Goal: Information Seeking & Learning: Learn about a topic

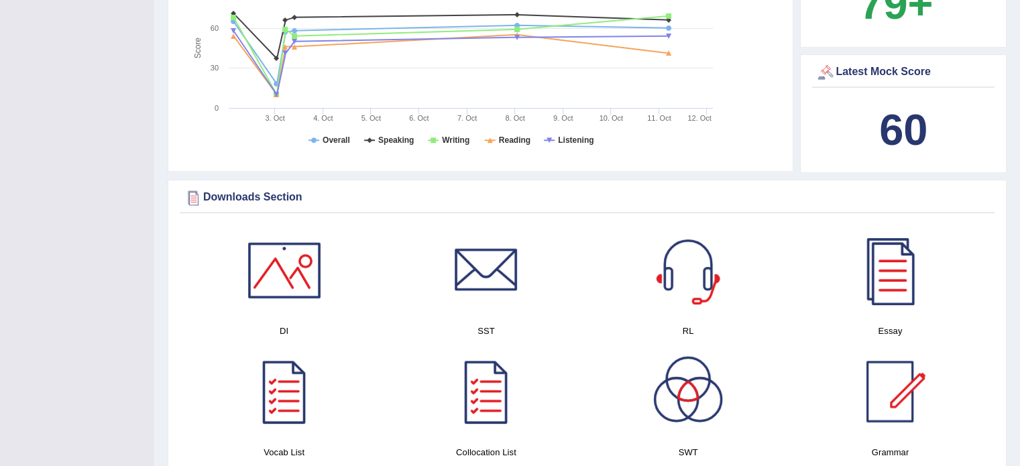
scroll to position [514, 0]
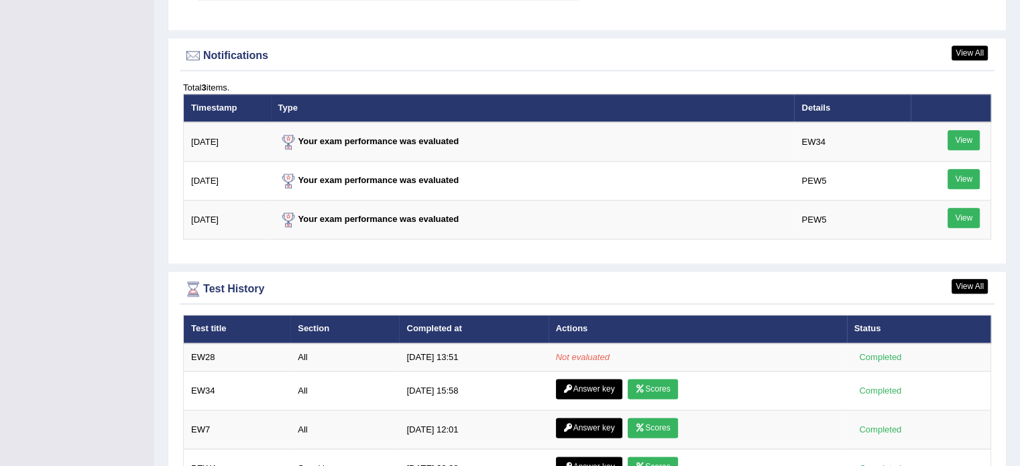
scroll to position [1610, 0]
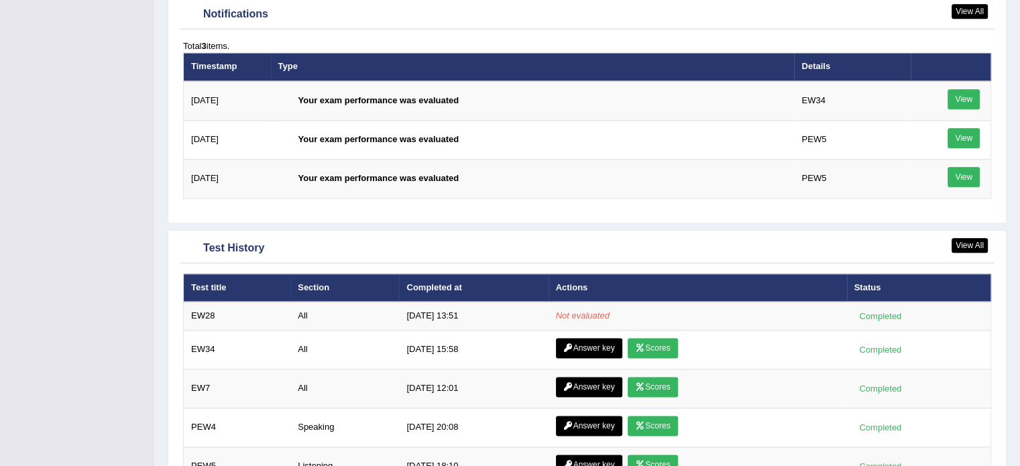
scroll to position [1610, 0]
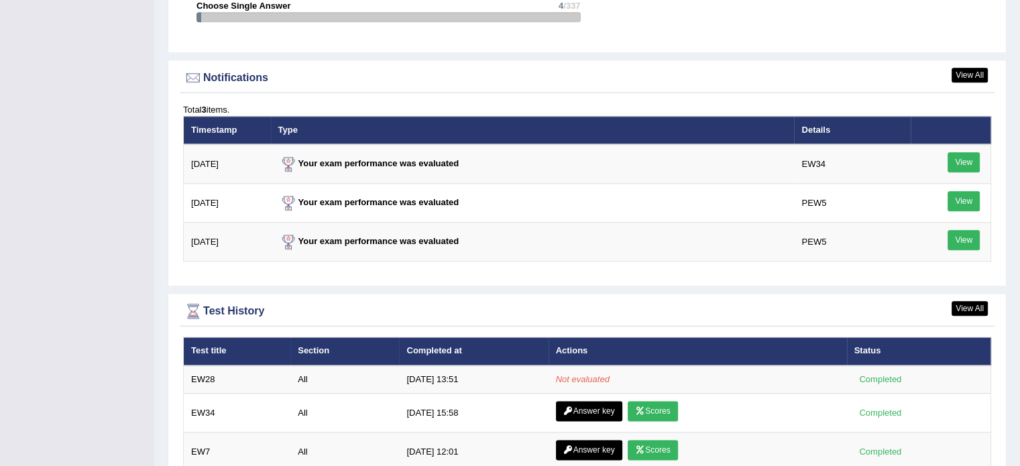
scroll to position [1587, 0]
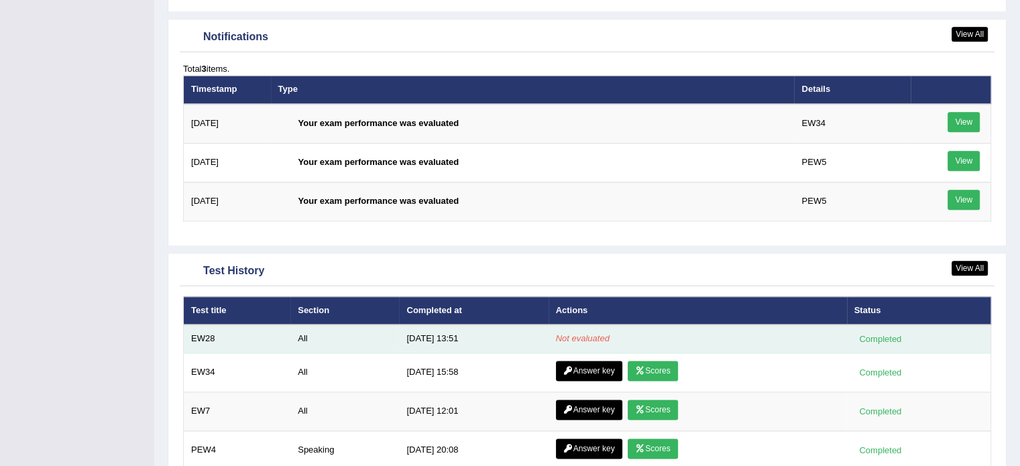
scroll to position [1587, 0]
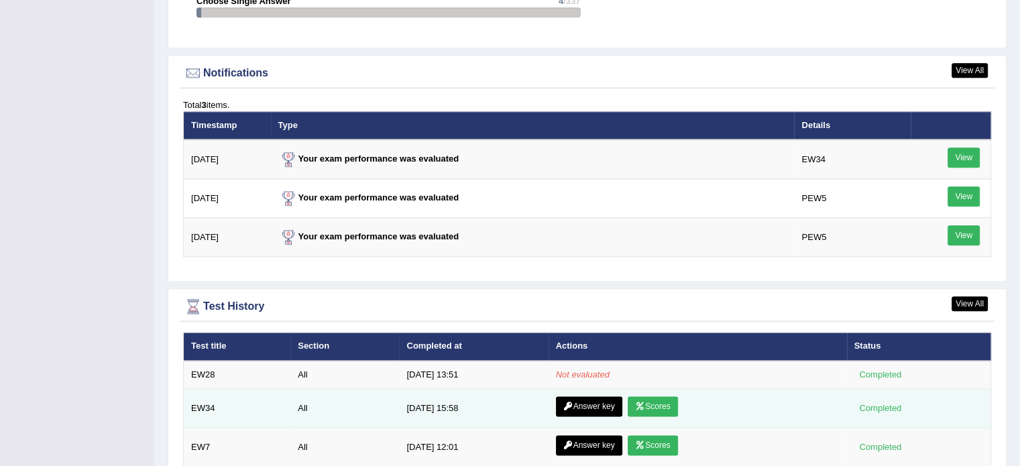
click at [903, 414] on td "Completed" at bounding box center [919, 408] width 144 height 39
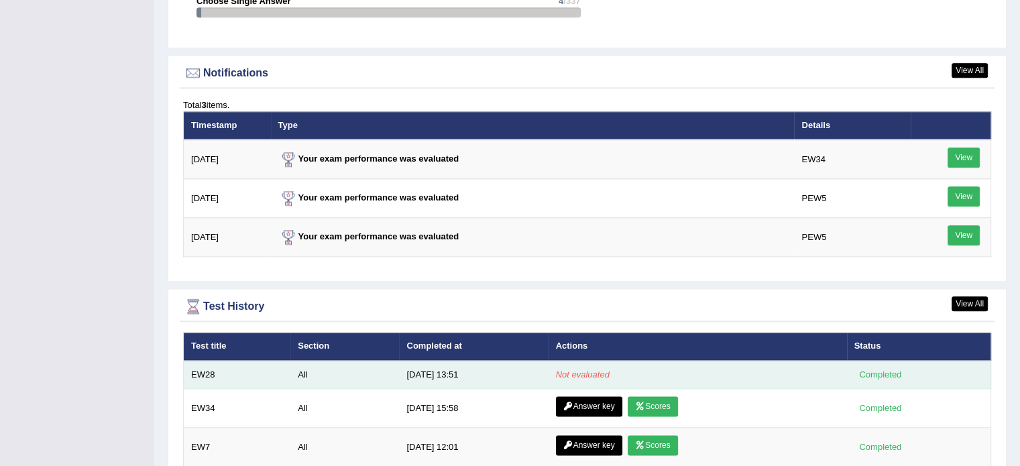
click at [603, 372] on em "Not evaluated" at bounding box center [583, 375] width 54 height 10
click at [433, 364] on td "[DATE] 13:51" at bounding box center [473, 375] width 149 height 28
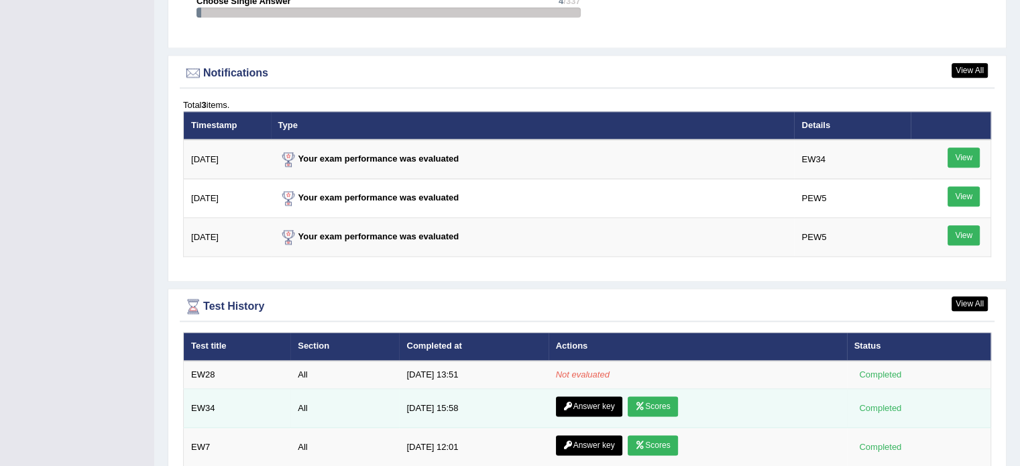
click at [597, 406] on link "Answer key" at bounding box center [589, 406] width 66 height 20
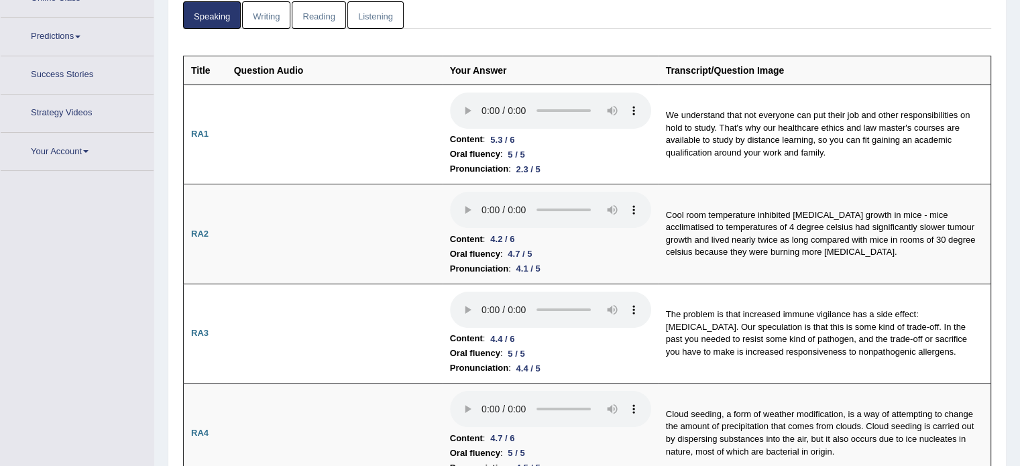
scroll to position [233, 0]
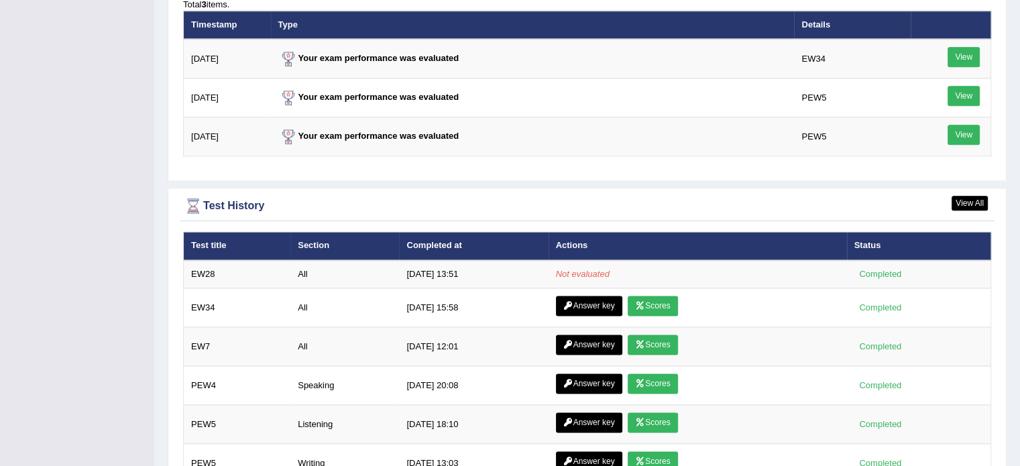
scroll to position [1698, 0]
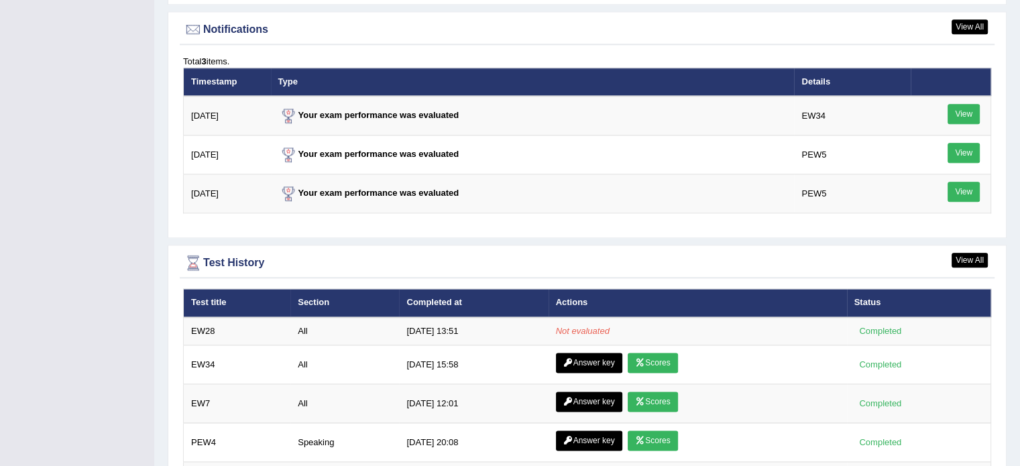
scroll to position [1654, 0]
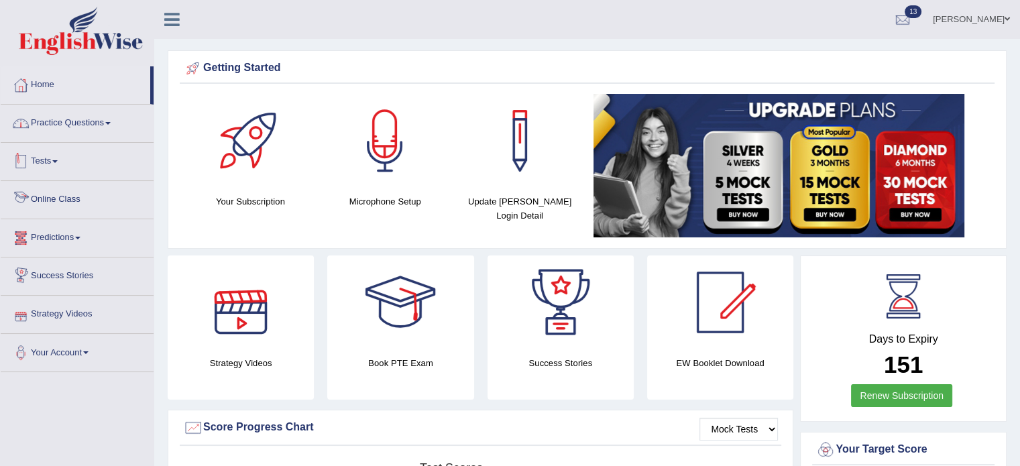
click at [118, 113] on link "Practice Questions" at bounding box center [77, 122] width 153 height 34
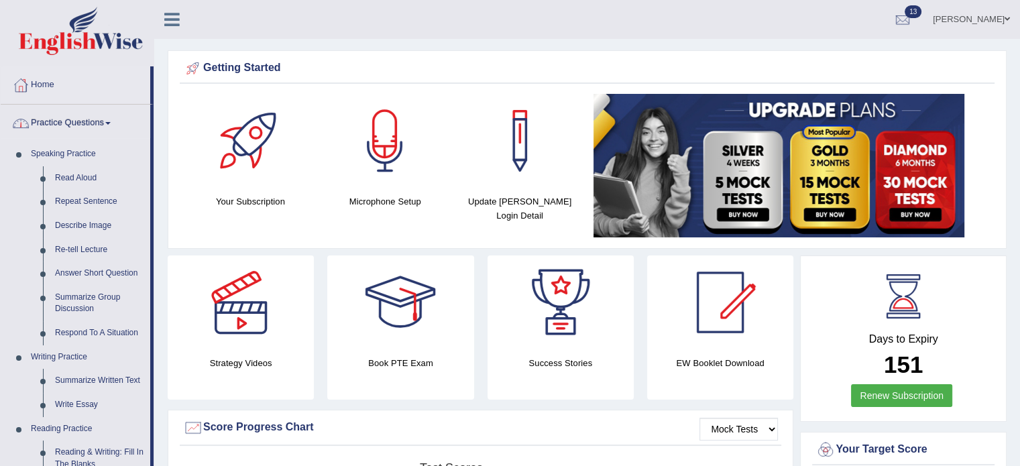
click at [123, 121] on link "Practice Questions" at bounding box center [76, 122] width 150 height 34
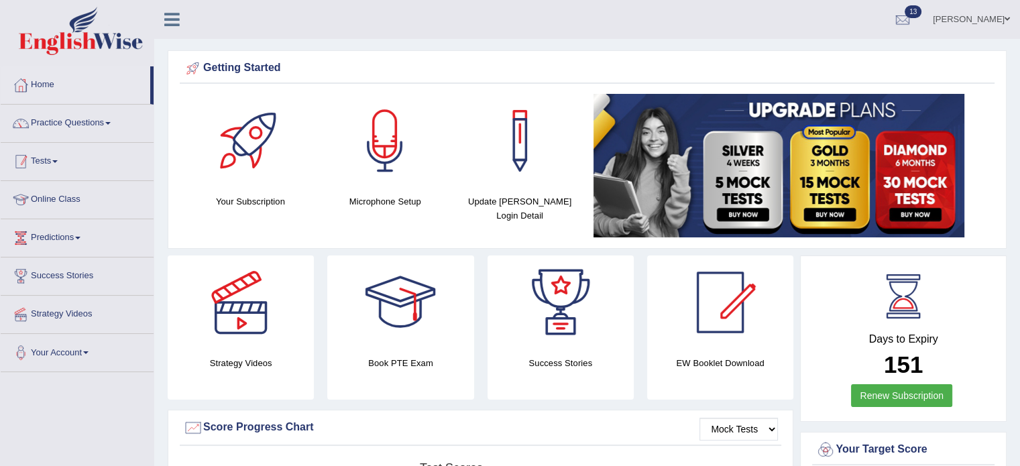
click at [70, 134] on link "Practice Questions" at bounding box center [77, 122] width 153 height 34
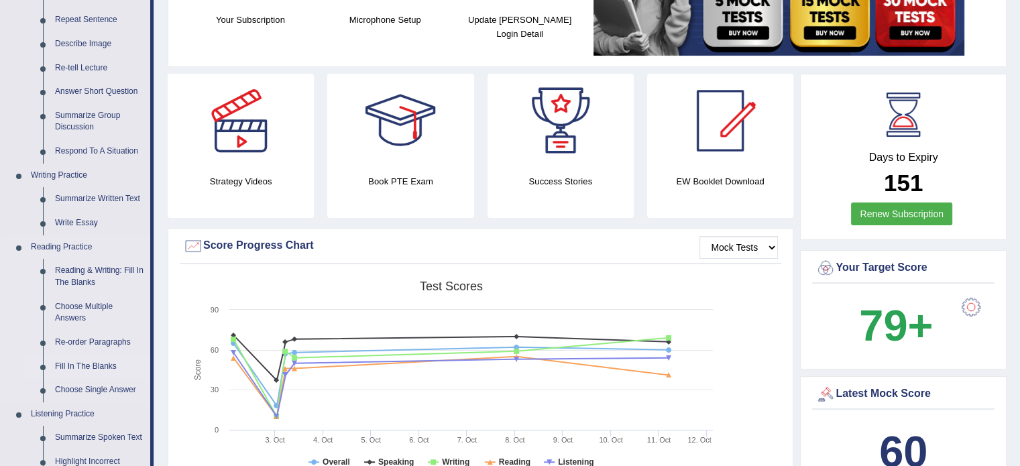
scroll to position [201, 0]
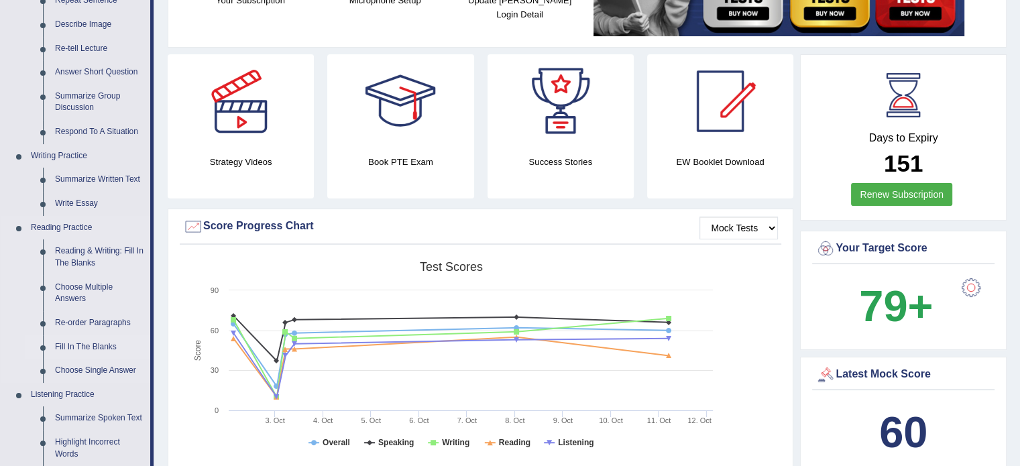
click at [83, 348] on link "Fill In The Blanks" at bounding box center [99, 347] width 101 height 24
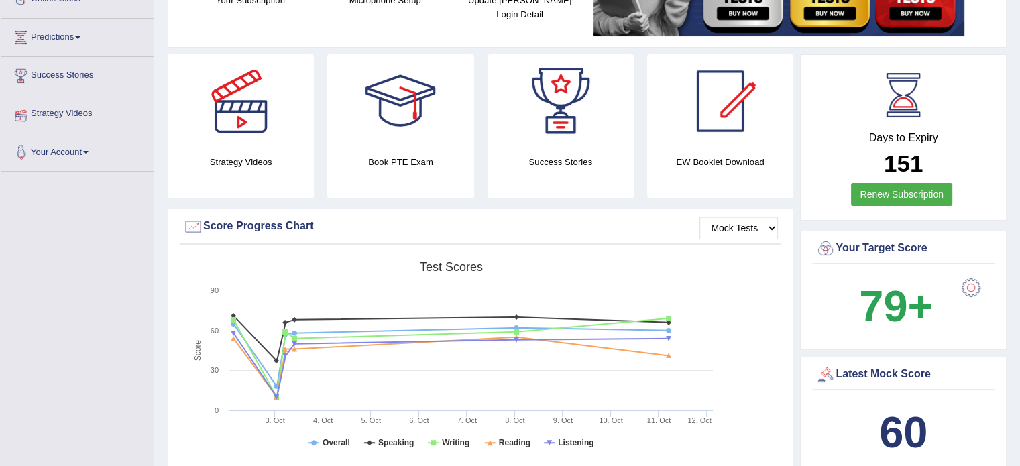
scroll to position [247, 0]
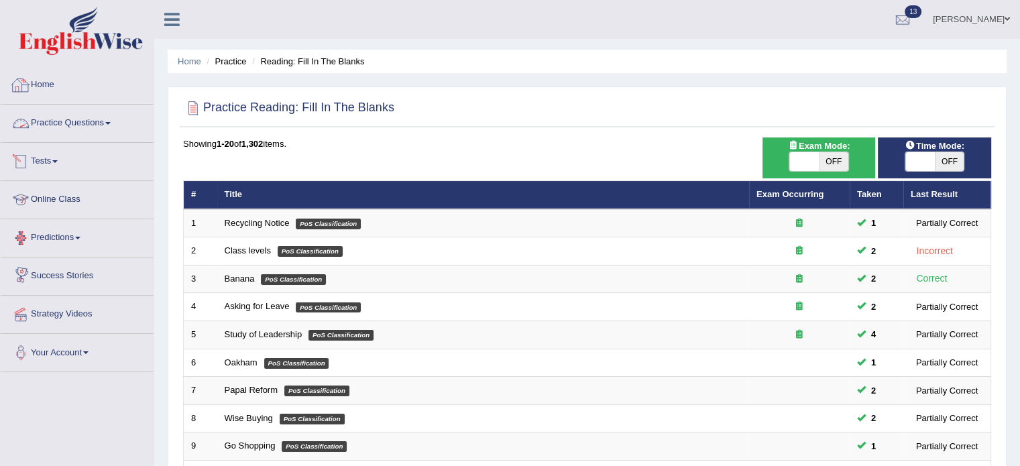
click at [43, 88] on link "Home" at bounding box center [77, 83] width 153 height 34
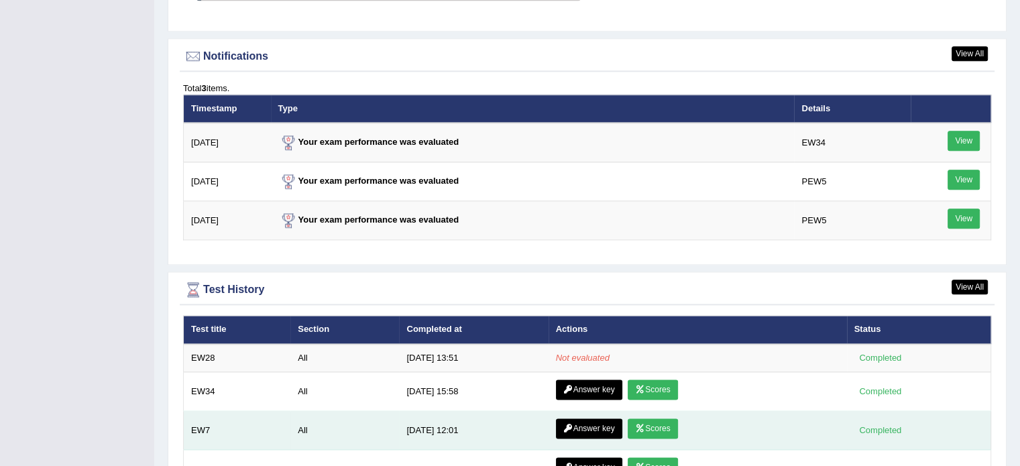
scroll to position [1610, 0]
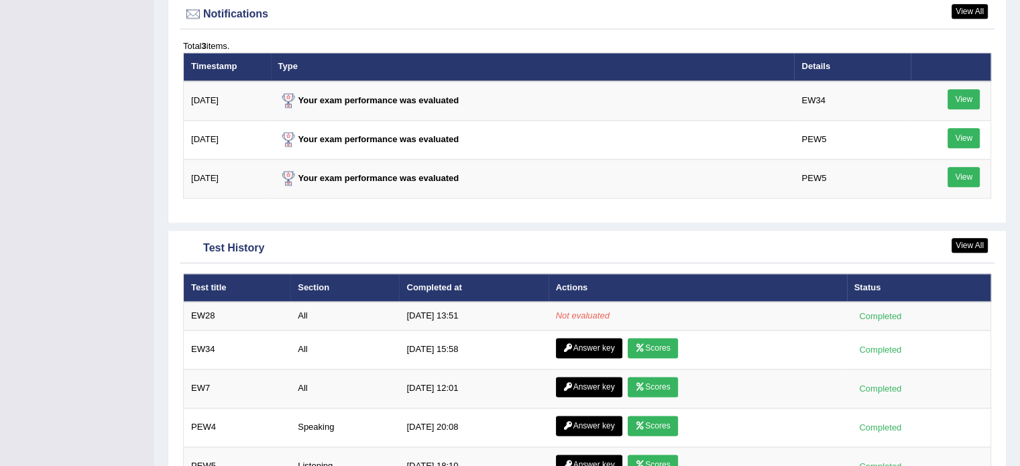
scroll to position [1610, 0]
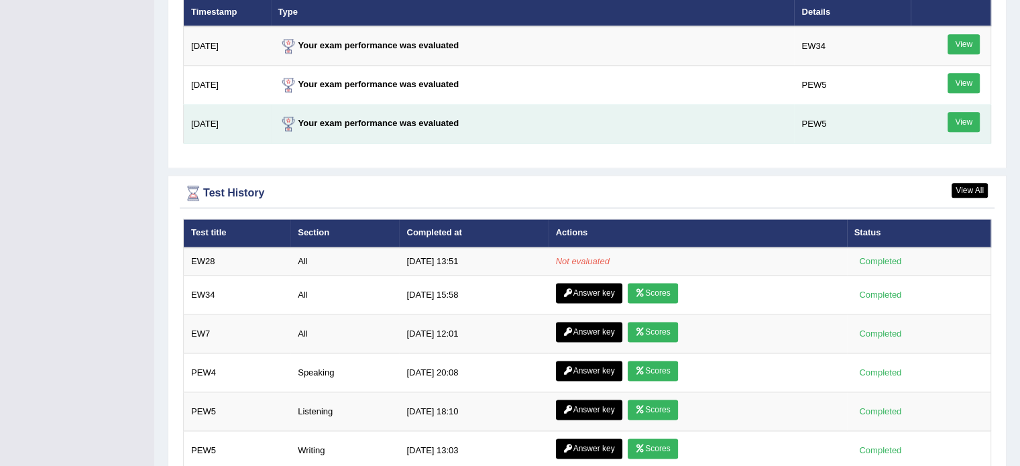
scroll to position [1811, 0]
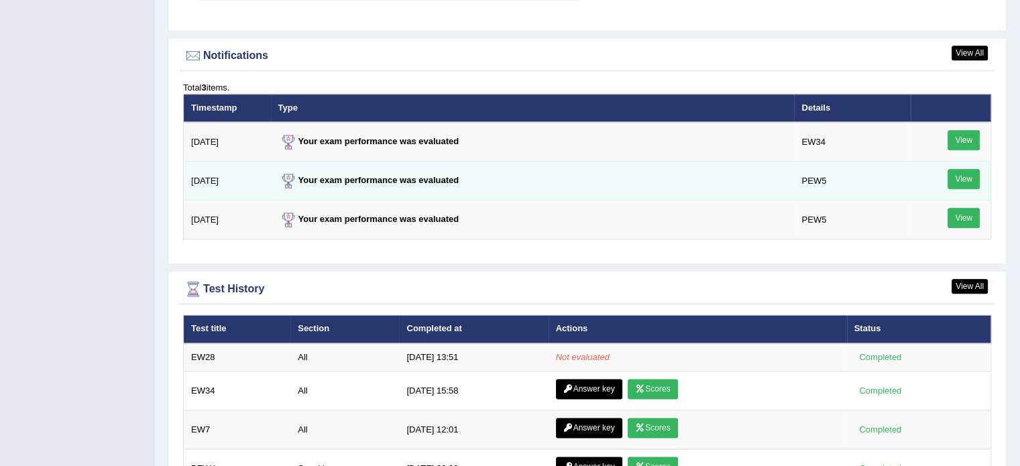
scroll to position [1699, 0]
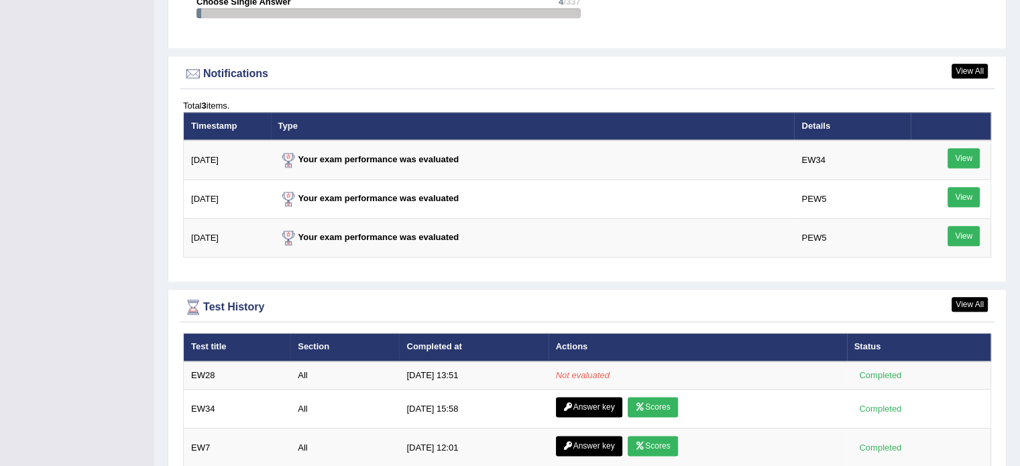
scroll to position [1587, 0]
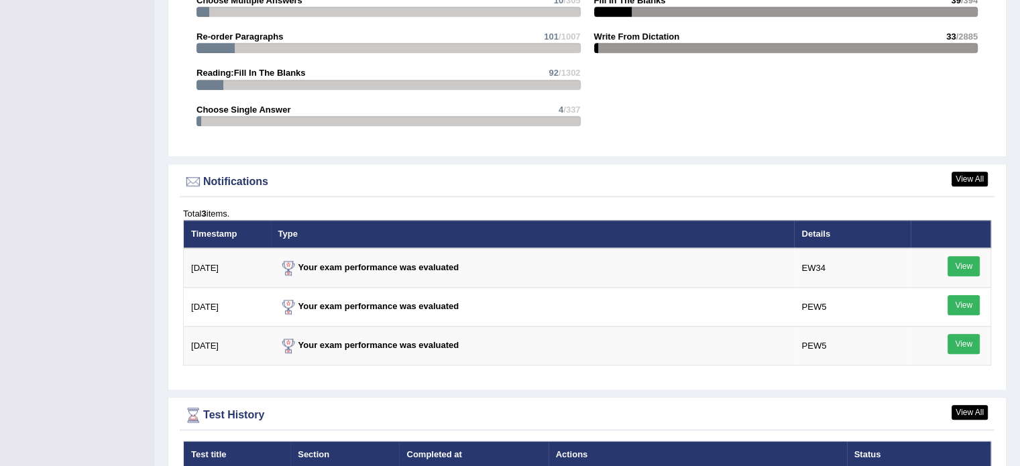
scroll to position [1565, 0]
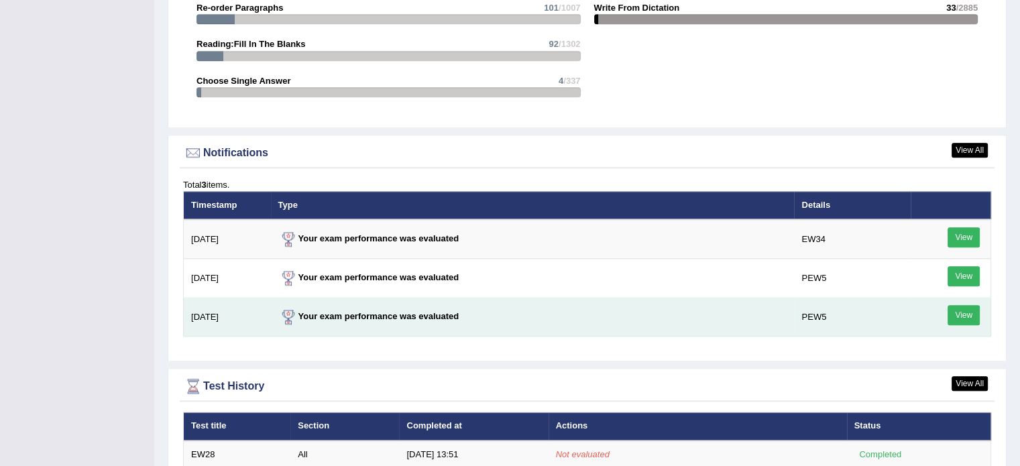
scroll to position [1632, 0]
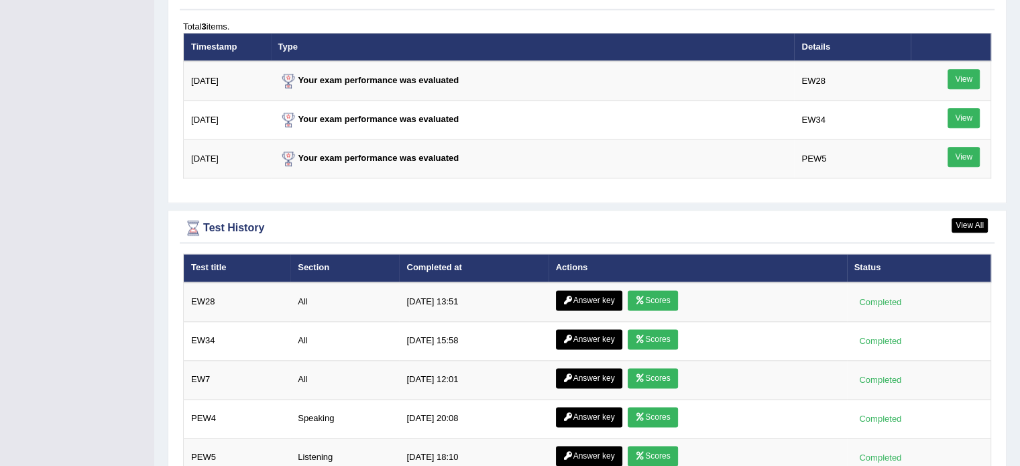
scroll to position [1800, 0]
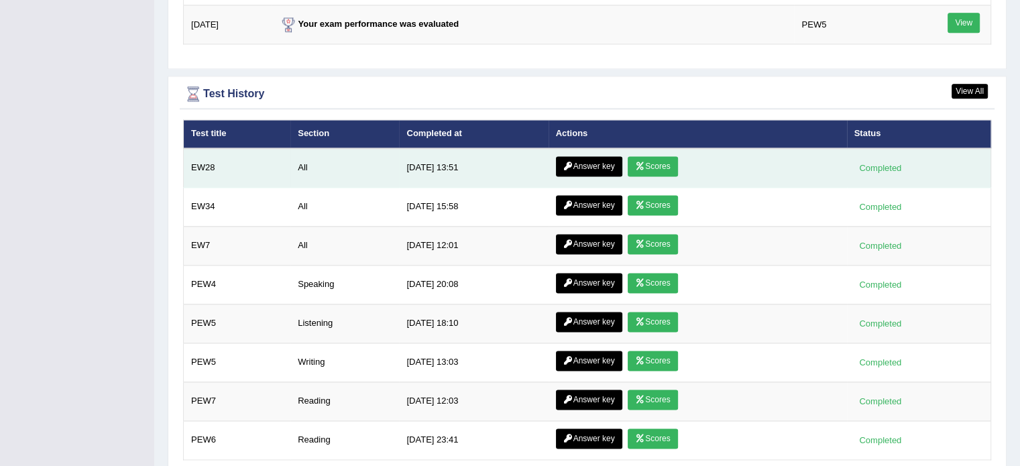
click at [655, 160] on link "Scores" at bounding box center [653, 166] width 50 height 20
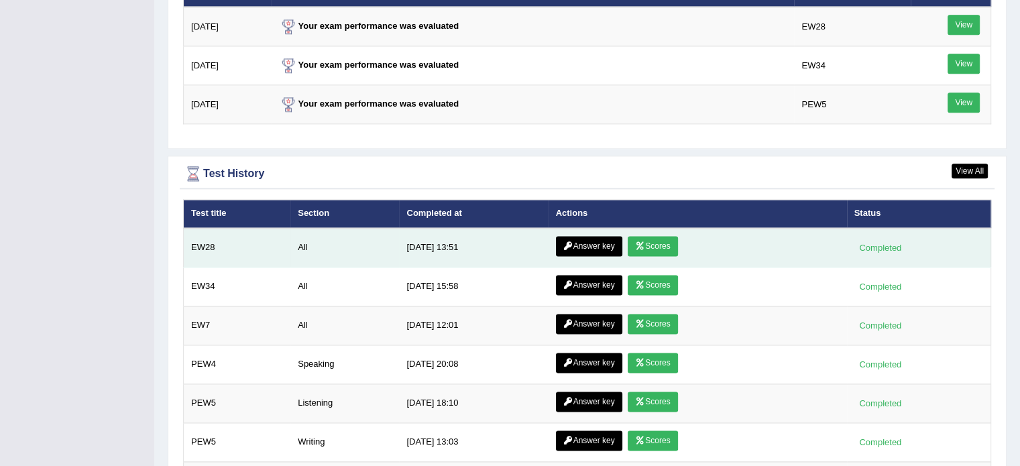
scroll to position [1715, 0]
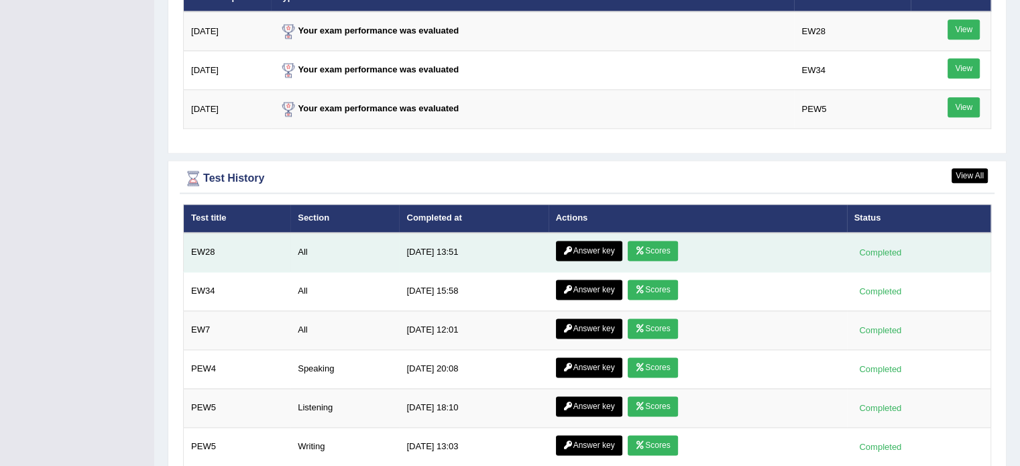
click at [590, 244] on link "Answer key" at bounding box center [589, 251] width 66 height 20
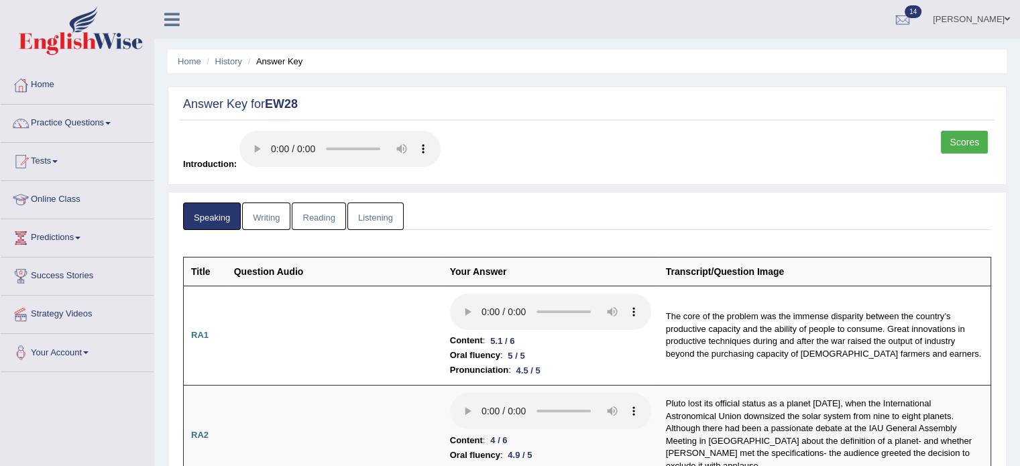
click at [276, 217] on link "Writing" at bounding box center [266, 217] width 48 height 28
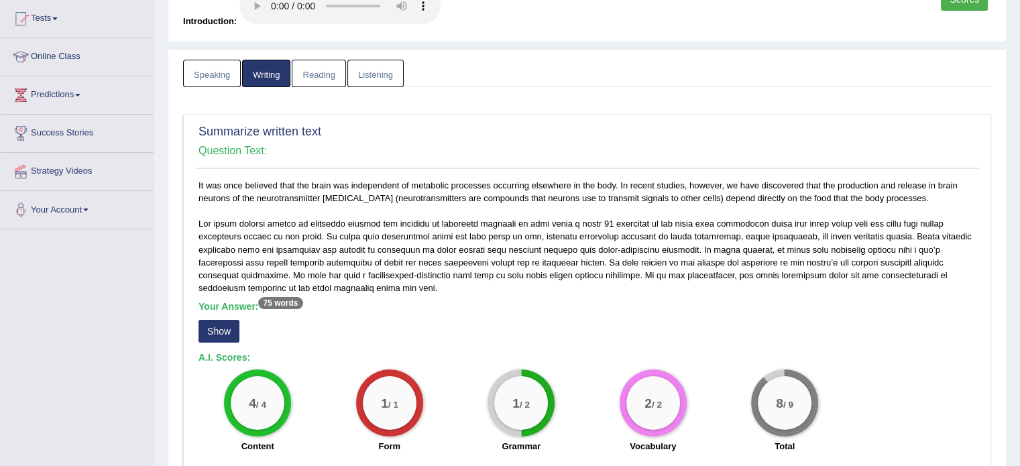
scroll to position [178, 0]
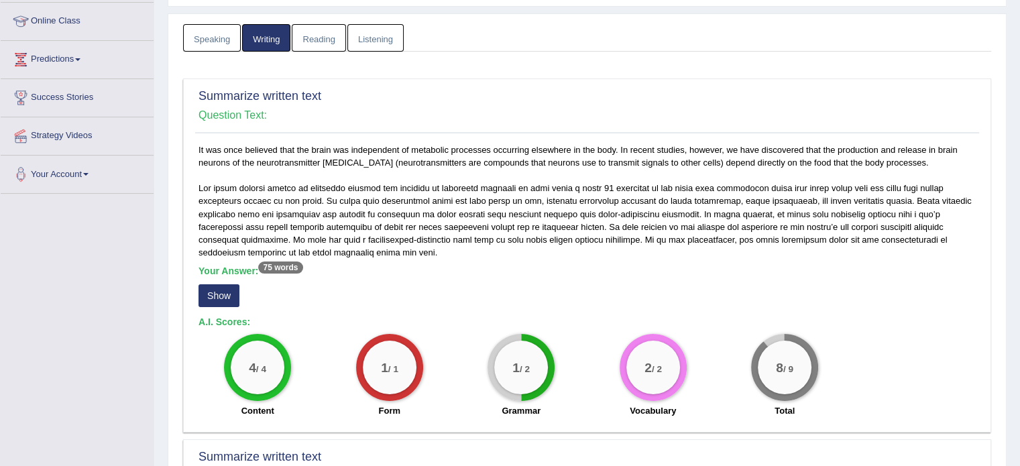
click at [214, 289] on button "Show" at bounding box center [219, 295] width 41 height 23
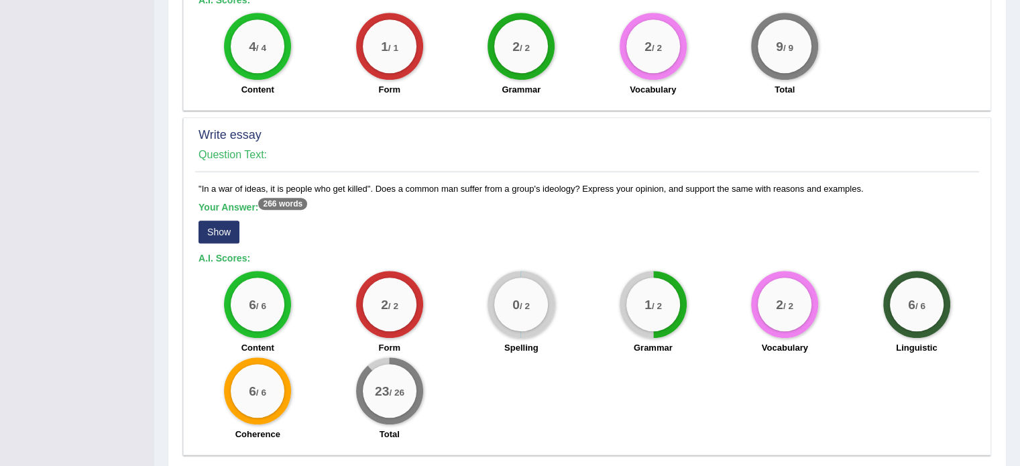
scroll to position [935, 0]
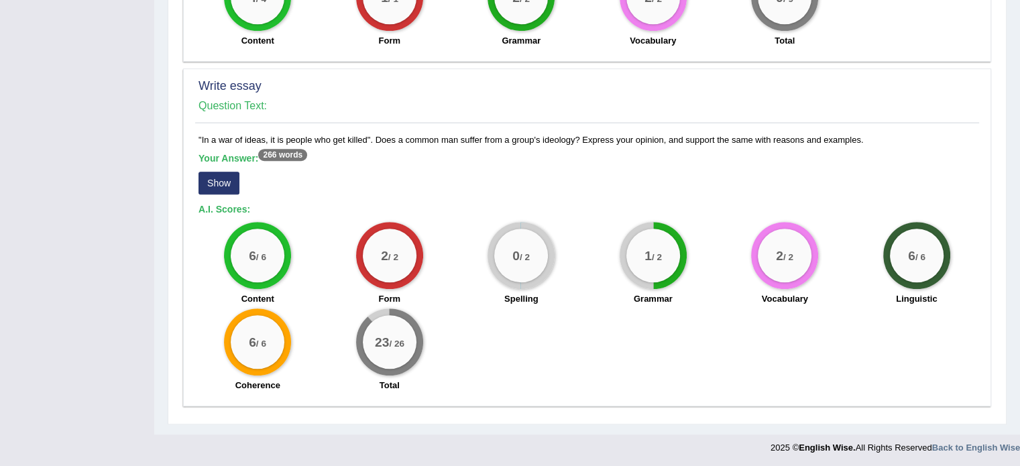
click at [217, 186] on button "Show" at bounding box center [219, 183] width 41 height 23
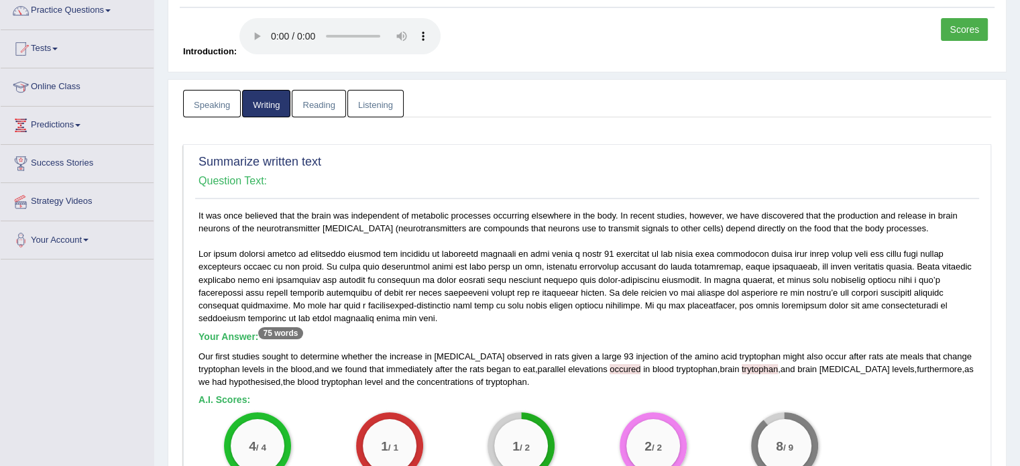
scroll to position [0, 0]
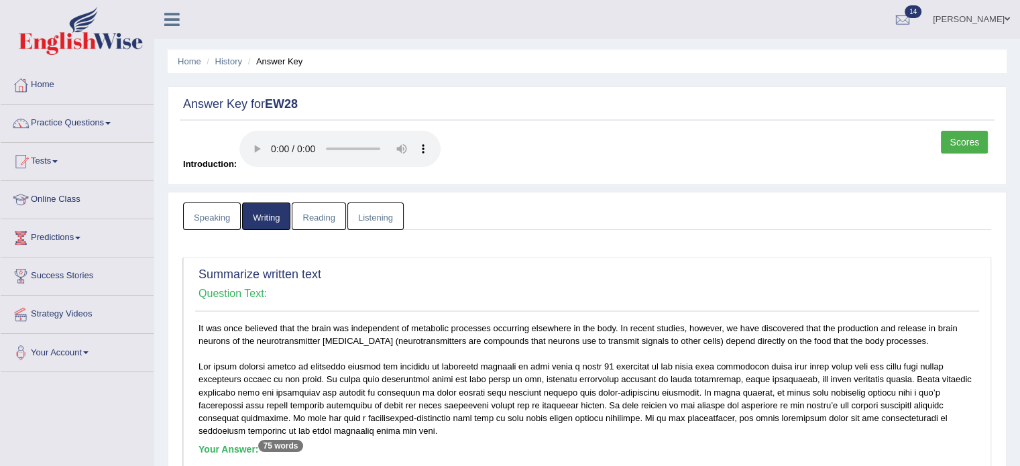
click at [311, 220] on link "Reading" at bounding box center [319, 217] width 54 height 28
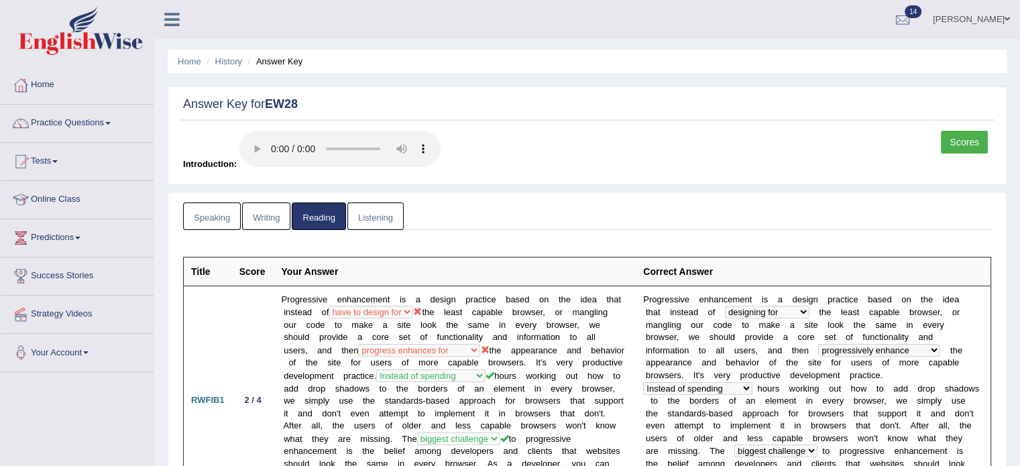
click at [391, 218] on link "Listening" at bounding box center [375, 217] width 56 height 28
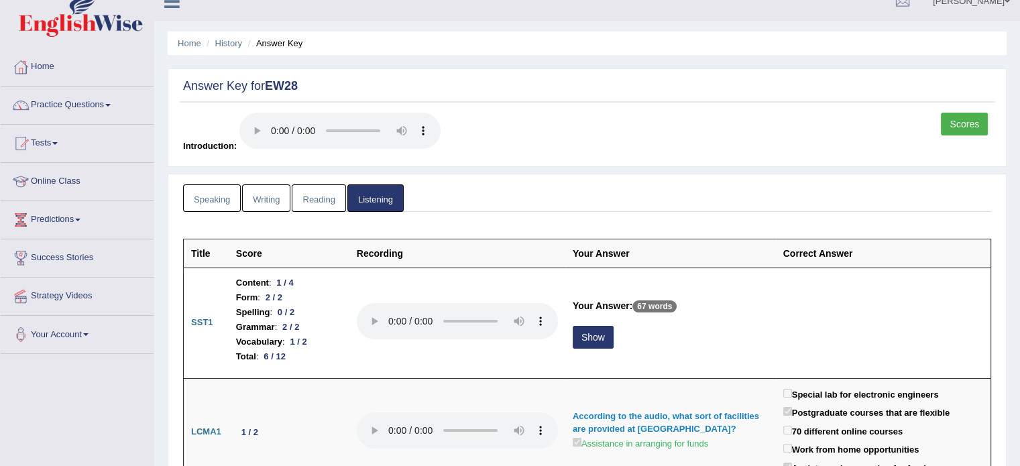
scroll to position [89, 0]
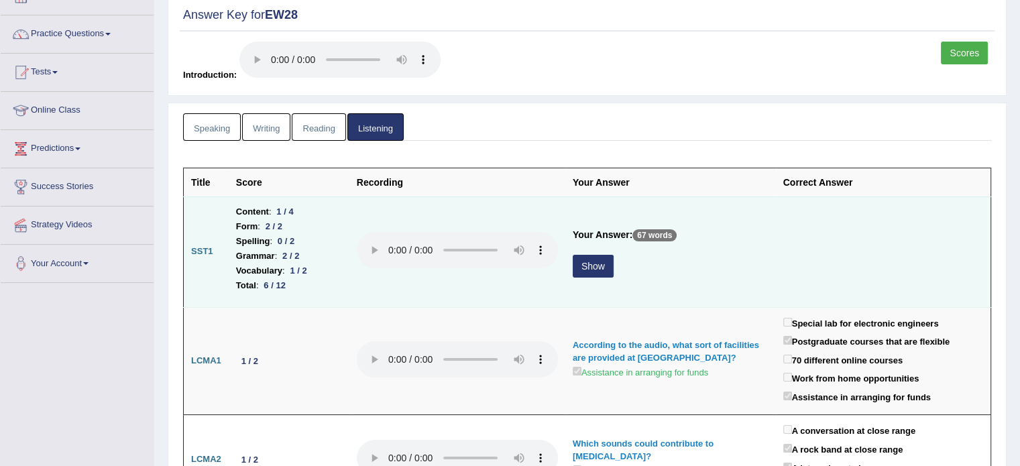
click at [598, 264] on button "Show" at bounding box center [593, 266] width 41 height 23
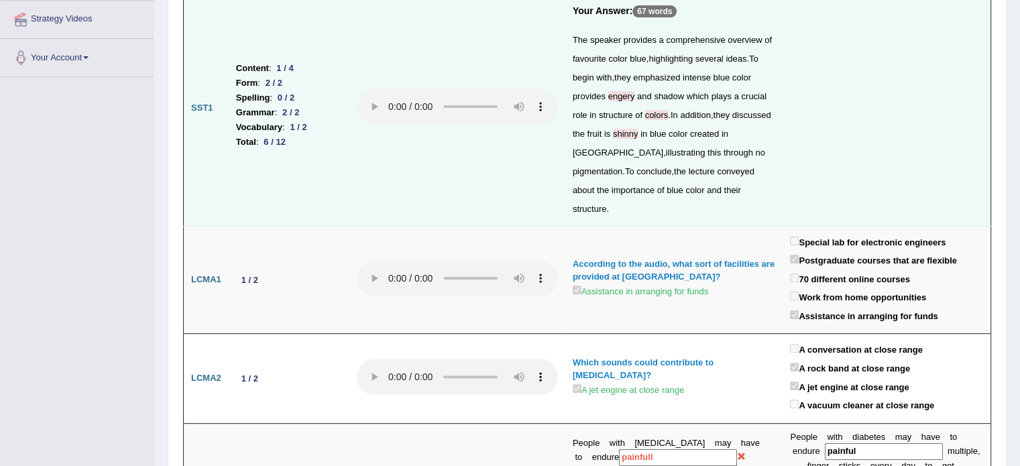
scroll to position [0, 0]
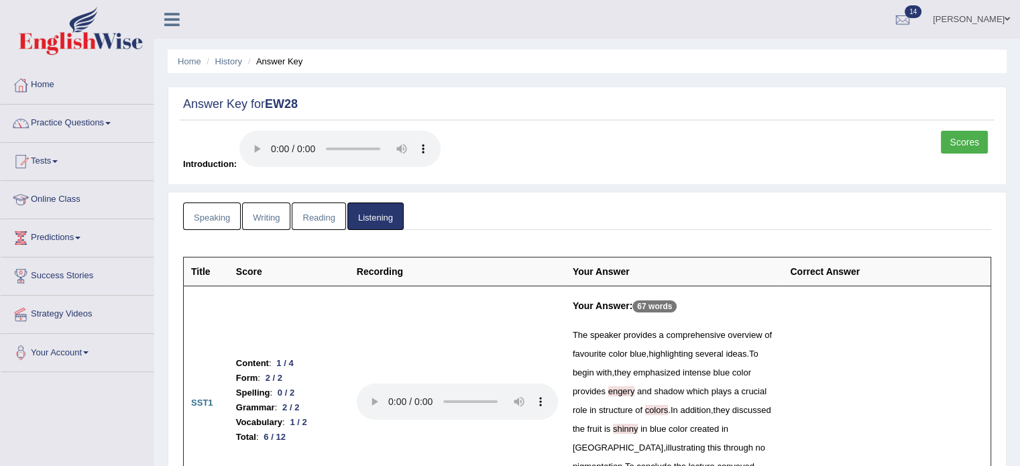
drag, startPoint x: 378, startPoint y: 345, endPoint x: 620, endPoint y: 174, distance: 297.4
click at [199, 215] on link "Speaking" at bounding box center [212, 217] width 58 height 28
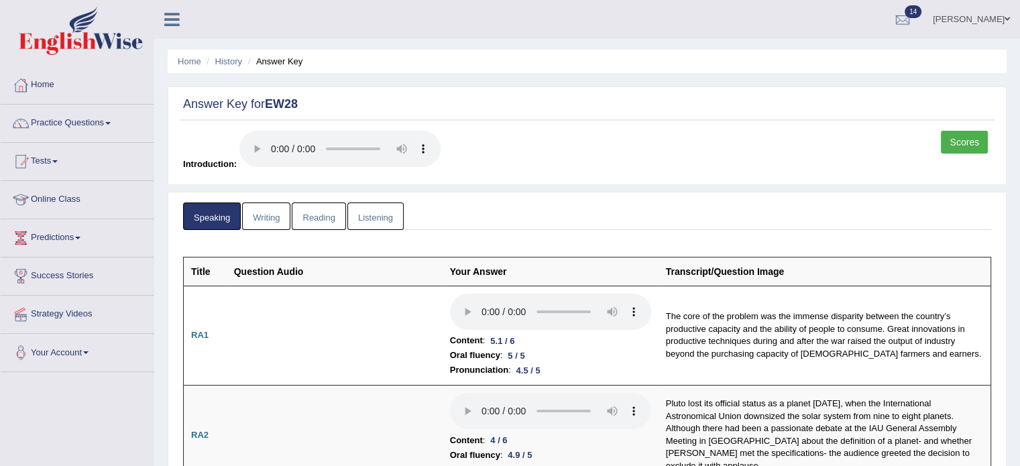
click at [252, 209] on link "Writing" at bounding box center [266, 217] width 48 height 28
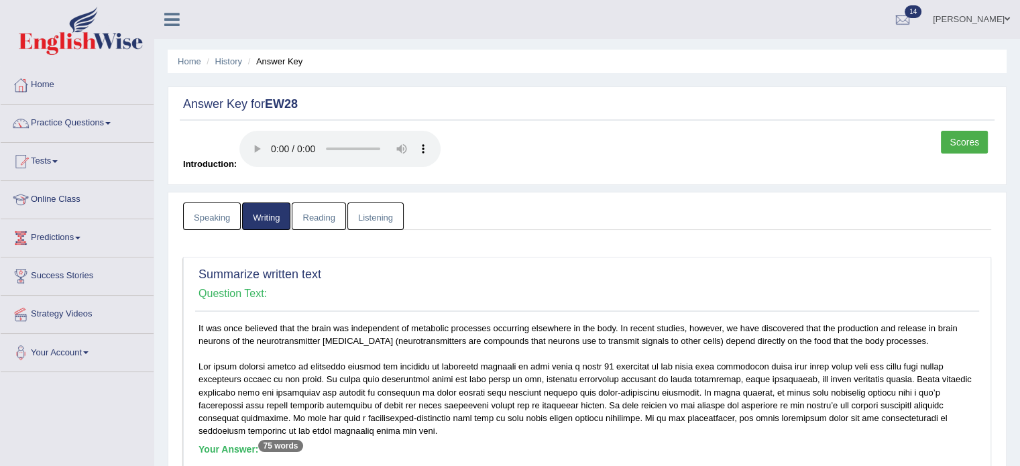
click at [958, 138] on link "Scores" at bounding box center [964, 142] width 47 height 23
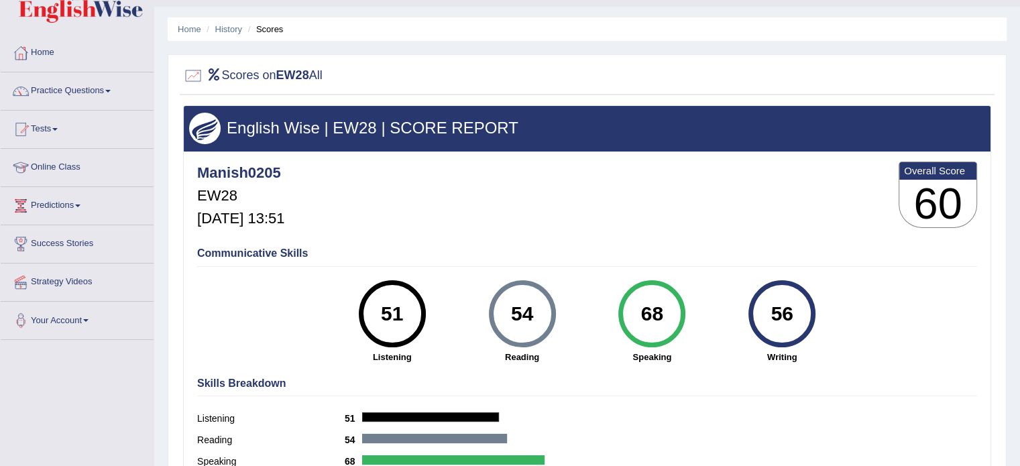
scroll to position [22, 0]
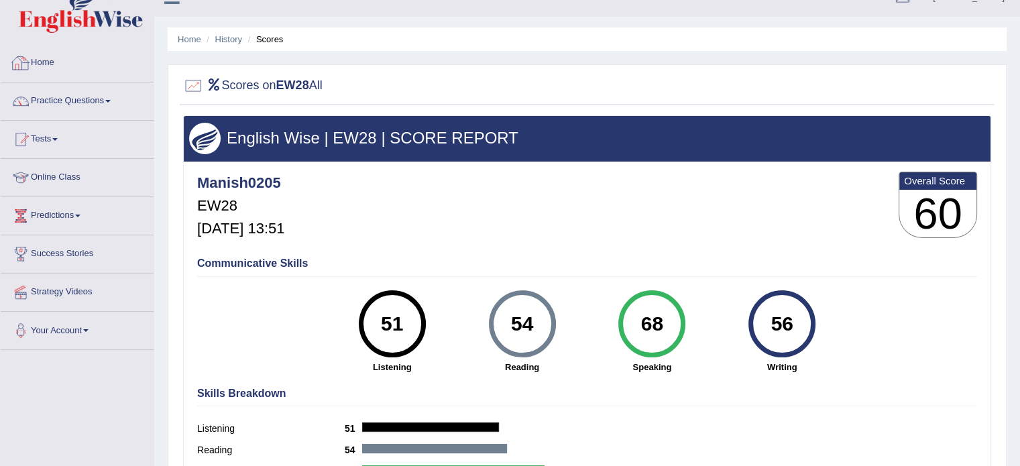
click at [53, 70] on link "Home" at bounding box center [77, 61] width 153 height 34
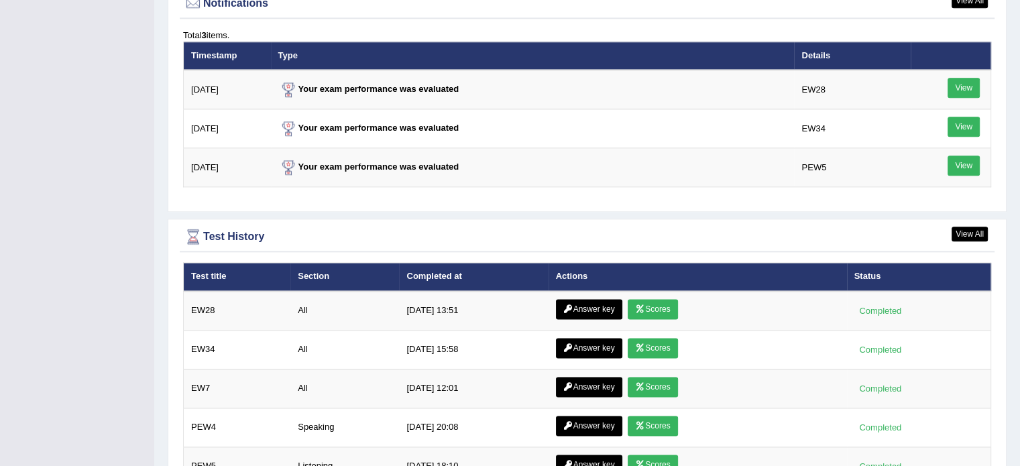
scroll to position [1658, 0]
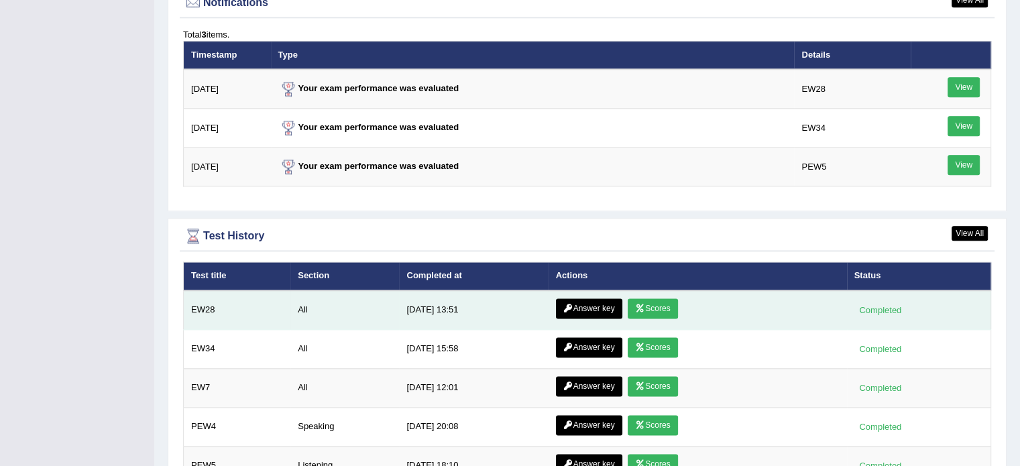
click at [566, 305] on icon at bounding box center [568, 309] width 10 height 8
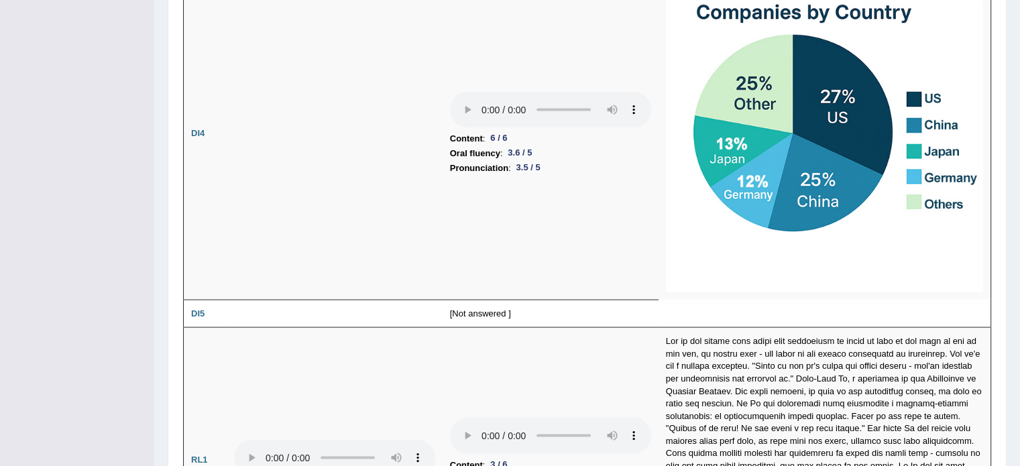
scroll to position [2791, 0]
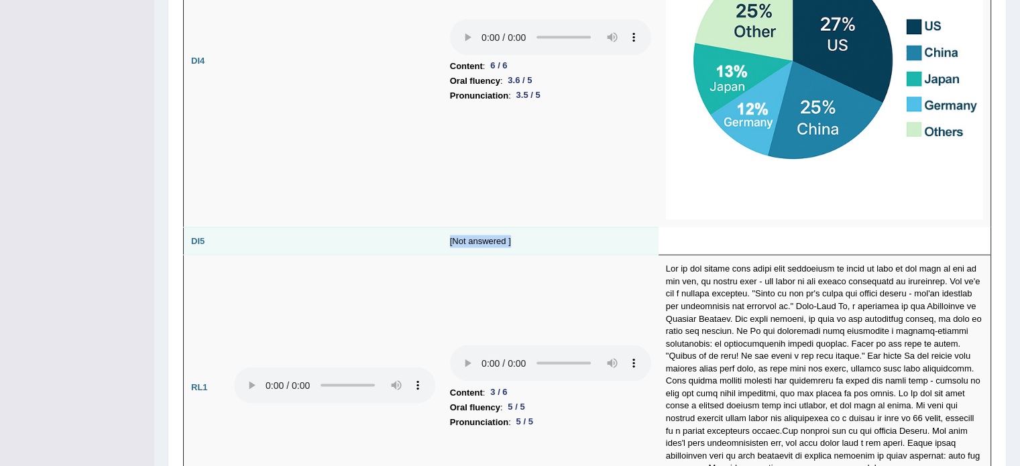
drag, startPoint x: 405, startPoint y: 233, endPoint x: 533, endPoint y: 230, distance: 128.2
click at [533, 230] on tr "DI5 [Not answered ]" at bounding box center [588, 241] width 808 height 28
click at [534, 230] on td "[Not answered ]" at bounding box center [551, 241] width 216 height 28
click at [472, 227] on td "[Not answered ]" at bounding box center [551, 241] width 216 height 28
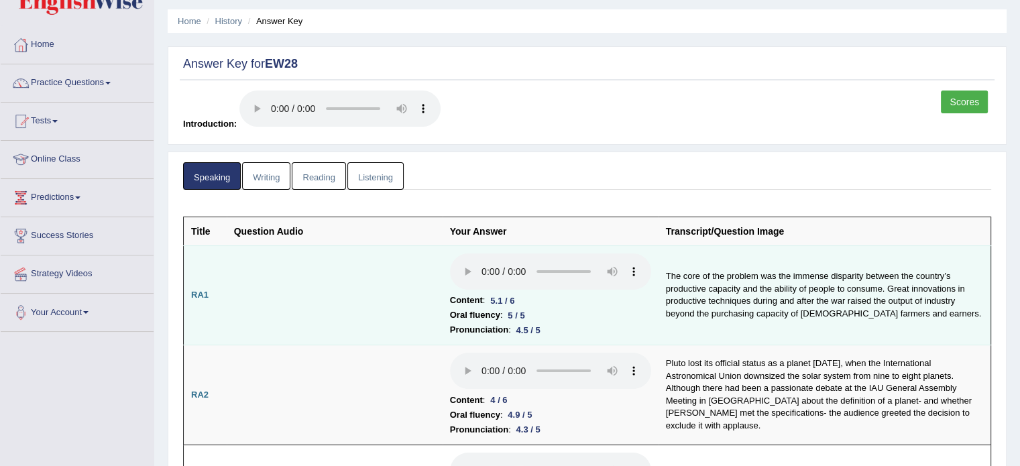
scroll to position [0, 0]
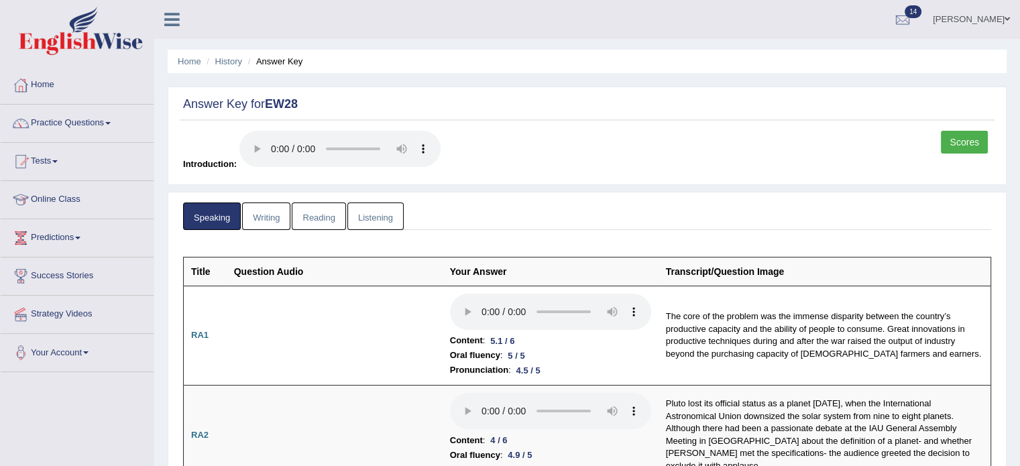
click at [272, 215] on link "Writing" at bounding box center [266, 217] width 48 height 28
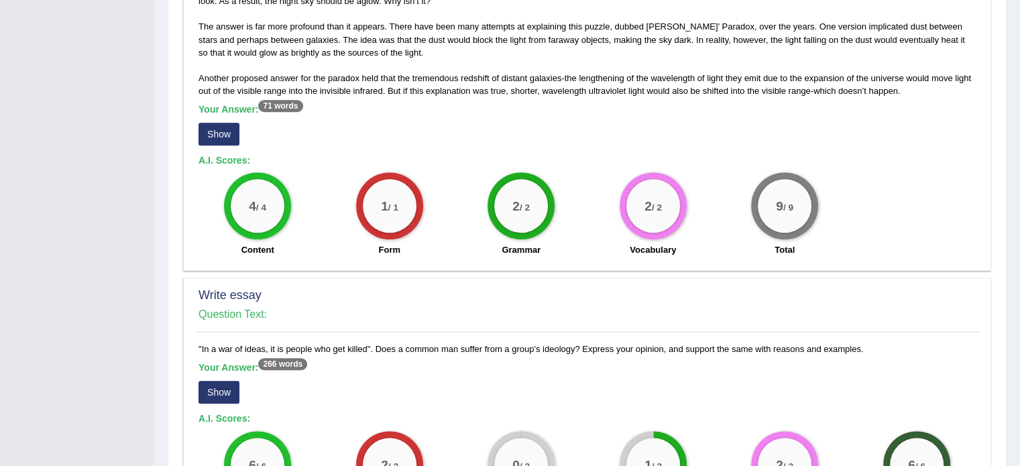
scroll to position [827, 0]
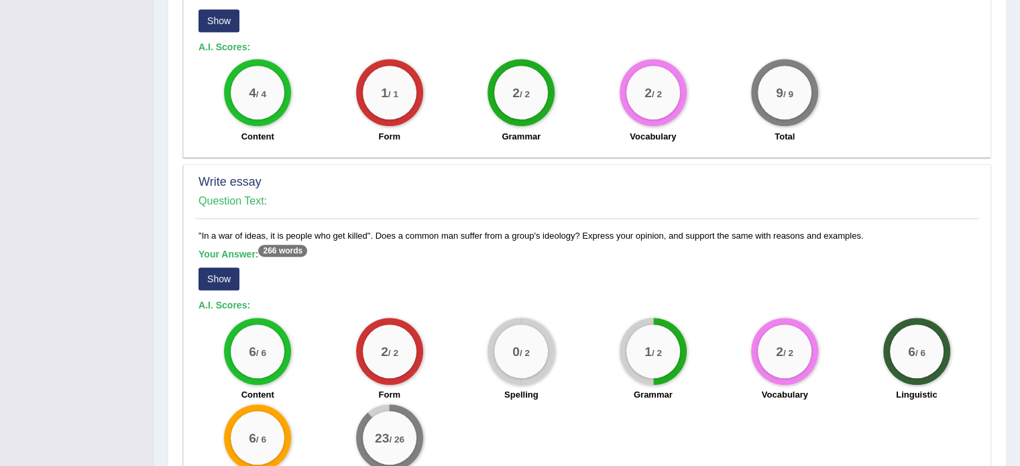
click at [213, 280] on button "Show" at bounding box center [219, 279] width 41 height 23
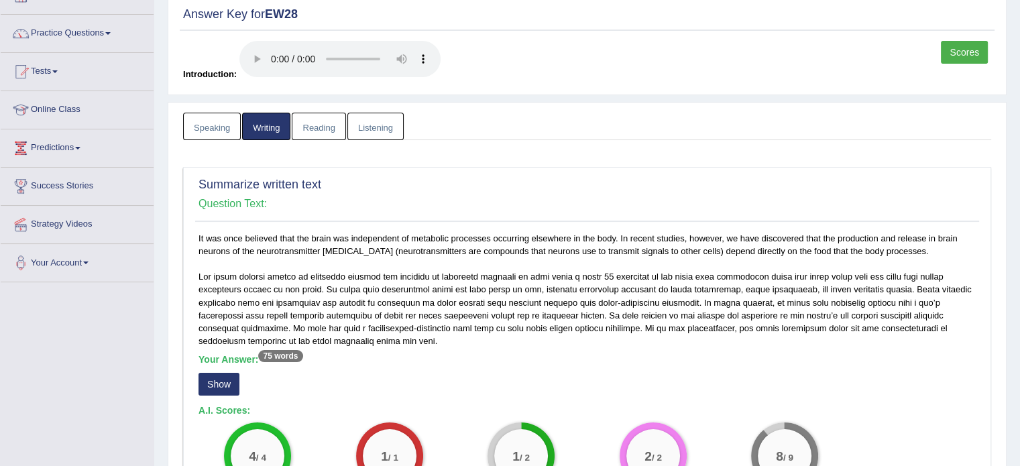
scroll to position [86, 0]
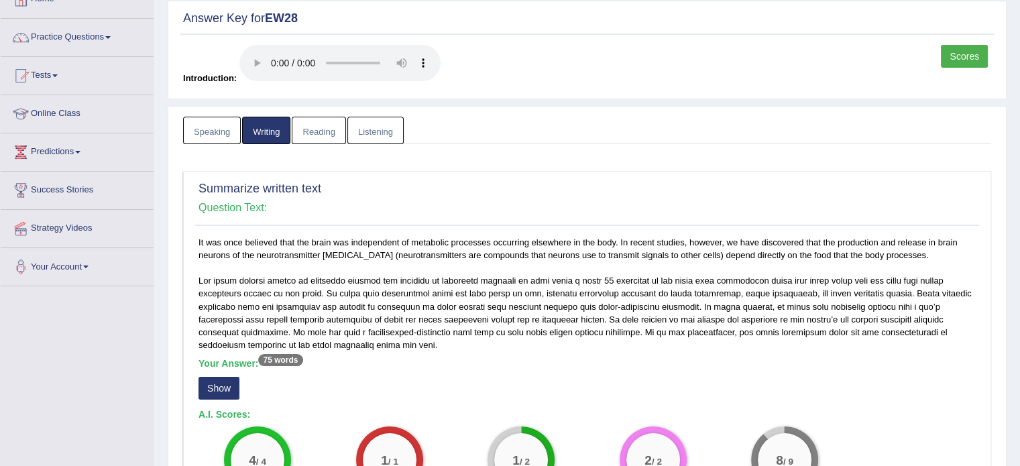
click at [313, 128] on link "Reading" at bounding box center [319, 131] width 54 height 28
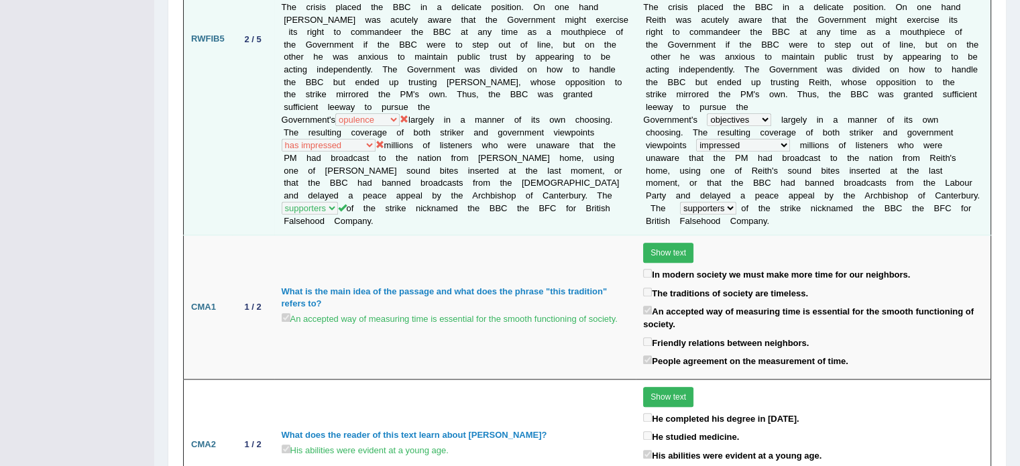
scroll to position [1293, 0]
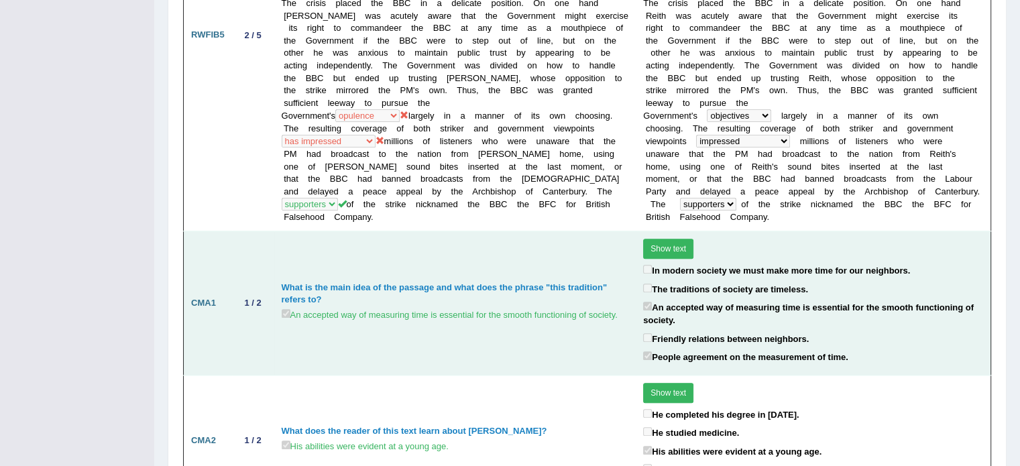
click at [660, 239] on button "Show text" at bounding box center [668, 249] width 50 height 20
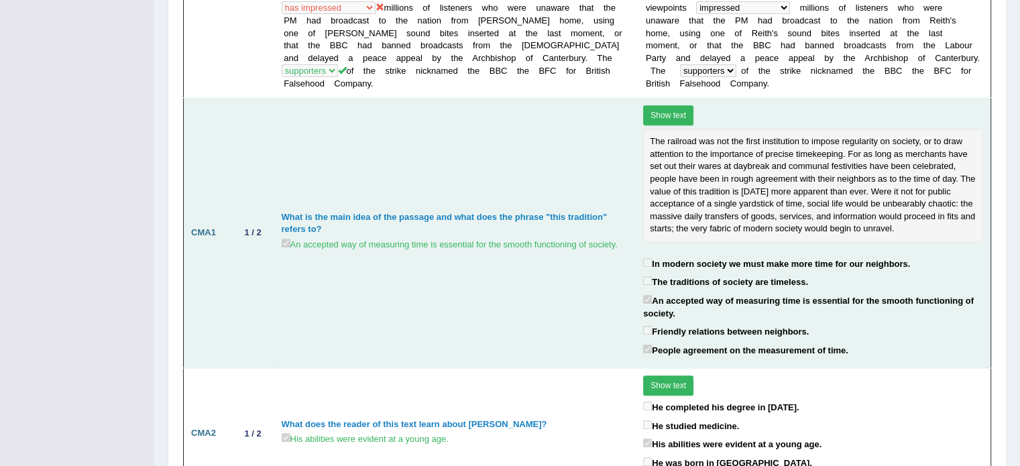
scroll to position [1517, 0]
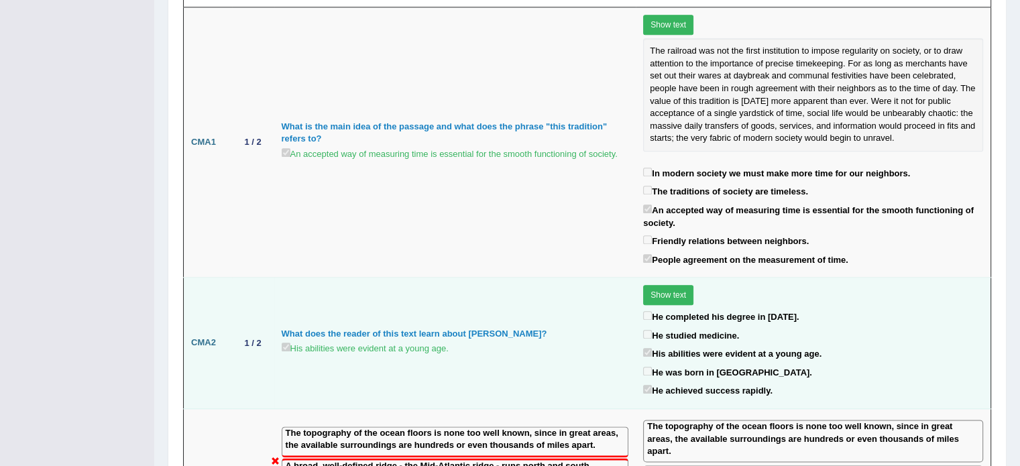
click at [657, 285] on button "Show text" at bounding box center [668, 295] width 50 height 20
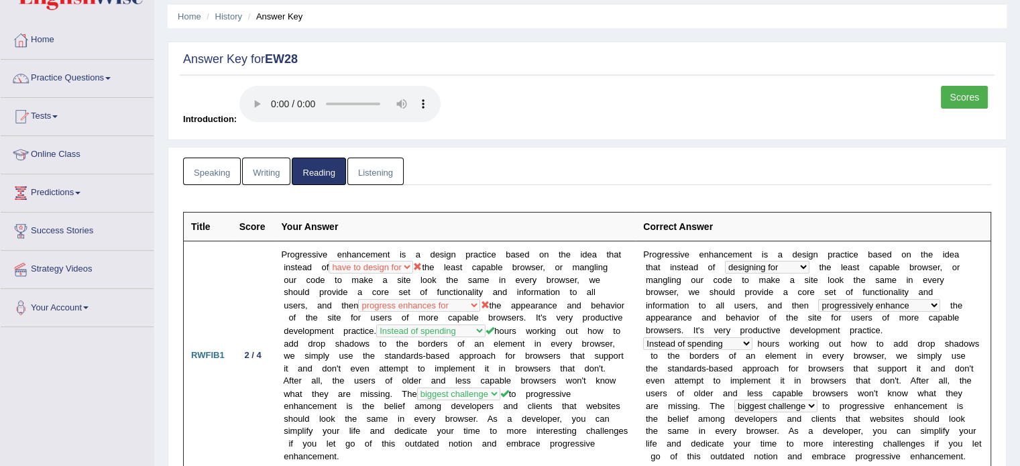
scroll to position [0, 0]
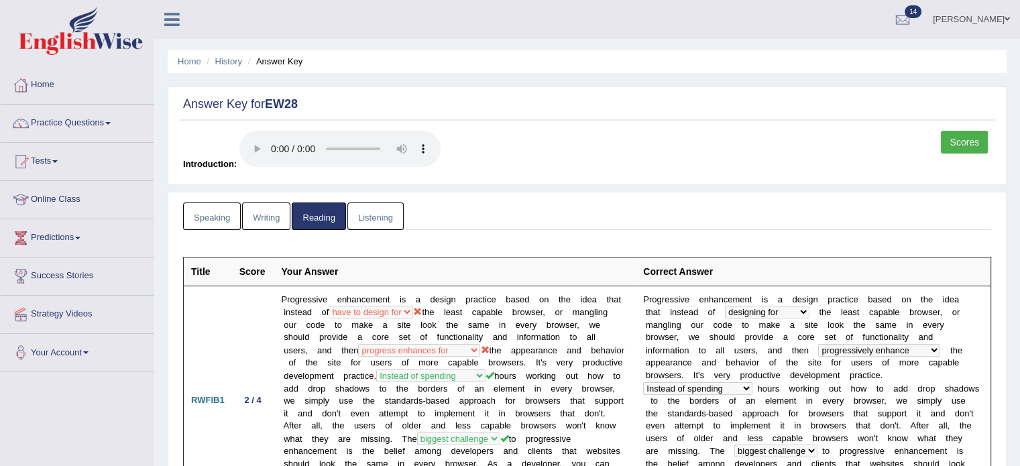
click at [364, 222] on link "Listening" at bounding box center [375, 217] width 56 height 28
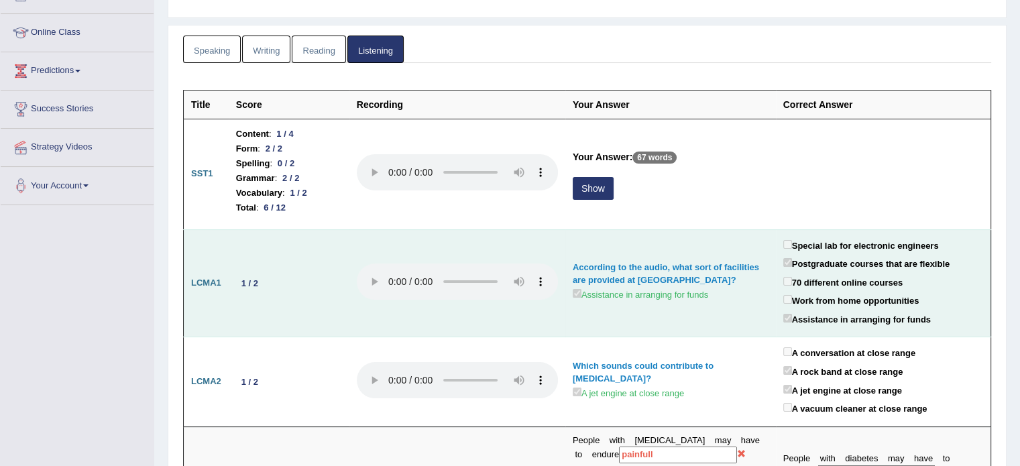
scroll to position [178, 0]
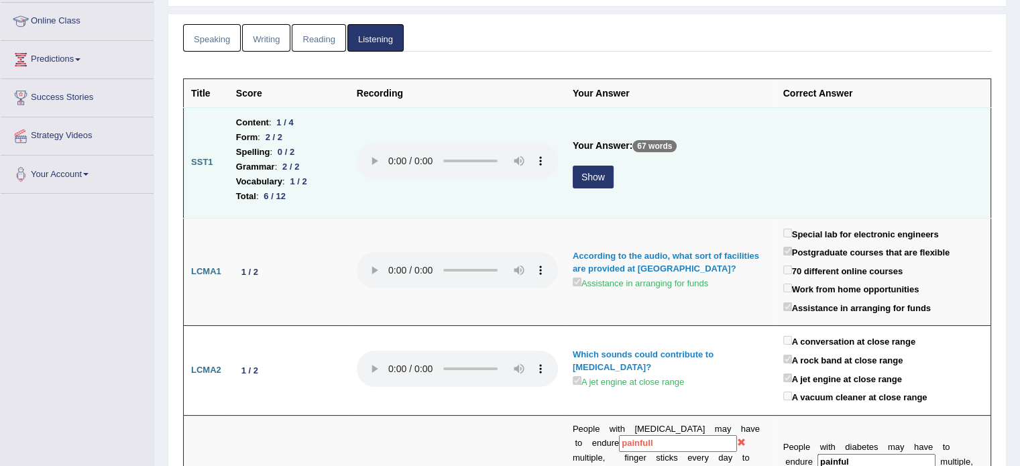
click at [605, 178] on button "Show" at bounding box center [593, 177] width 41 height 23
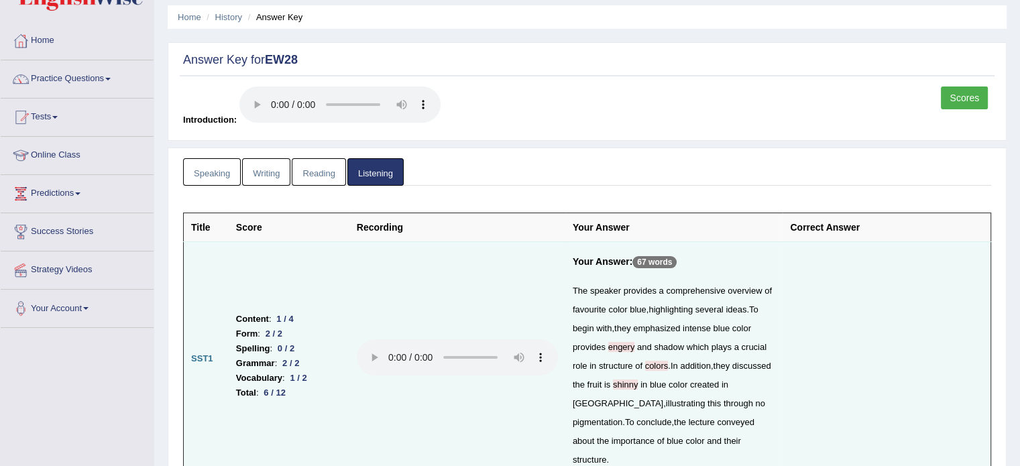
scroll to position [0, 0]
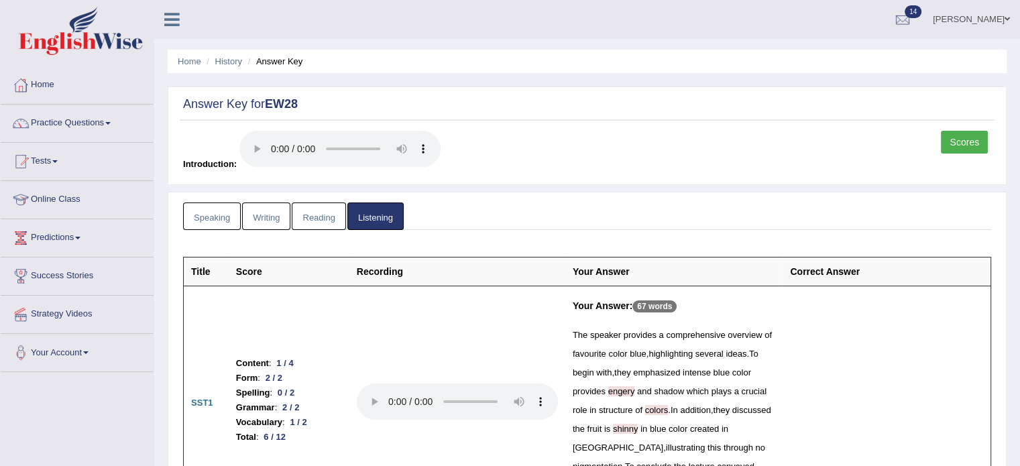
click at [215, 225] on link "Speaking" at bounding box center [212, 217] width 58 height 28
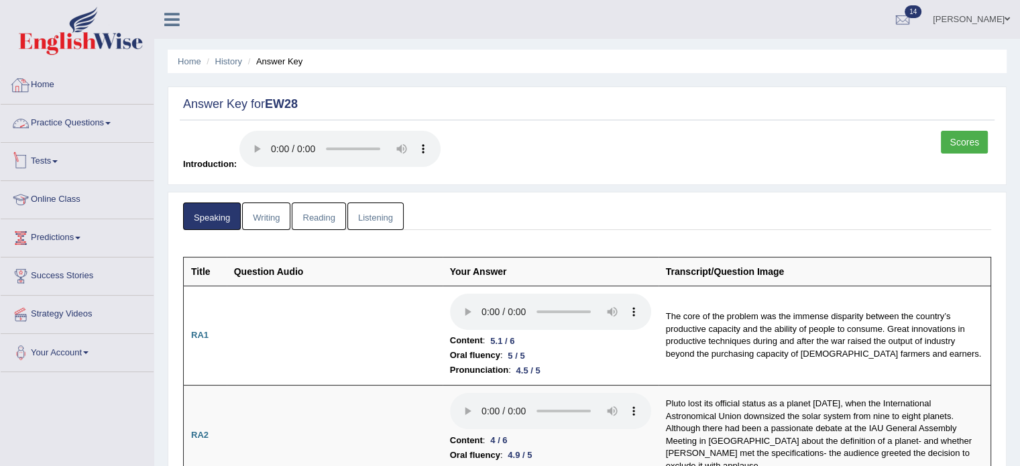
click at [50, 83] on link "Home" at bounding box center [77, 83] width 153 height 34
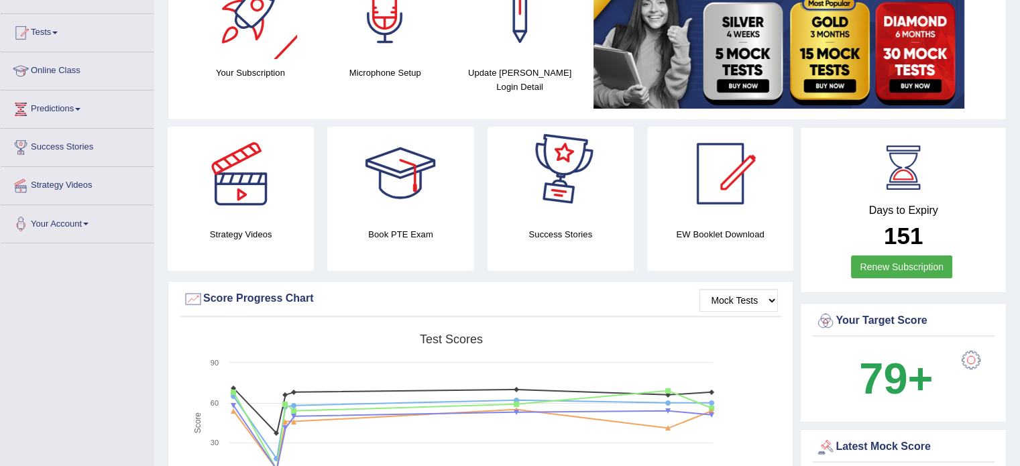
scroll to position [223, 0]
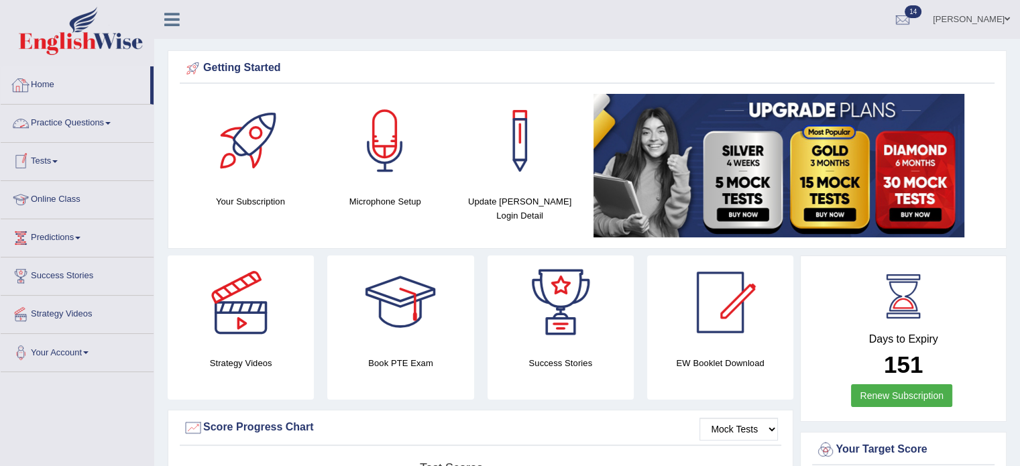
click at [79, 133] on link "Practice Questions" at bounding box center [77, 122] width 153 height 34
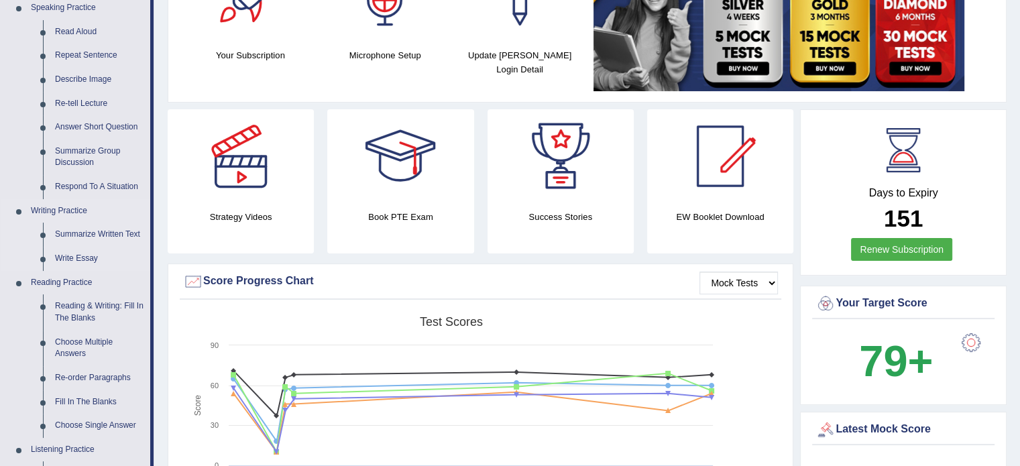
scroll to position [156, 0]
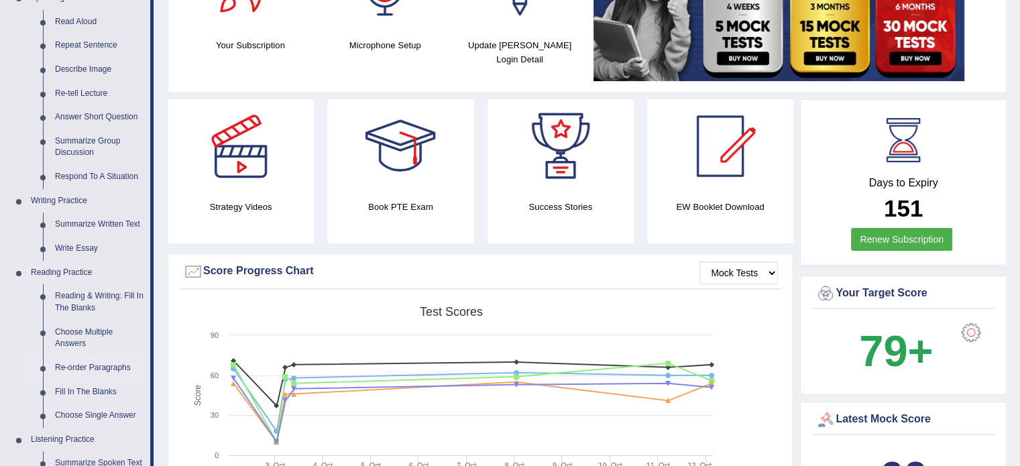
click at [90, 370] on link "Re-order Paragraphs" at bounding box center [99, 368] width 101 height 24
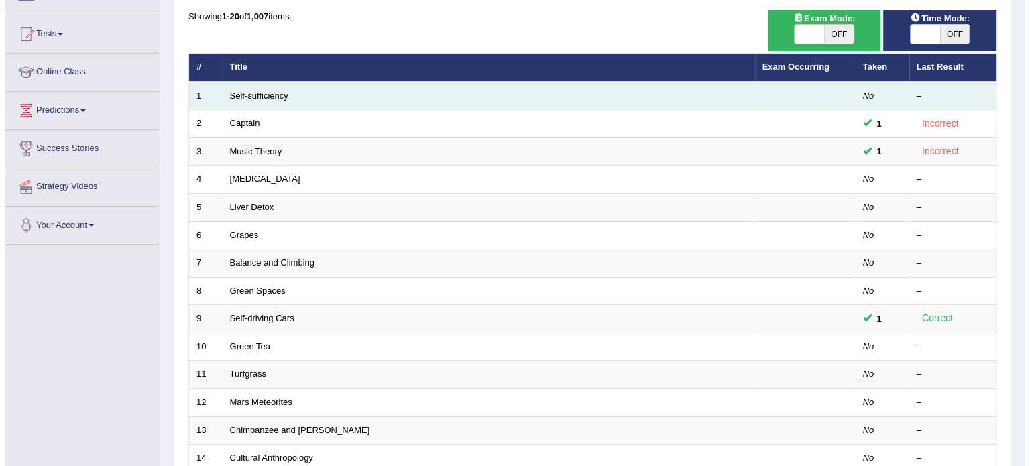
scroll to position [111, 0]
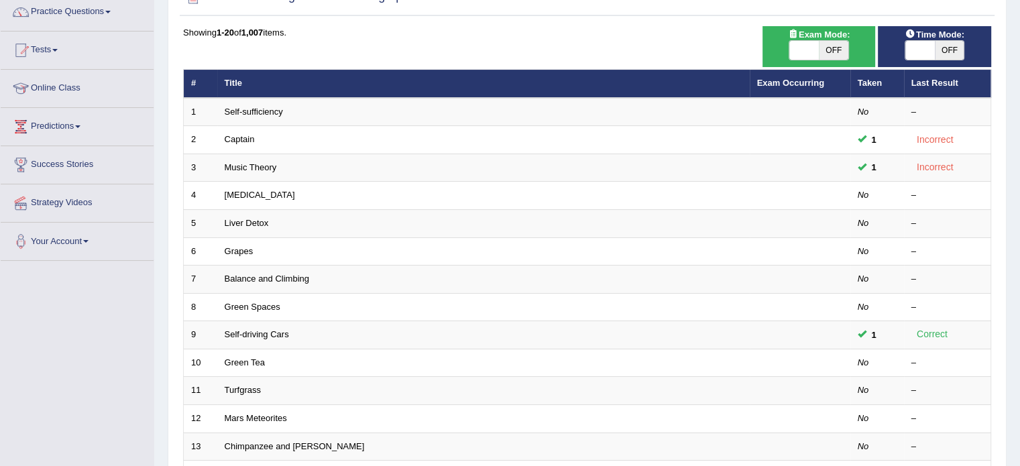
click at [845, 48] on span "OFF" at bounding box center [834, 50] width 30 height 19
checkbox input "true"
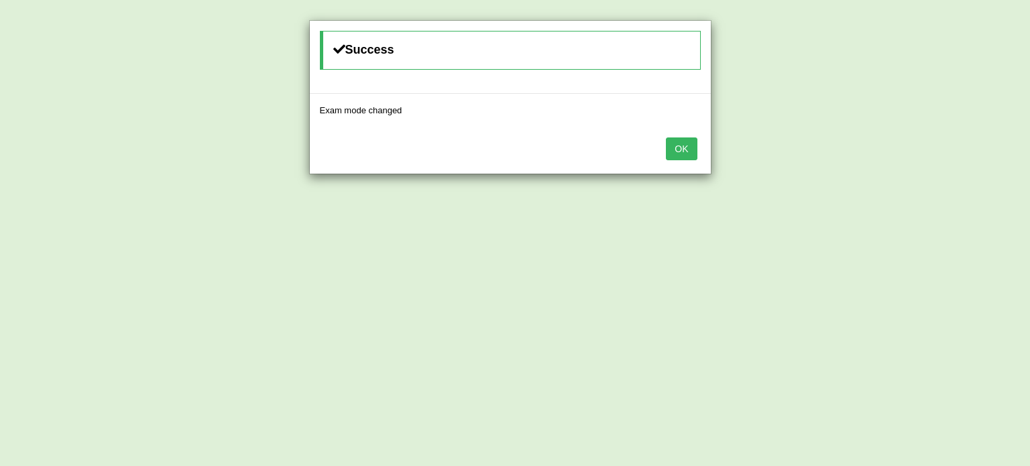
click at [675, 142] on button "OK" at bounding box center [681, 149] width 31 height 23
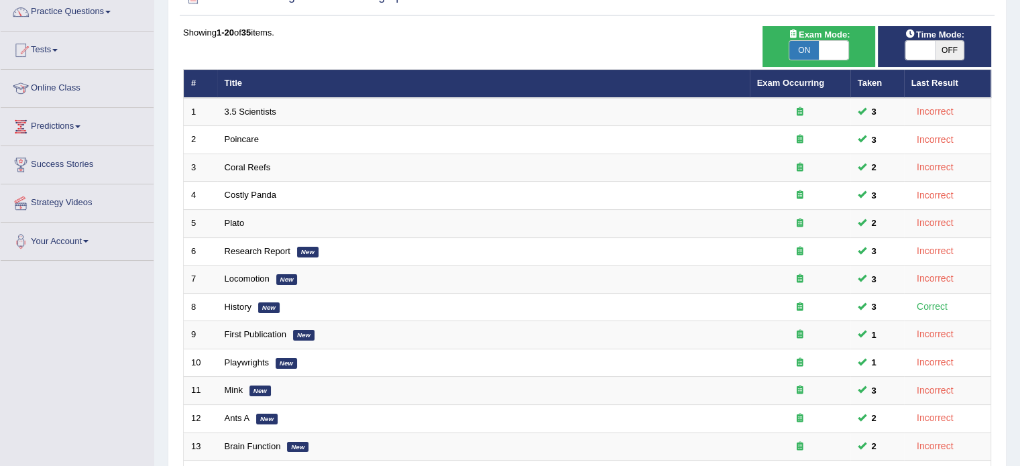
click at [942, 48] on span "OFF" at bounding box center [950, 50] width 30 height 19
checkbox input "true"
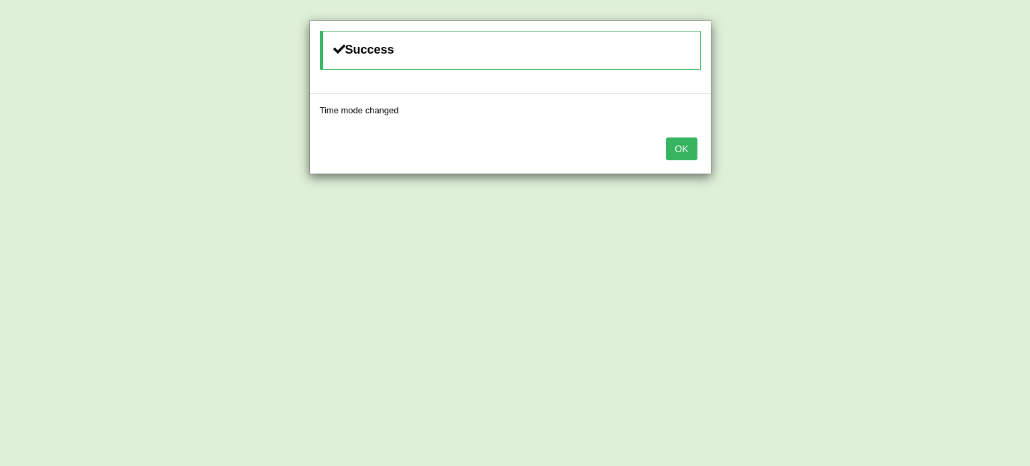
click at [690, 158] on button "OK" at bounding box center [681, 149] width 31 height 23
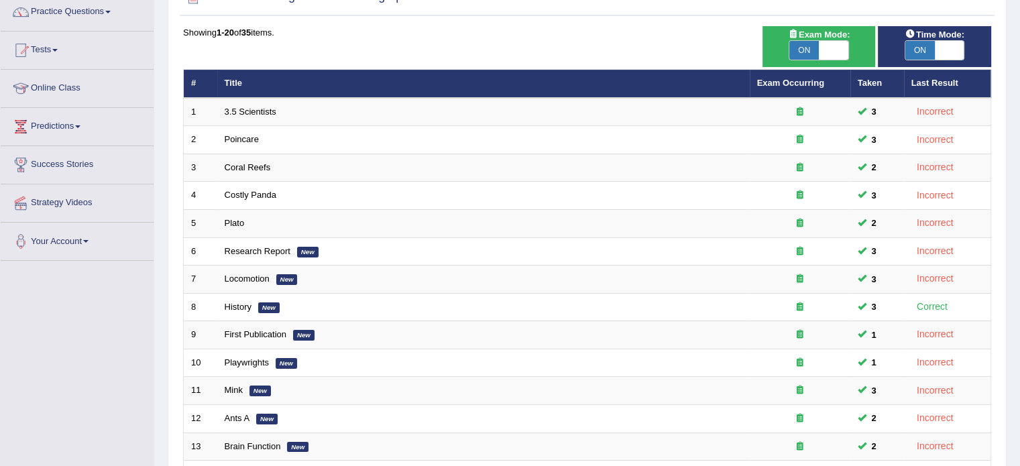
click at [800, 52] on span "ON" at bounding box center [805, 50] width 30 height 19
checkbox input "false"
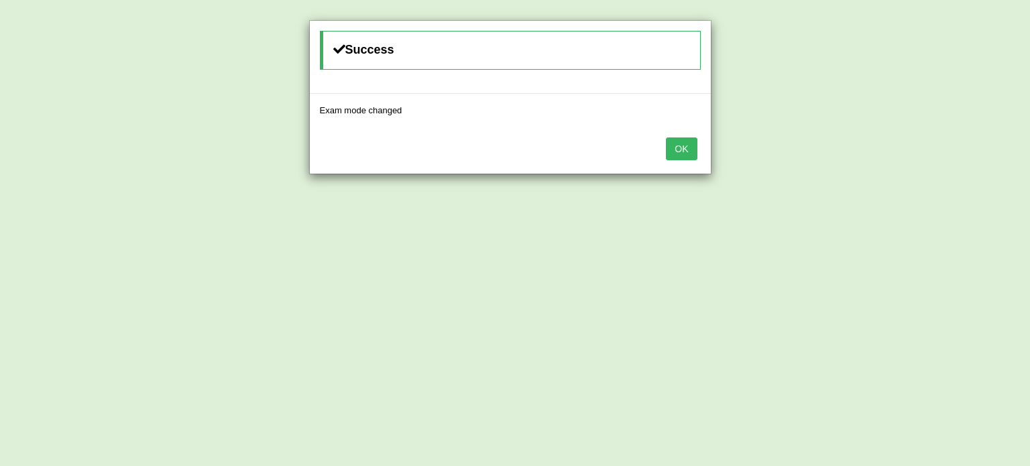
click at [690, 150] on button "OK" at bounding box center [681, 149] width 31 height 23
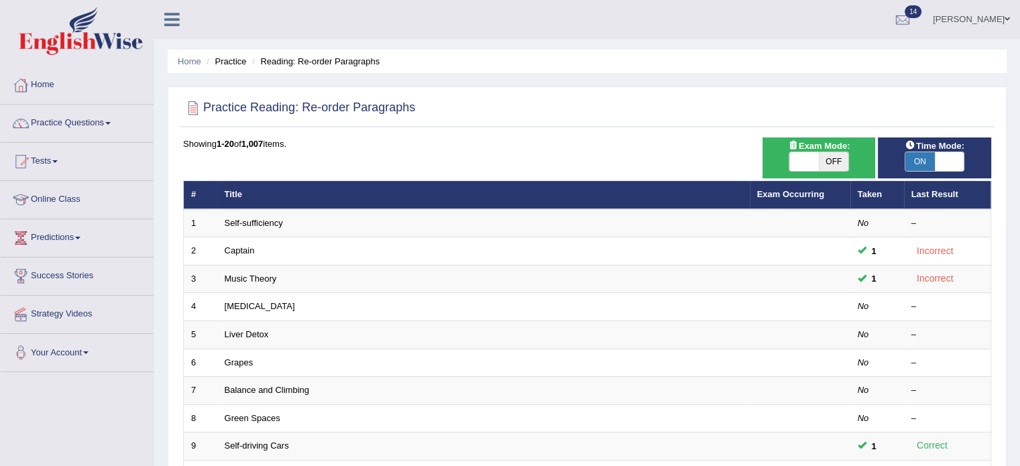
click at [829, 159] on span "OFF" at bounding box center [834, 161] width 30 height 19
checkbox input "true"
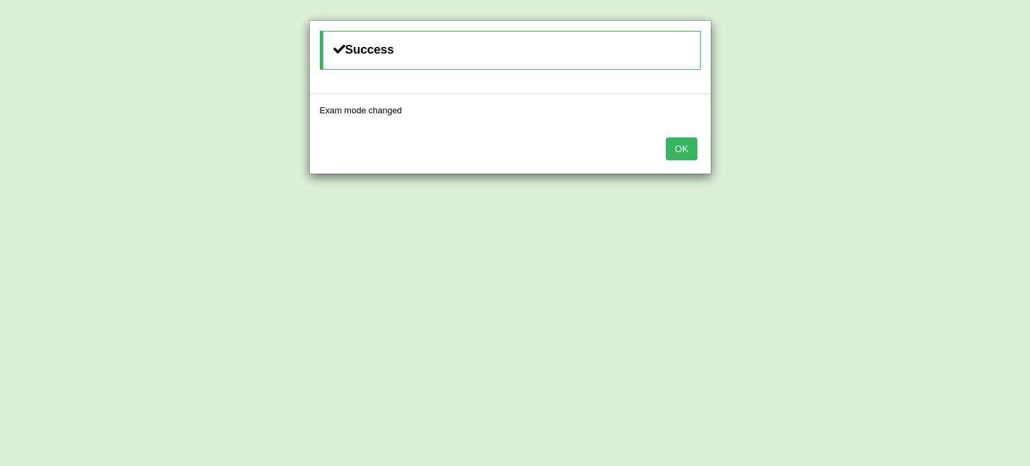
click at [684, 147] on button "OK" at bounding box center [681, 149] width 31 height 23
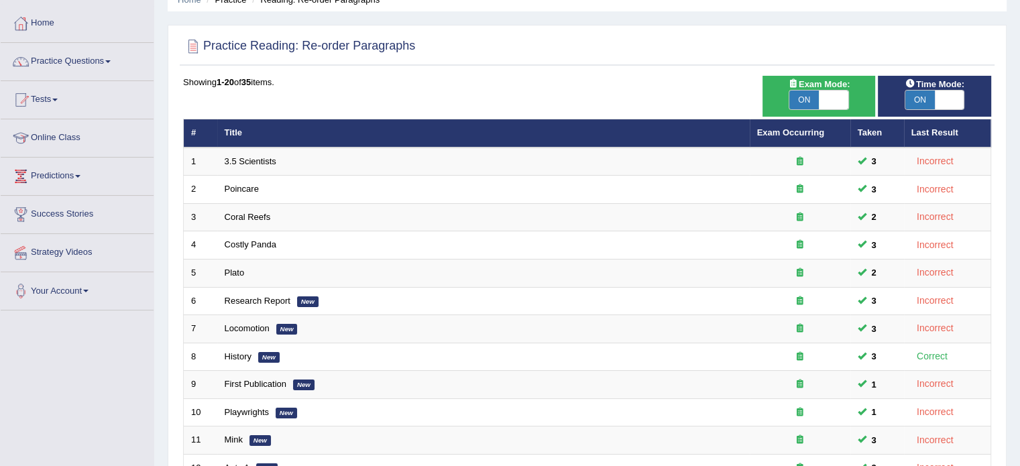
scroll to position [60, 0]
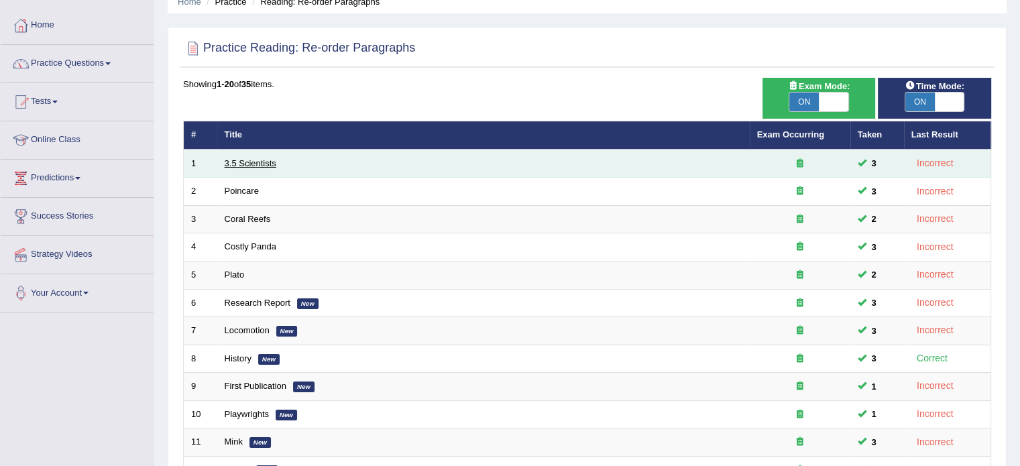
click at [256, 162] on link "3.5 Scientists" at bounding box center [251, 163] width 52 height 10
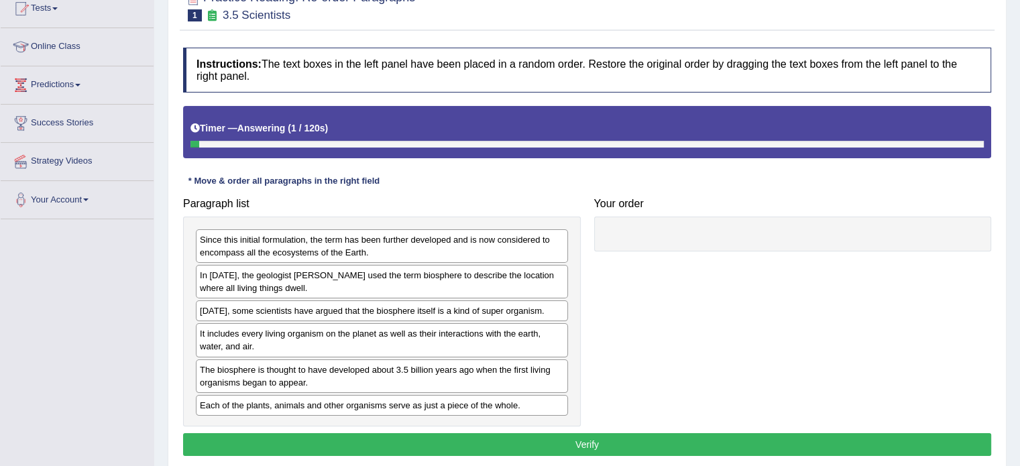
scroll to position [156, 0]
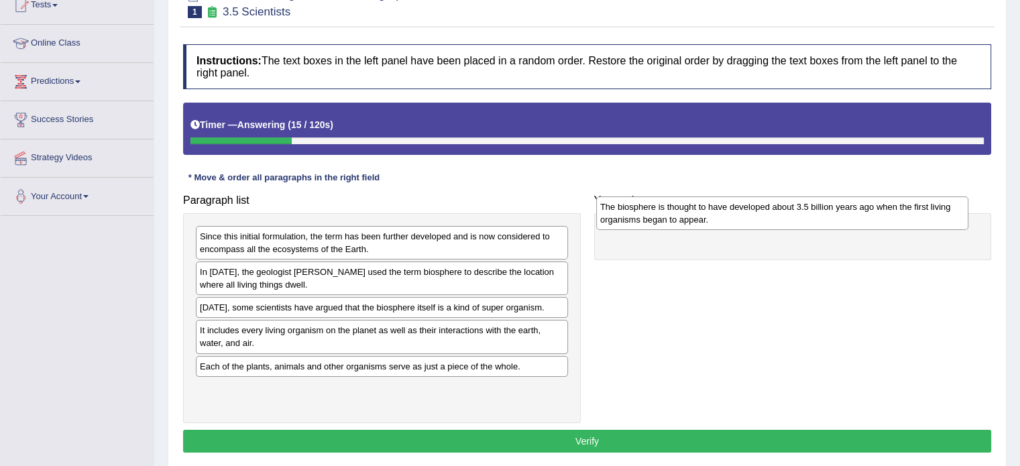
drag, startPoint x: 252, startPoint y: 372, endPoint x: 653, endPoint y: 214, distance: 430.6
click at [653, 214] on div "The biosphere is thought to have developed about 3.5 billion years ago when the…" at bounding box center [782, 214] width 372 height 34
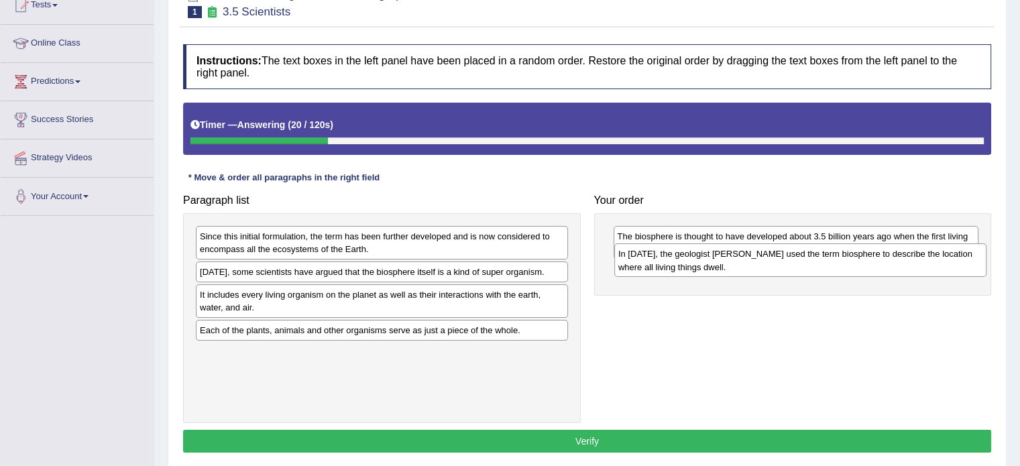
drag, startPoint x: 243, startPoint y: 280, endPoint x: 663, endPoint y: 262, distance: 420.3
click at [663, 262] on div "In 1875, the geologist Eduard Suess used the term biosphere to describe the loc…" at bounding box center [800, 260] width 372 height 34
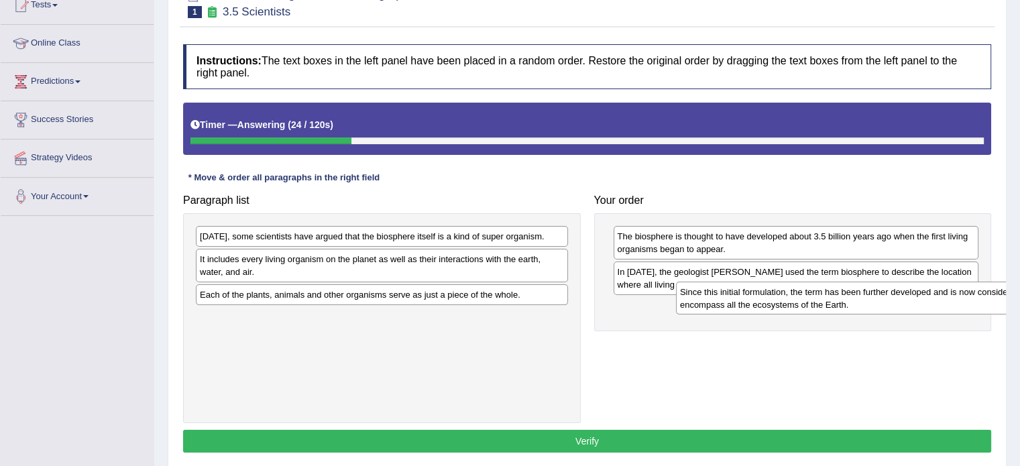
drag, startPoint x: 313, startPoint y: 247, endPoint x: 775, endPoint y: 305, distance: 465.8
click at [775, 305] on div "Since this initial formulation, the term has been further developed and is now …" at bounding box center [862, 299] width 372 height 34
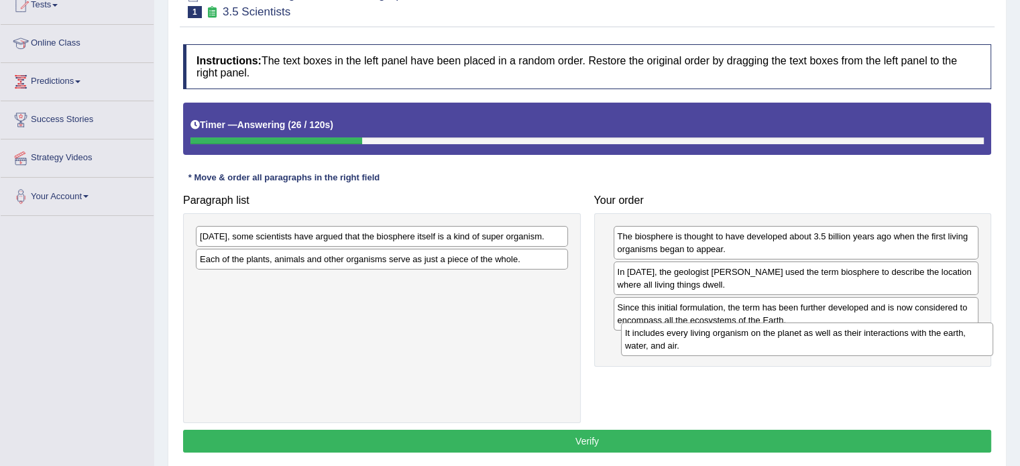
drag, startPoint x: 286, startPoint y: 270, endPoint x: 724, endPoint y: 344, distance: 443.5
click at [723, 344] on div "It includes every living organism on the planet as well as their interactions w…" at bounding box center [807, 340] width 372 height 34
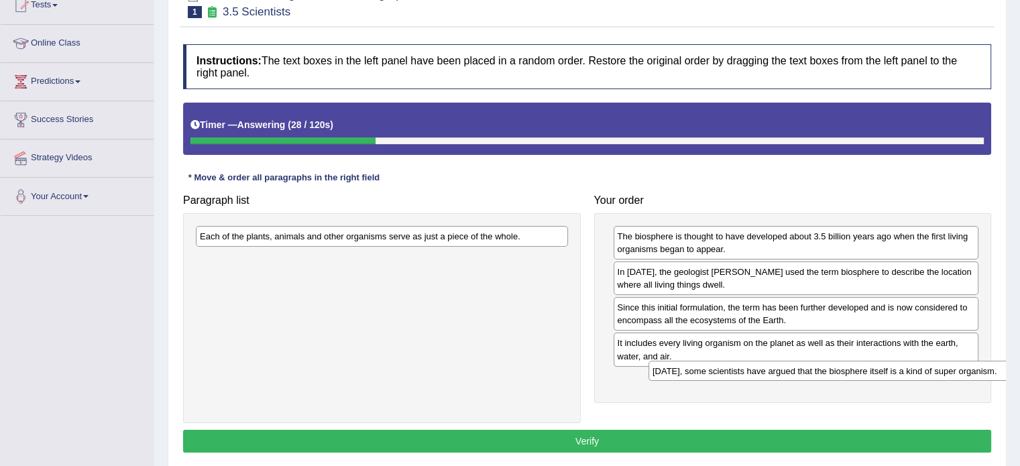
drag, startPoint x: 268, startPoint y: 236, endPoint x: 720, endPoint y: 372, distance: 471.3
click at [720, 372] on div "Today, some scientists have argued that the biosphere itself is a kind of super…" at bounding box center [835, 371] width 372 height 21
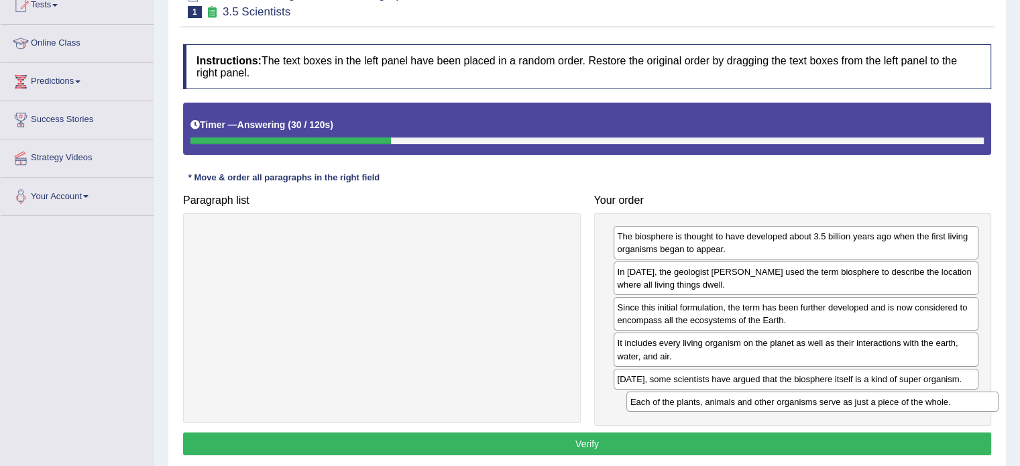
drag, startPoint x: 375, startPoint y: 240, endPoint x: 805, endPoint y: 405, distance: 460.6
click at [805, 405] on div "Each of the plants, animals and other organisms serve as just a piece of the wh…" at bounding box center [813, 402] width 372 height 21
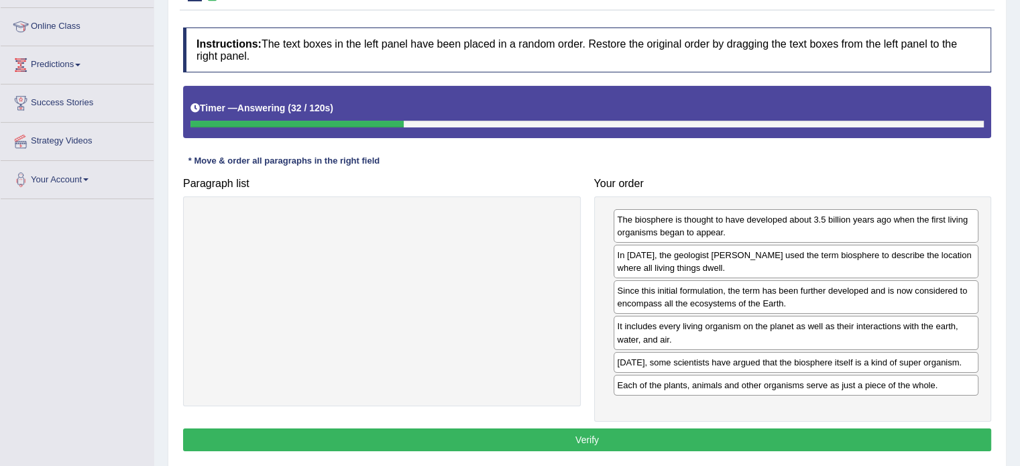
scroll to position [178, 0]
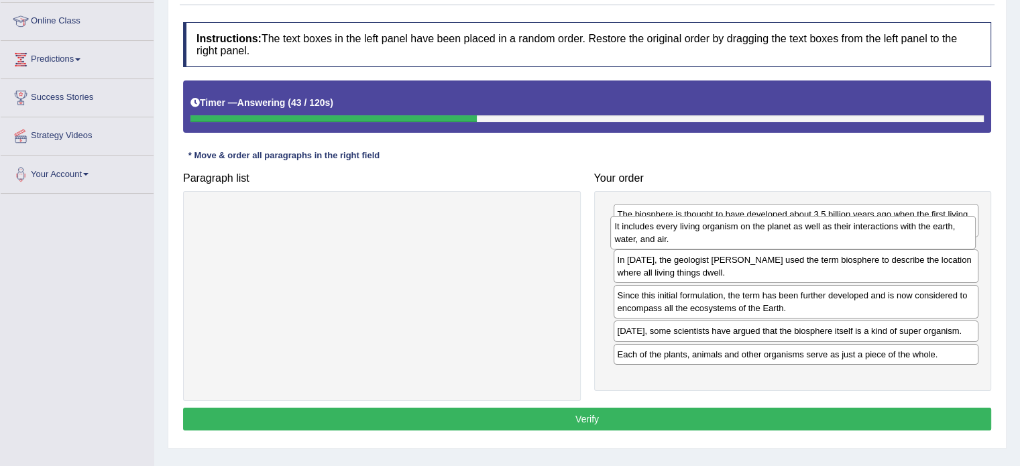
drag, startPoint x: 712, startPoint y: 330, endPoint x: 710, endPoint y: 236, distance: 93.9
click at [710, 236] on div "It includes every living organism on the planet as well as their interactions w…" at bounding box center [793, 233] width 366 height 34
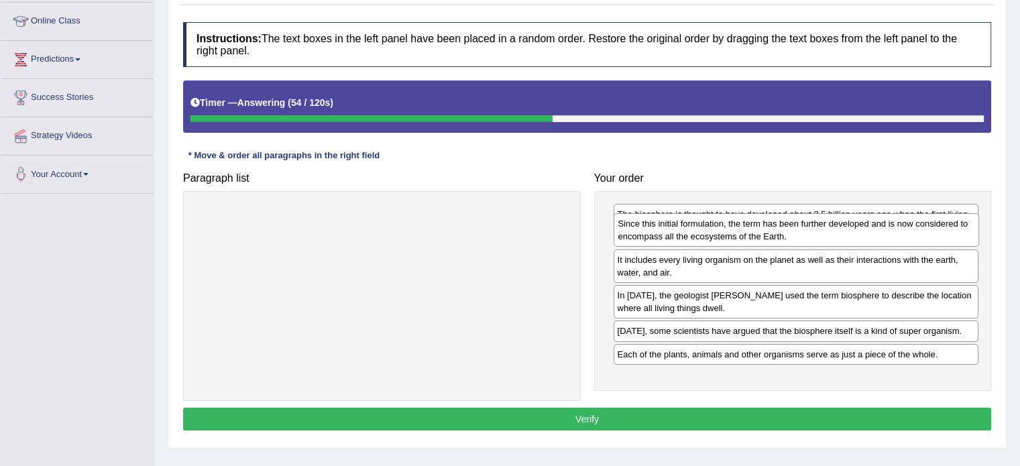
drag, startPoint x: 693, startPoint y: 337, endPoint x: 694, endPoint y: 240, distance: 96.6
click at [694, 240] on div "Since this initial formulation, the term has been further developed and is now …" at bounding box center [797, 230] width 366 height 34
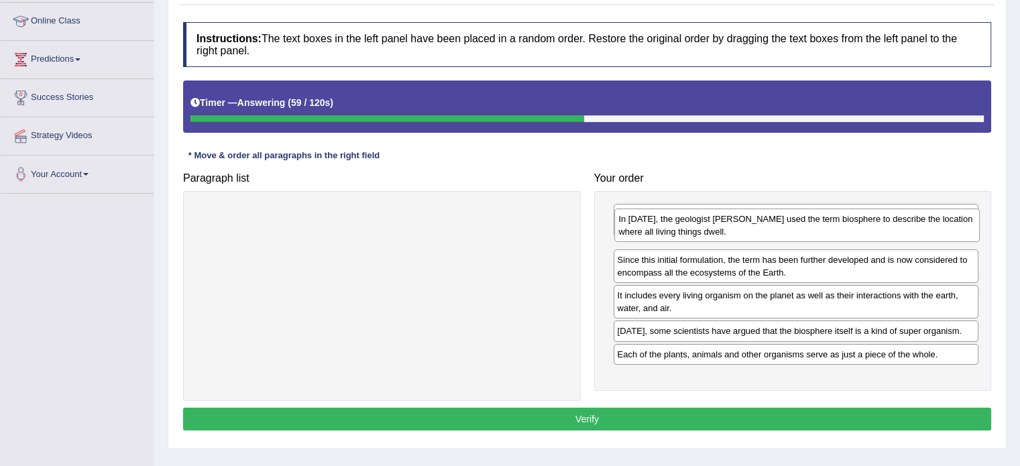
drag, startPoint x: 679, startPoint y: 329, endPoint x: 680, endPoint y: 229, distance: 100.6
click at [680, 229] on div "In 1875, the geologist Eduard Suess used the term biosphere to describe the loc…" at bounding box center [797, 226] width 366 height 34
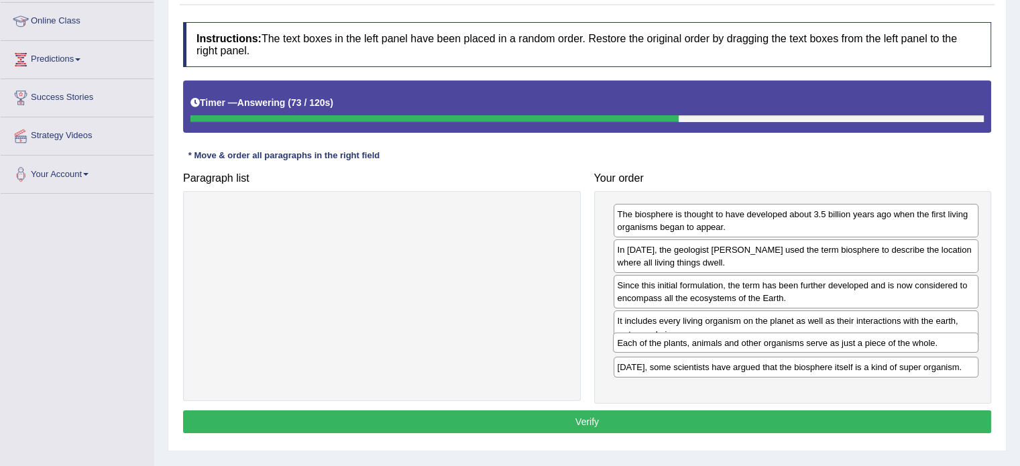
drag, startPoint x: 732, startPoint y: 376, endPoint x: 732, endPoint y: 335, distance: 40.2
click at [732, 335] on div "Each of the plants, animals and other organisms serve as just a piece of the wh…" at bounding box center [796, 343] width 366 height 21
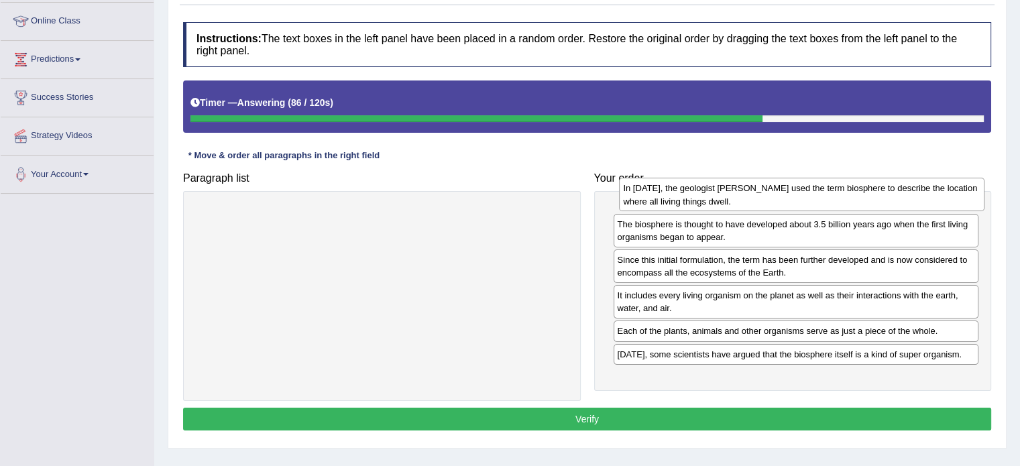
drag, startPoint x: 663, startPoint y: 265, endPoint x: 655, endPoint y: 206, distance: 59.6
click at [655, 206] on div "In 1875, the geologist Eduard Suess used the term biosphere to describe the loc…" at bounding box center [802, 195] width 366 height 34
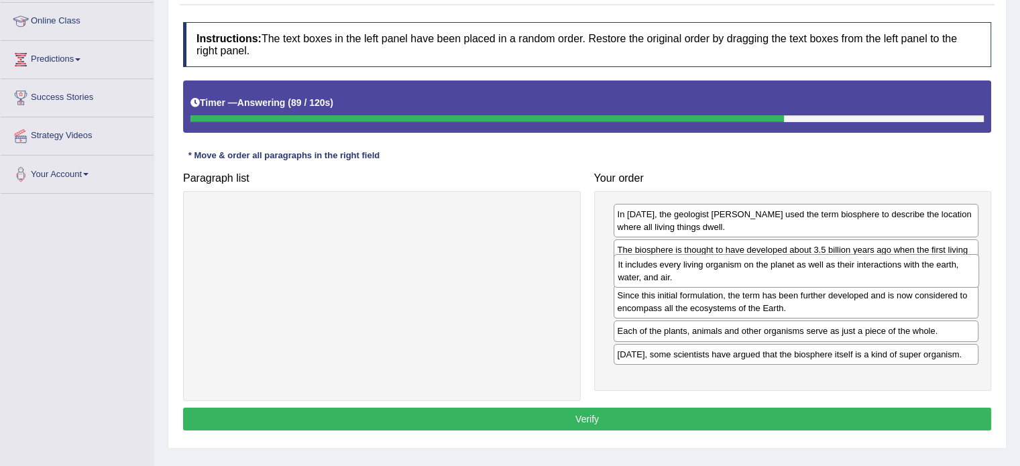
drag, startPoint x: 676, startPoint y: 332, endPoint x: 677, endPoint y: 276, distance: 56.4
click at [677, 276] on div "It includes every living organism on the planet as well as their interactions w…" at bounding box center [797, 271] width 366 height 34
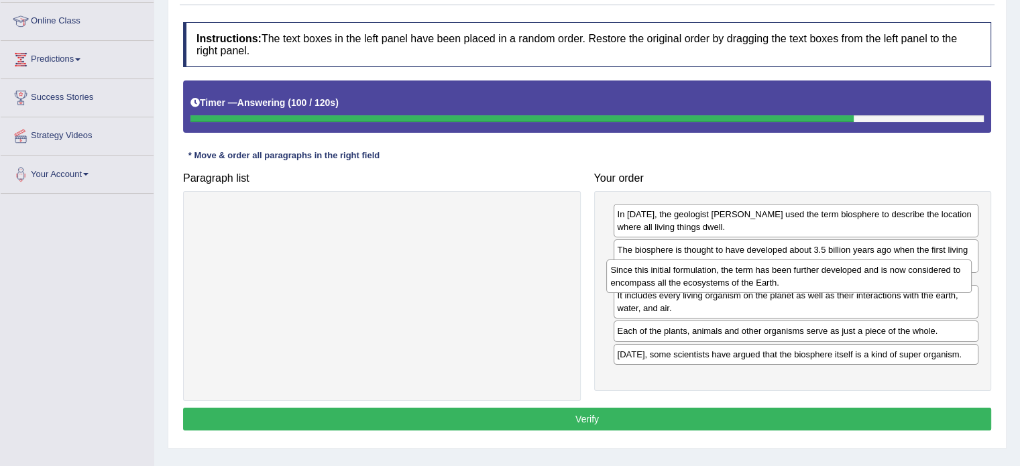
drag, startPoint x: 673, startPoint y: 333, endPoint x: 667, endPoint y: 278, distance: 54.7
click at [667, 278] on div "Since this initial formulation, the term has been further developed and is now …" at bounding box center [789, 277] width 366 height 34
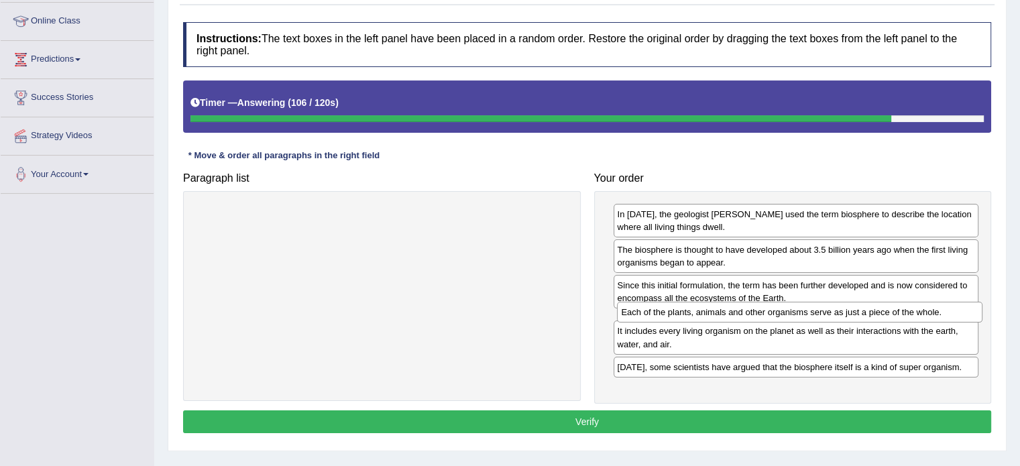
drag, startPoint x: 653, startPoint y: 356, endPoint x: 657, endPoint y: 309, distance: 47.1
click at [657, 309] on div "Each of the plants, animals and other organisms serve as just a piece of the wh…" at bounding box center [800, 312] width 366 height 21
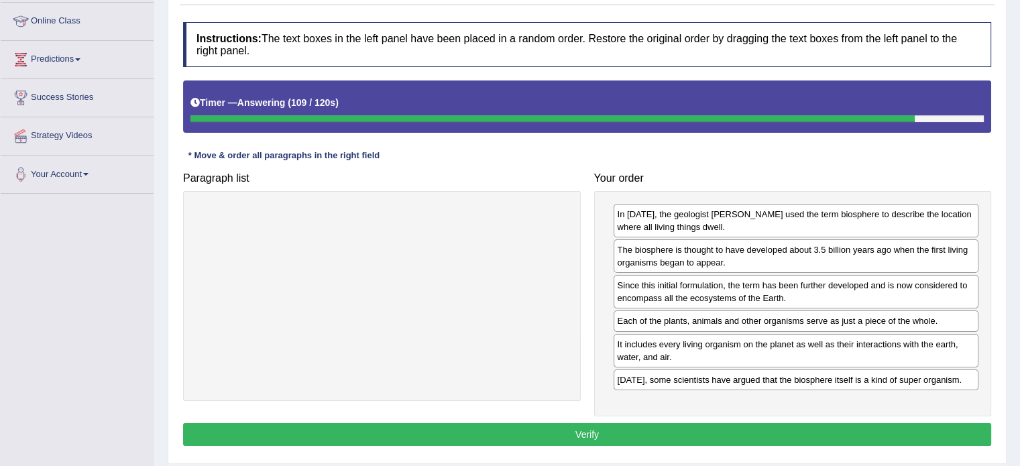
click at [649, 424] on button "Verify" at bounding box center [587, 434] width 808 height 23
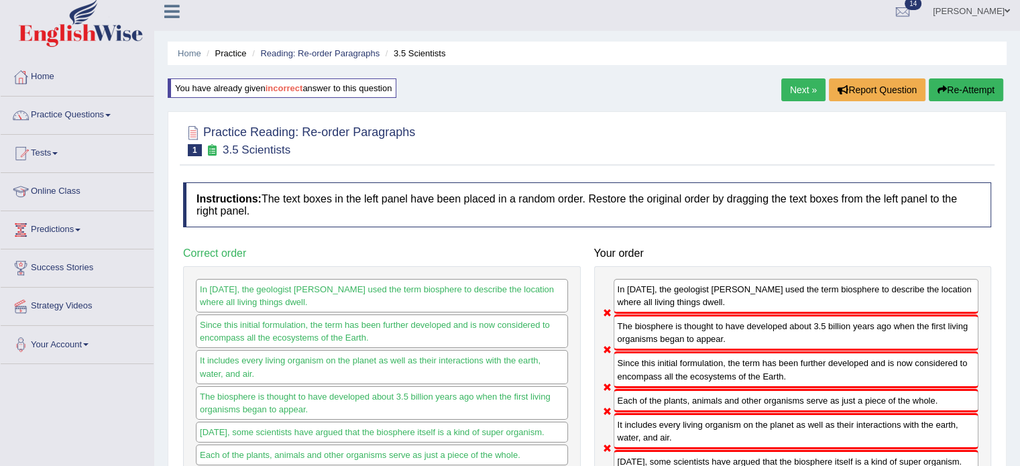
scroll to position [0, 0]
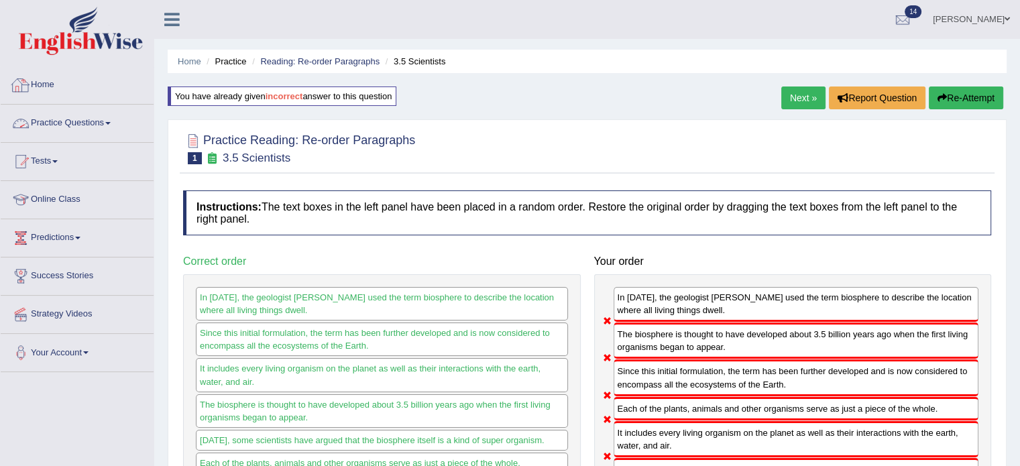
click at [19, 85] on div at bounding box center [21, 85] width 20 height 20
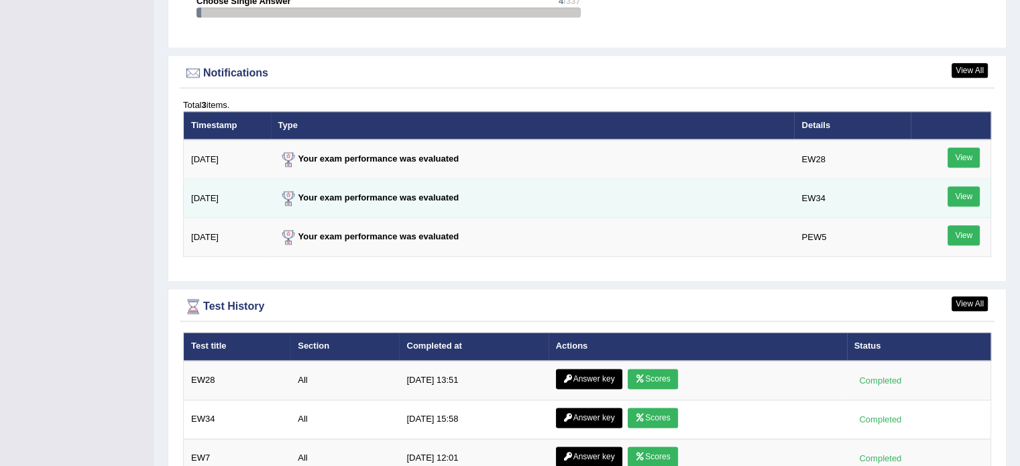
scroll to position [1699, 0]
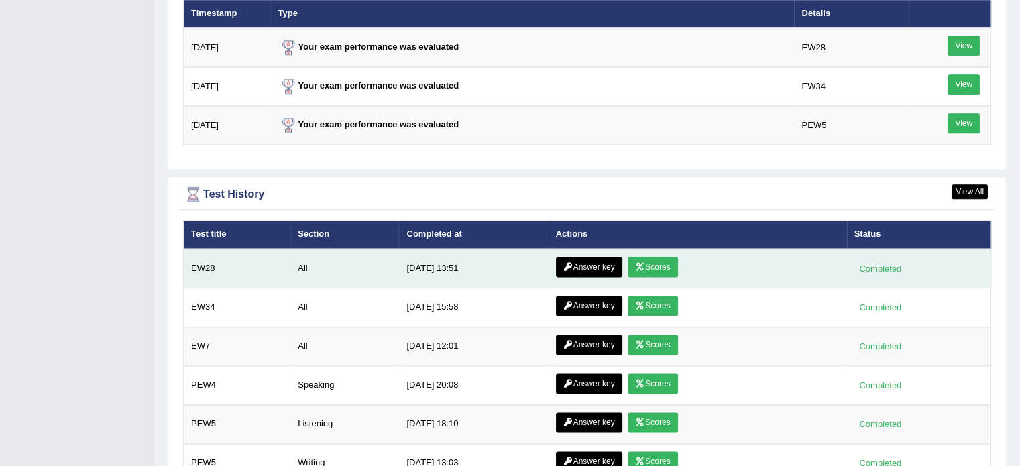
click at [574, 257] on link "Answer key" at bounding box center [589, 267] width 66 height 20
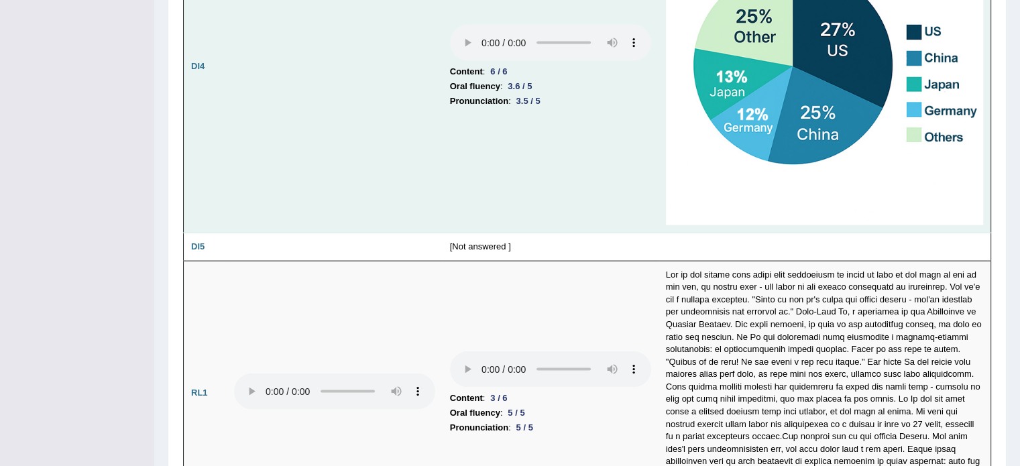
scroll to position [2895, 0]
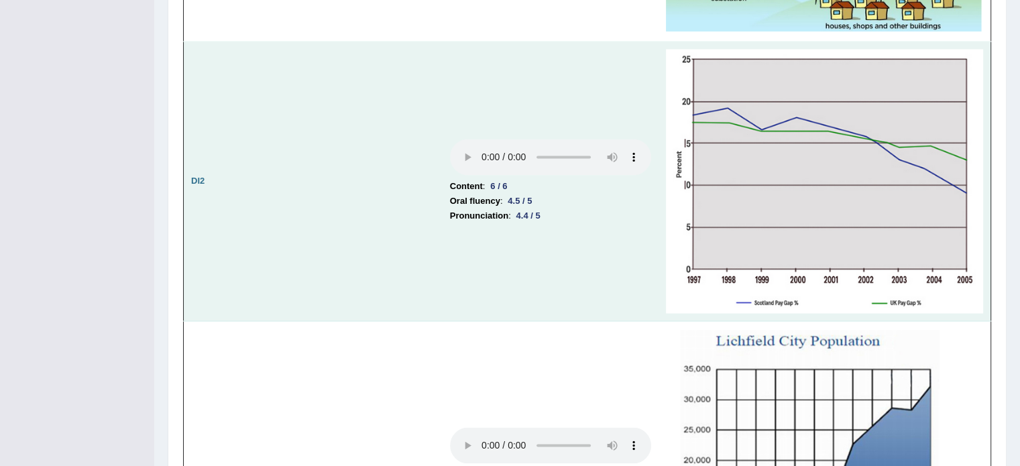
drag, startPoint x: 598, startPoint y: 268, endPoint x: 630, endPoint y: 283, distance: 34.8
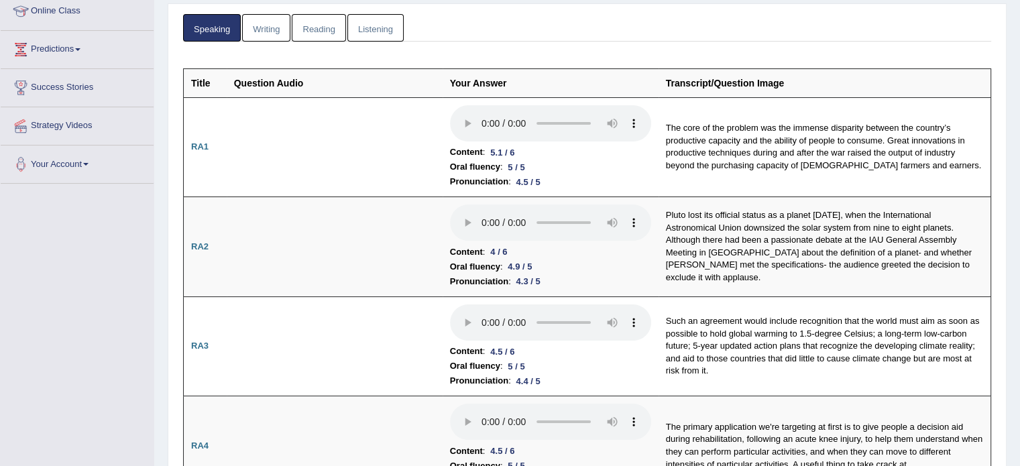
scroll to position [19, 0]
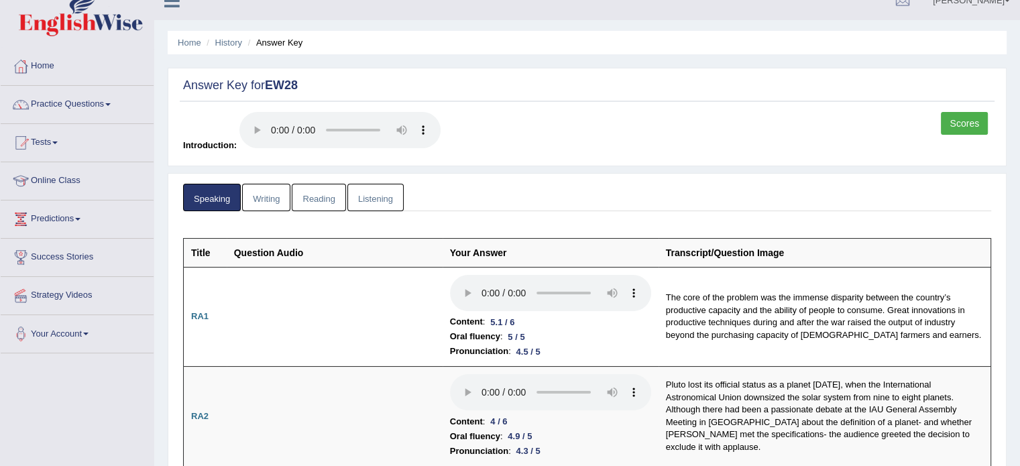
click at [966, 127] on link "Scores" at bounding box center [964, 123] width 47 height 23
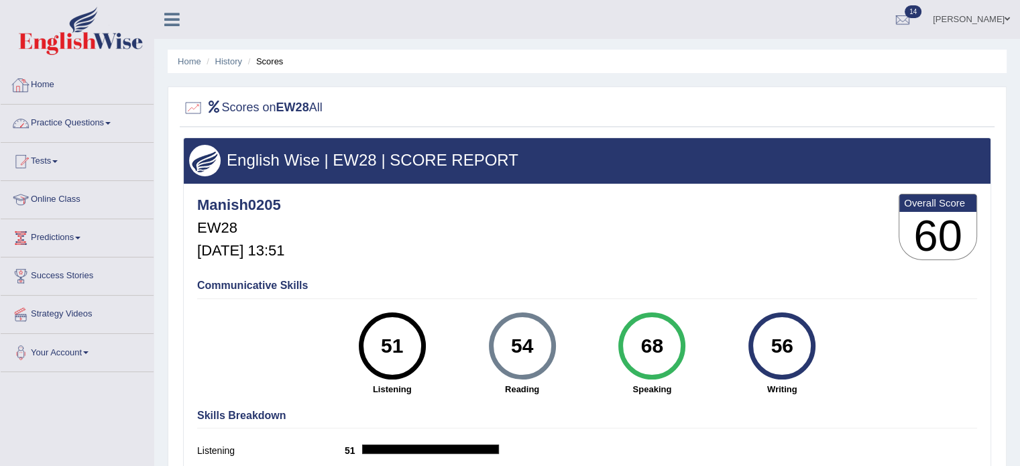
click at [17, 83] on div at bounding box center [21, 85] width 20 height 20
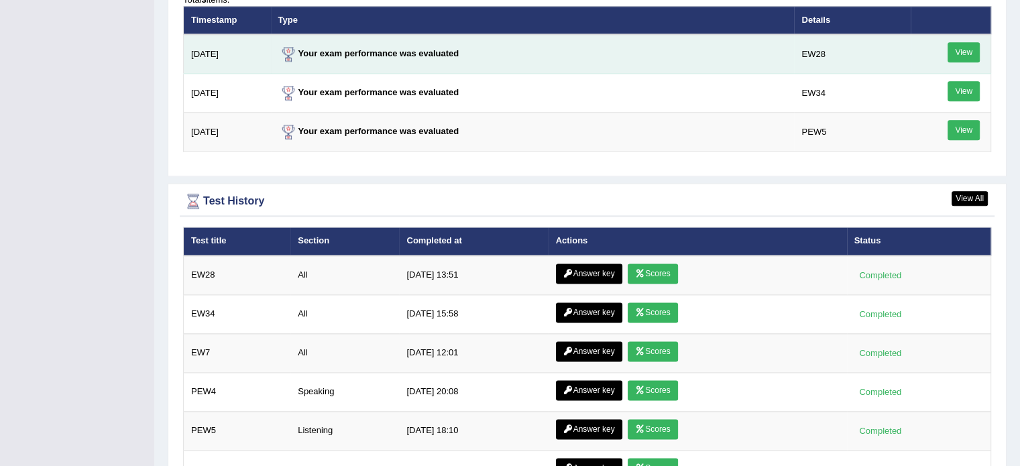
scroll to position [1721, 0]
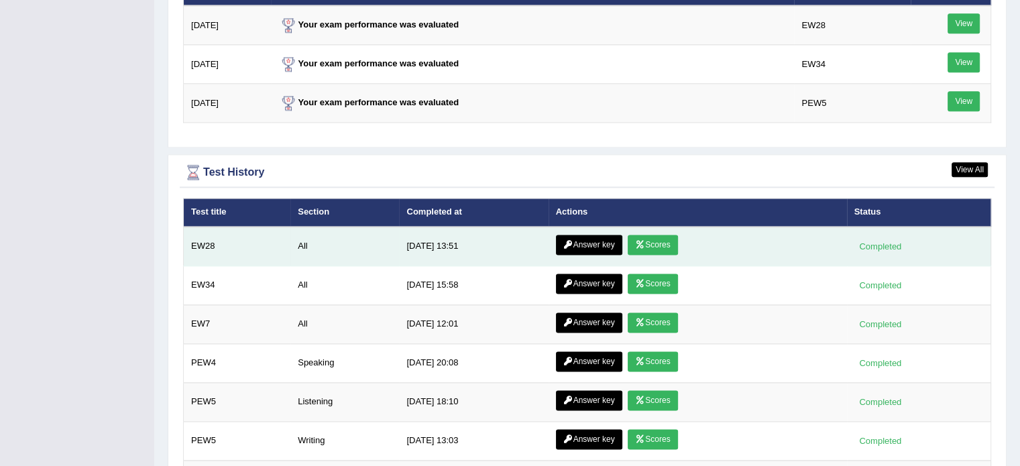
click at [608, 235] on link "Answer key" at bounding box center [589, 245] width 66 height 20
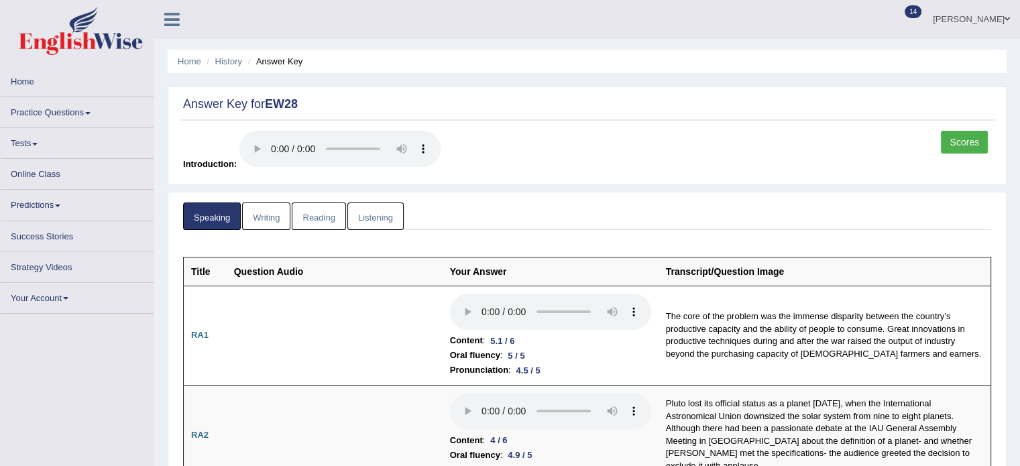
click at [318, 209] on link "Reading" at bounding box center [319, 217] width 54 height 28
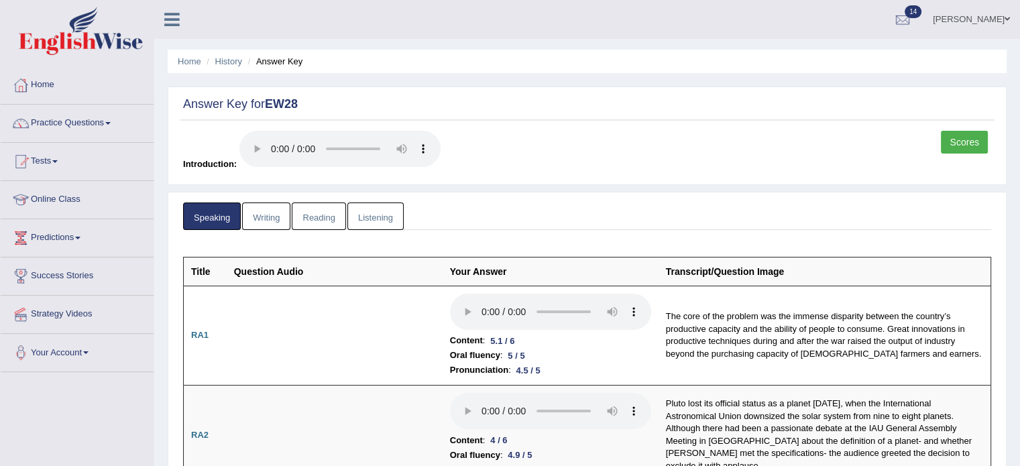
click at [319, 219] on link "Reading" at bounding box center [319, 217] width 54 height 28
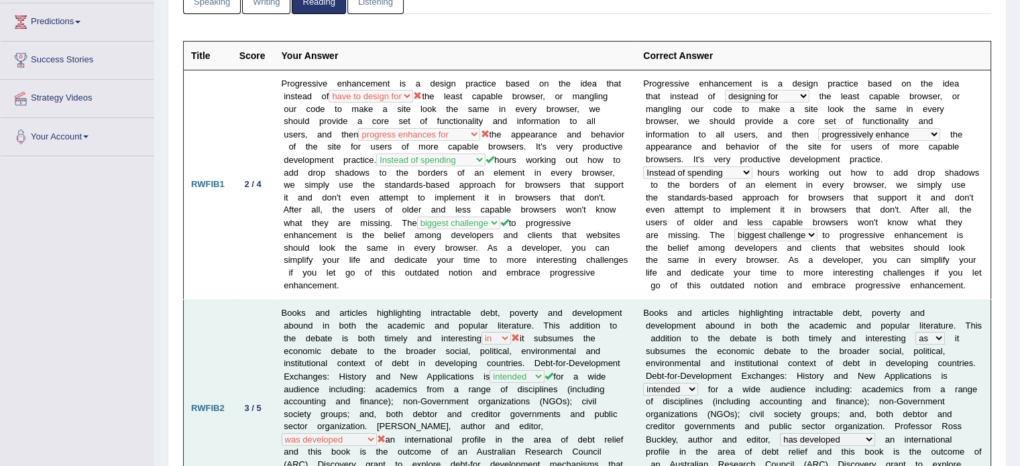
scroll to position [301, 0]
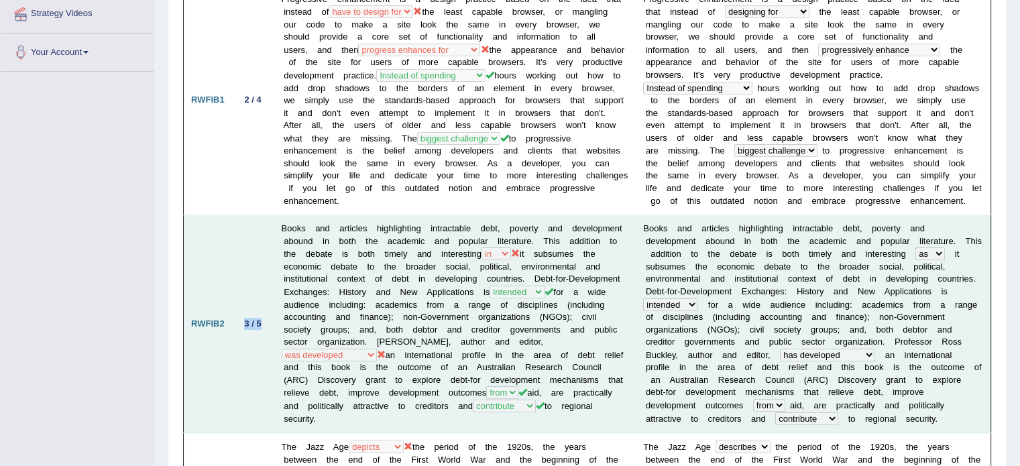
drag, startPoint x: 263, startPoint y: 315, endPoint x: 238, endPoint y: 317, distance: 24.9
click at [241, 317] on div "3 / 5" at bounding box center [253, 324] width 28 height 14
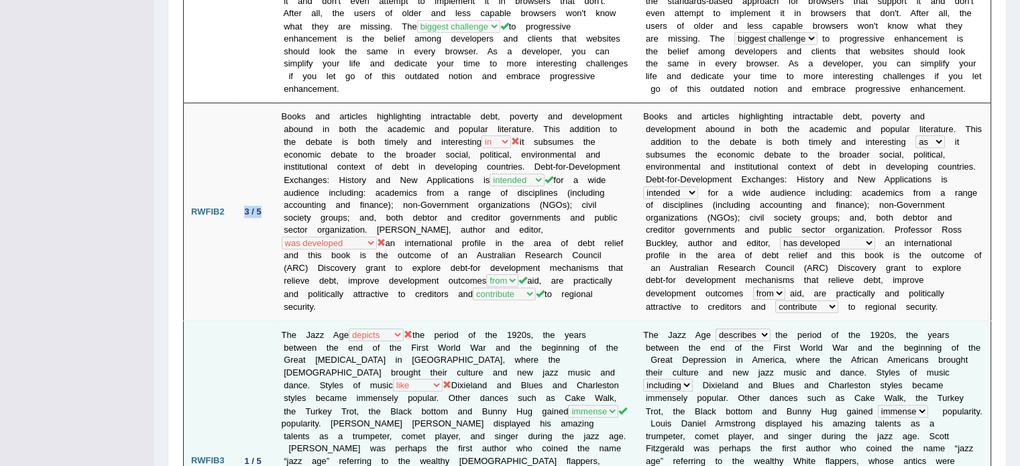
scroll to position [524, 0]
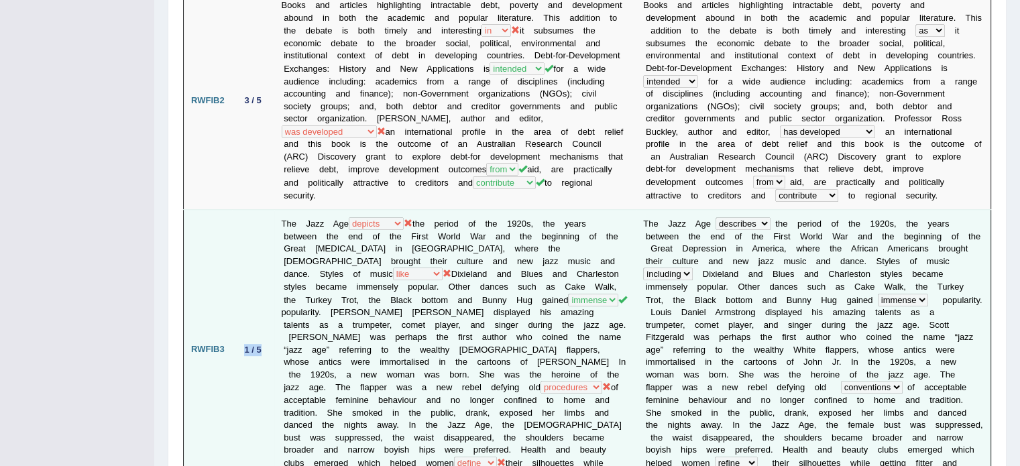
drag, startPoint x: 266, startPoint y: 339, endPoint x: 228, endPoint y: 337, distance: 38.3
click at [228, 337] on tr "RWFIB3 1 / 5 The Jazz Age depicts describes prescribes inscribes the period of …" at bounding box center [588, 350] width 808 height 280
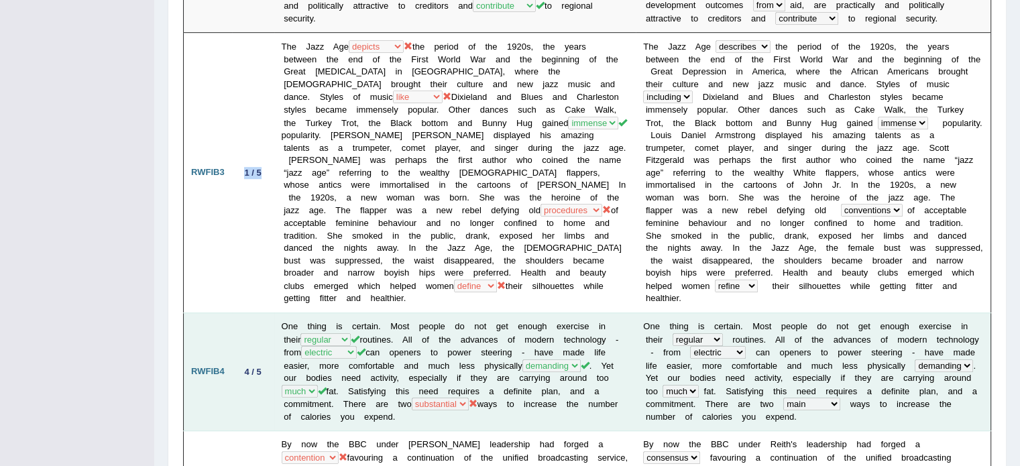
scroll to position [770, 0]
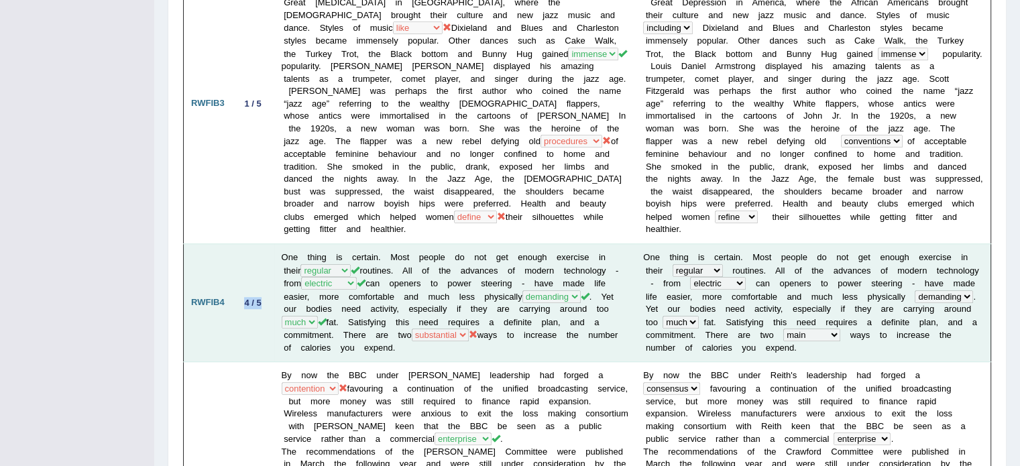
drag, startPoint x: 268, startPoint y: 293, endPoint x: 237, endPoint y: 288, distance: 31.2
click at [237, 288] on td "4 / 5" at bounding box center [253, 302] width 42 height 119
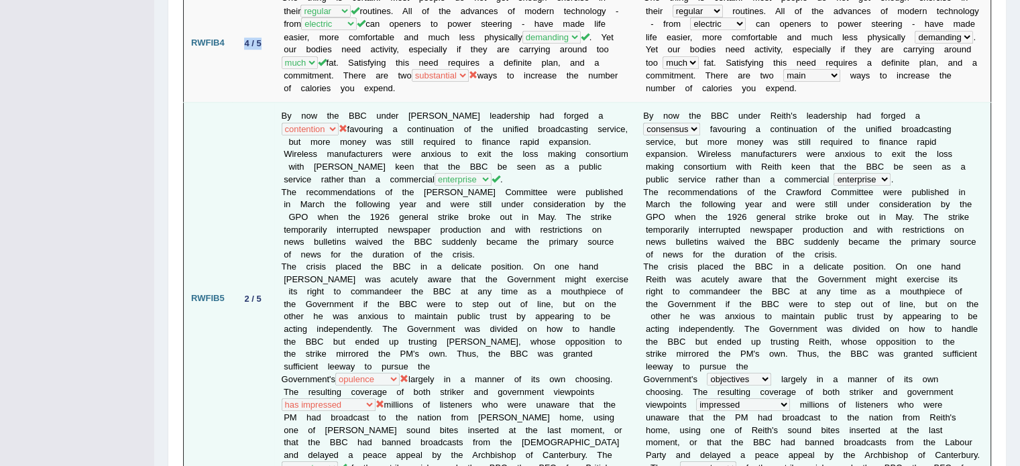
scroll to position [1038, 0]
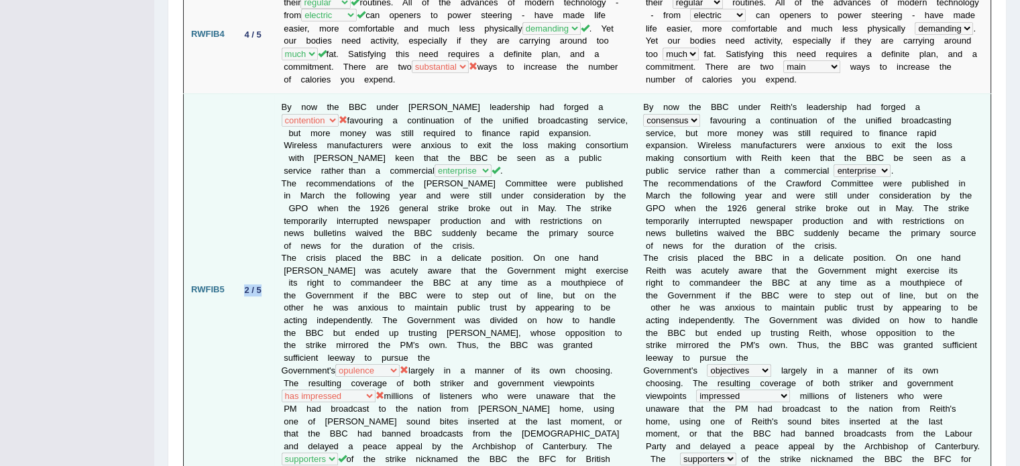
drag, startPoint x: 268, startPoint y: 276, endPoint x: 227, endPoint y: 274, distance: 41.6
click at [227, 274] on tr "RWFIB5 2 / 5 By now the BBC under Reith's leadership had forged a consensus cen…" at bounding box center [588, 290] width 808 height 392
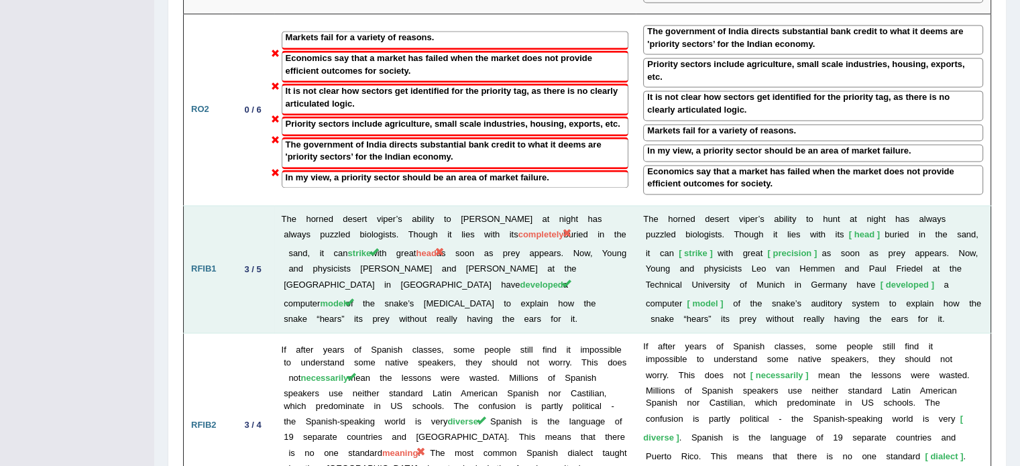
scroll to position [1978, 0]
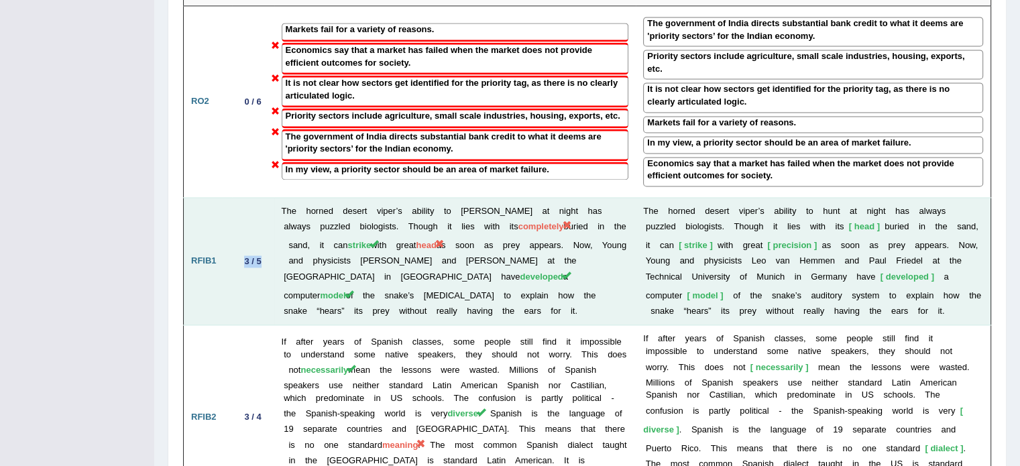
drag, startPoint x: 260, startPoint y: 214, endPoint x: 225, endPoint y: 224, distance: 36.3
click at [233, 213] on td "3 / 5" at bounding box center [253, 261] width 42 height 128
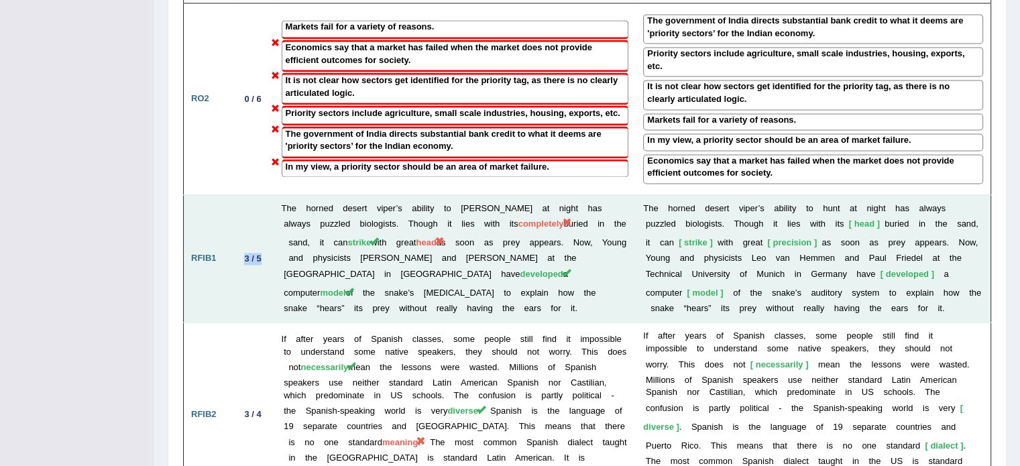
scroll to position [2090, 0]
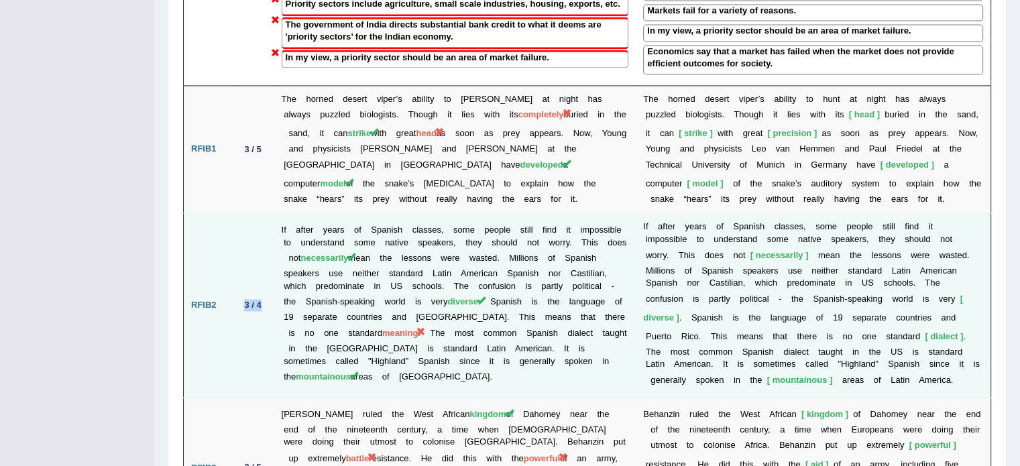
drag, startPoint x: 262, startPoint y: 257, endPoint x: 241, endPoint y: 257, distance: 20.8
click at [241, 298] on div "3 / 4" at bounding box center [253, 305] width 28 height 14
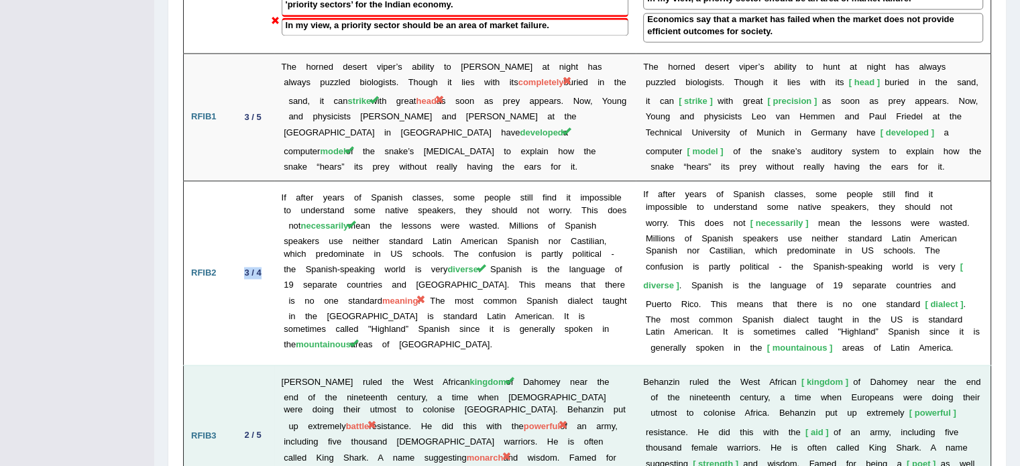
scroll to position [2179, 0]
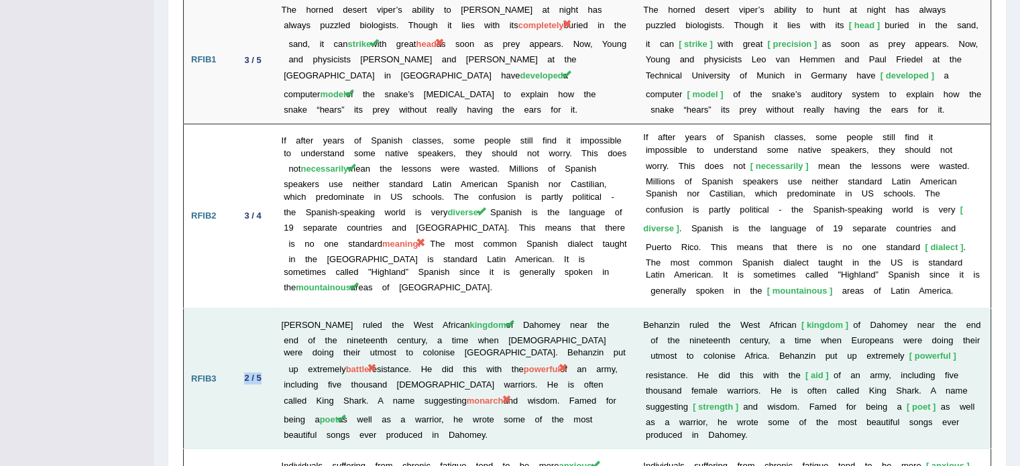
drag, startPoint x: 268, startPoint y: 332, endPoint x: 242, endPoint y: 331, distance: 26.2
click at [242, 331] on td "2 / 5" at bounding box center [253, 378] width 42 height 140
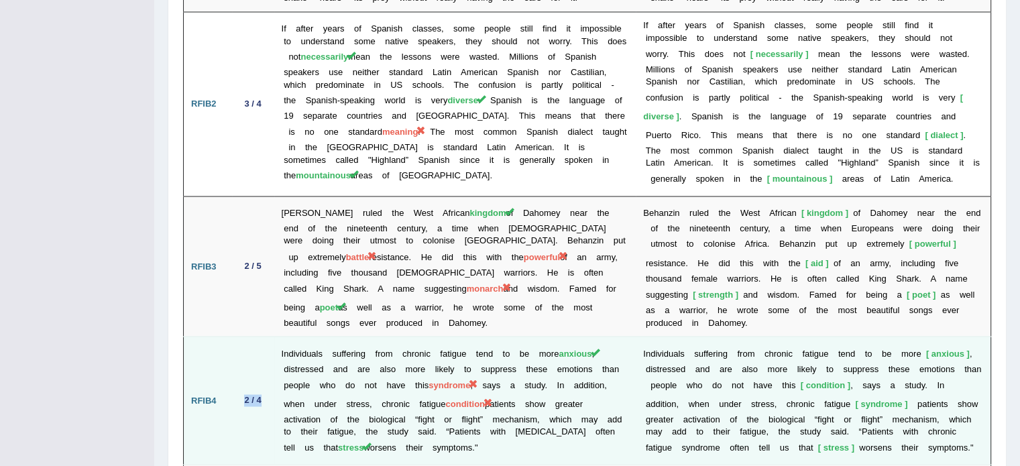
drag, startPoint x: 260, startPoint y: 347, endPoint x: 234, endPoint y: 348, distance: 26.2
click at [234, 348] on td "2 / 4" at bounding box center [253, 401] width 42 height 128
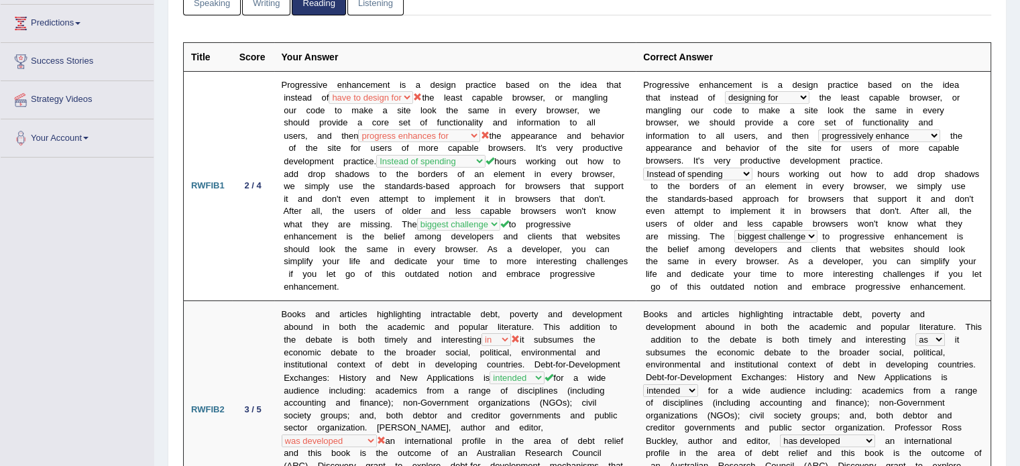
scroll to position [58, 0]
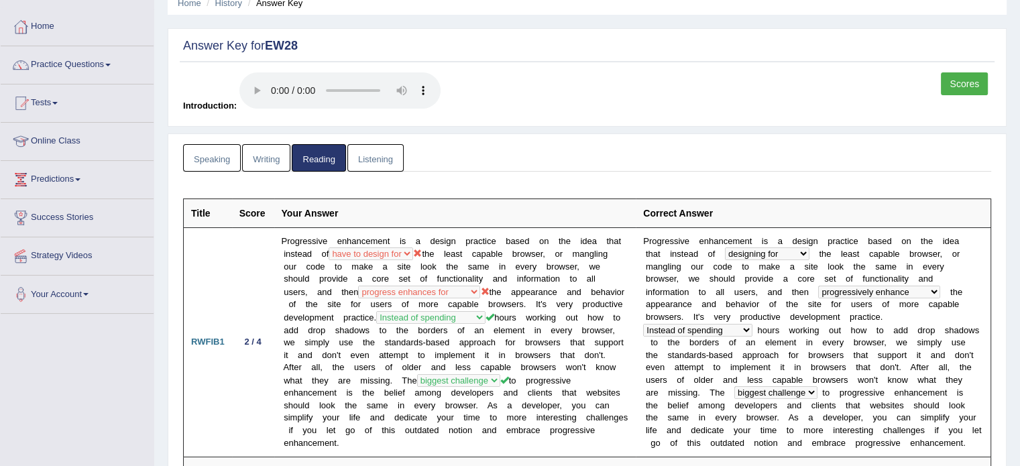
click at [386, 159] on link "Listening" at bounding box center [375, 158] width 56 height 28
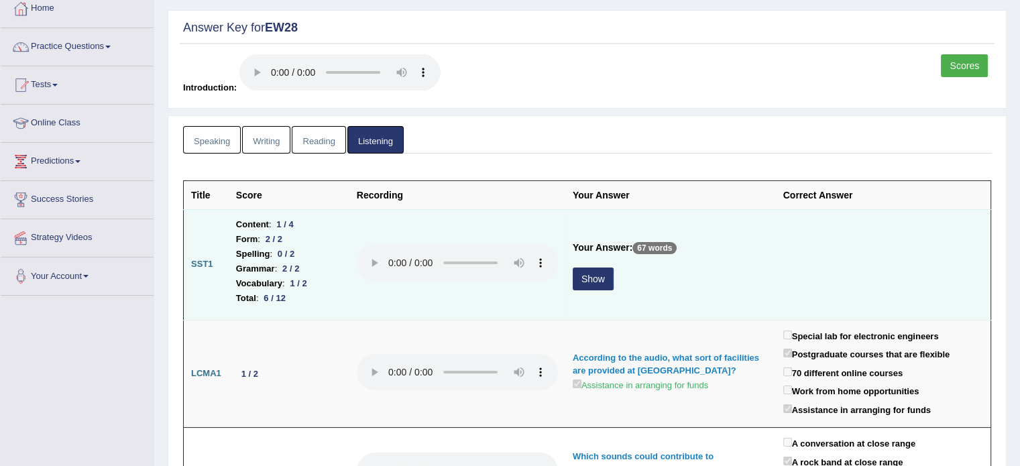
scroll to position [125, 0]
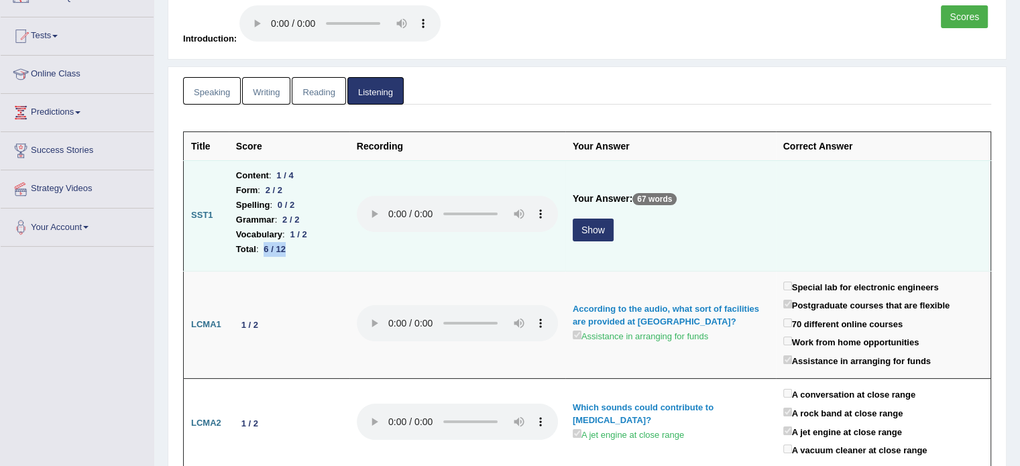
drag, startPoint x: 262, startPoint y: 249, endPoint x: 299, endPoint y: 248, distance: 37.6
click at [299, 248] on li "Total : 6 / 12" at bounding box center [289, 249] width 106 height 15
click at [301, 248] on li "Total : 6 / 12" at bounding box center [289, 249] width 106 height 15
drag, startPoint x: 274, startPoint y: 247, endPoint x: 298, endPoint y: 249, distance: 24.2
click at [298, 249] on li "Total : 6 / 12" at bounding box center [289, 249] width 106 height 15
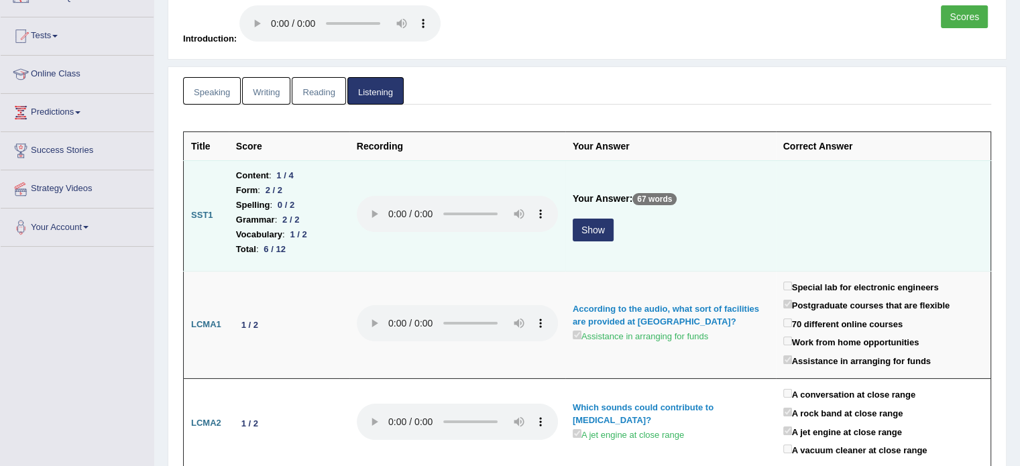
click at [298, 249] on li "Total : 6 / 12" at bounding box center [289, 249] width 106 height 15
drag, startPoint x: 262, startPoint y: 247, endPoint x: 304, endPoint y: 252, distance: 41.9
click at [304, 252] on li "Total : 6 / 12" at bounding box center [289, 249] width 106 height 15
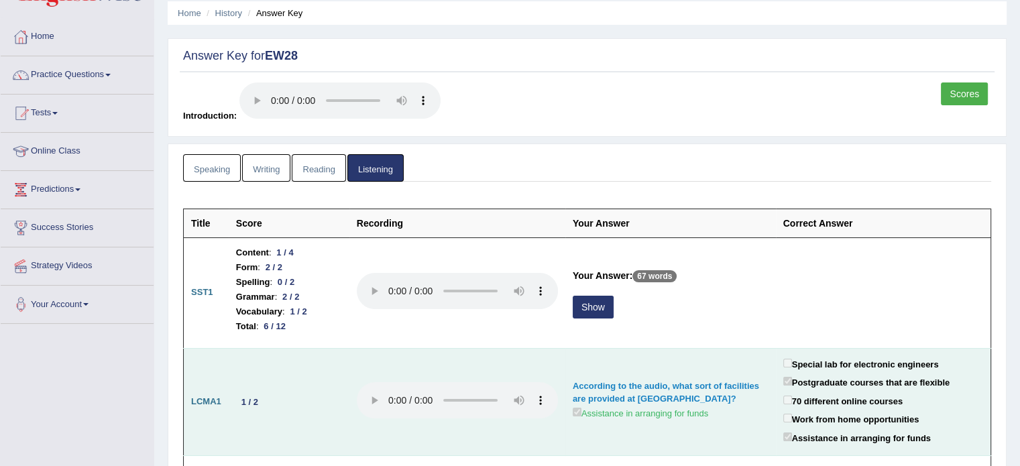
scroll to position [0, 0]
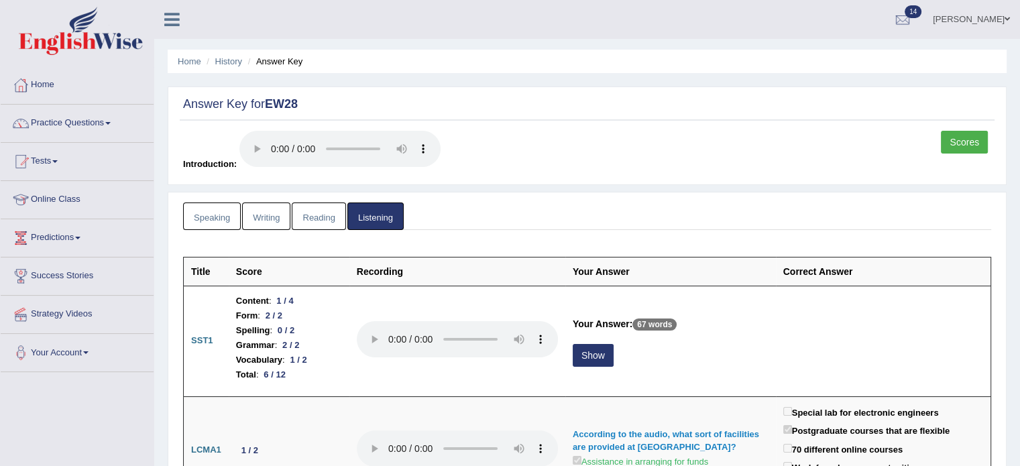
click at [191, 209] on link "Speaking" at bounding box center [212, 217] width 58 height 28
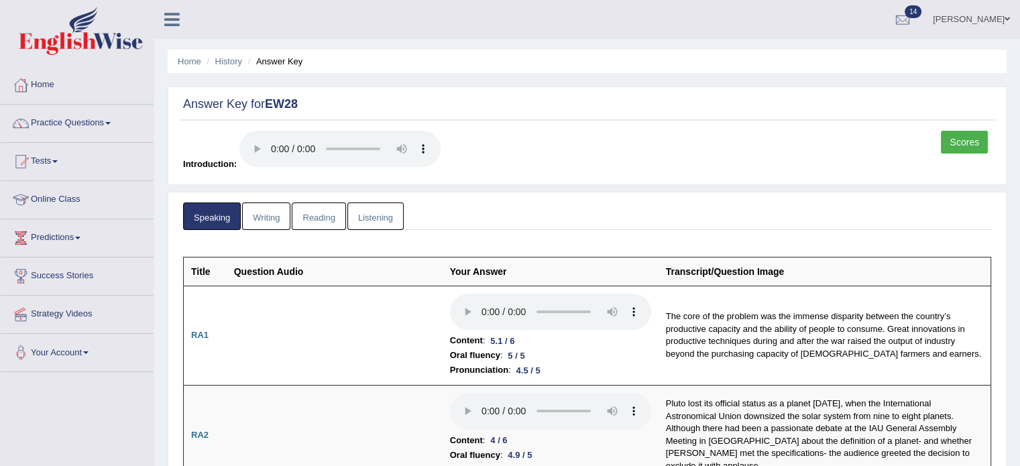
click at [303, 222] on link "Reading" at bounding box center [319, 217] width 54 height 28
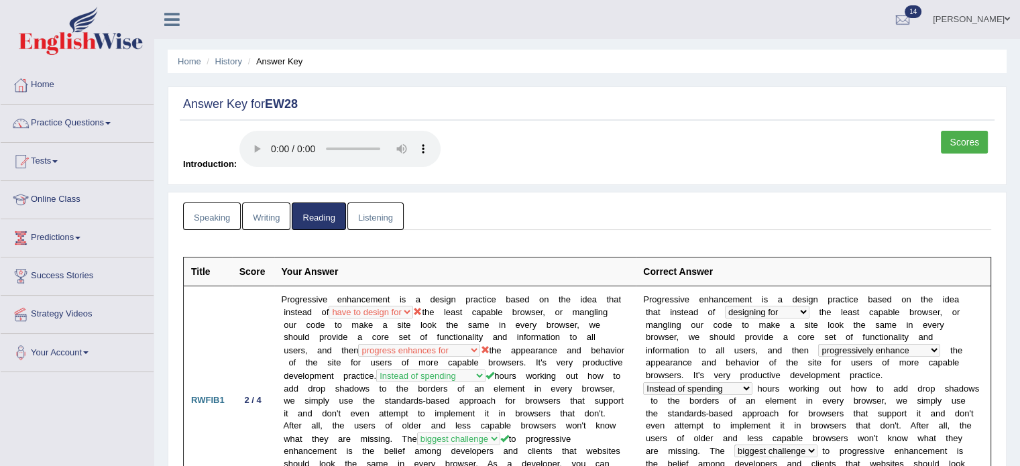
click at [239, 222] on link "Speaking" at bounding box center [212, 217] width 58 height 28
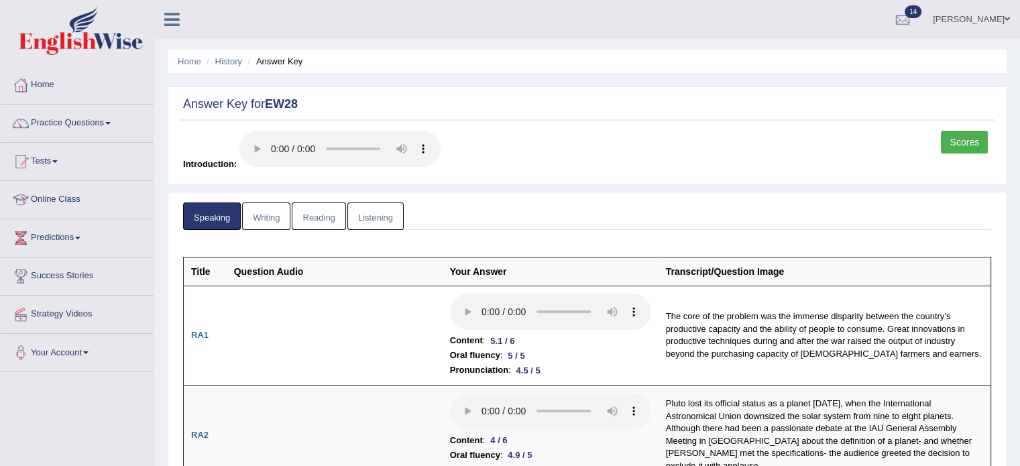
click at [252, 220] on link "Writing" at bounding box center [266, 217] width 48 height 28
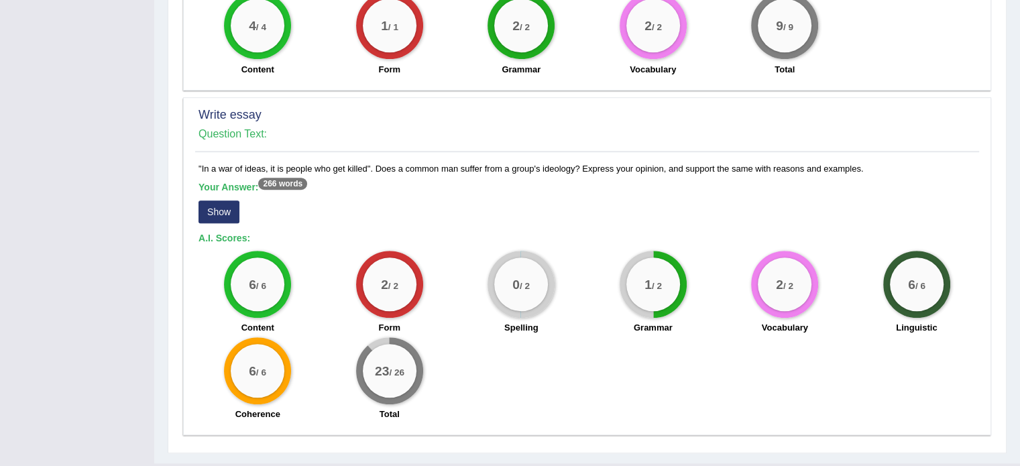
click at [213, 211] on button "Show" at bounding box center [219, 212] width 41 height 23
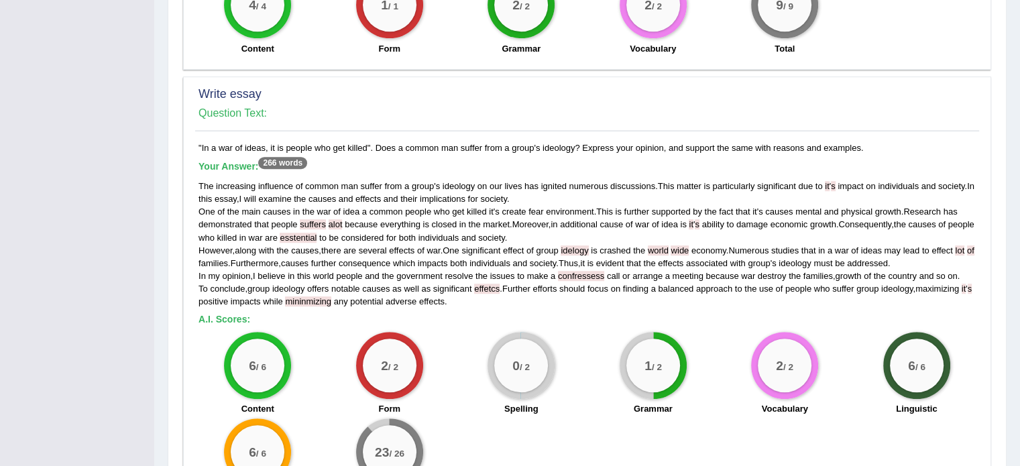
scroll to position [890, 0]
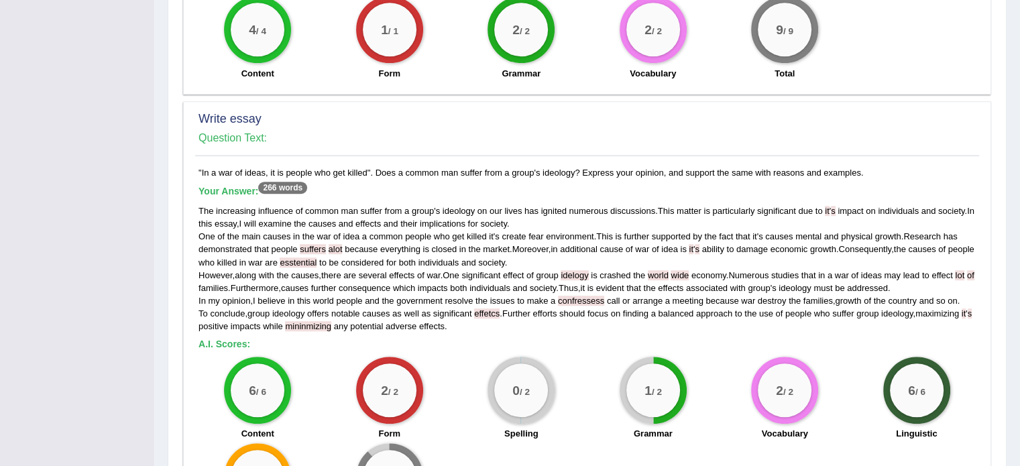
drag, startPoint x: 201, startPoint y: 170, endPoint x: 883, endPoint y: 176, distance: 682.2
click at [883, 176] on div ""In a war of ideas, it is people who get killed". Does a common man suffer from…" at bounding box center [587, 350] width 784 height 368
copy div "In a war of ideas, it is people who get killed". Does a common man suffer from …"
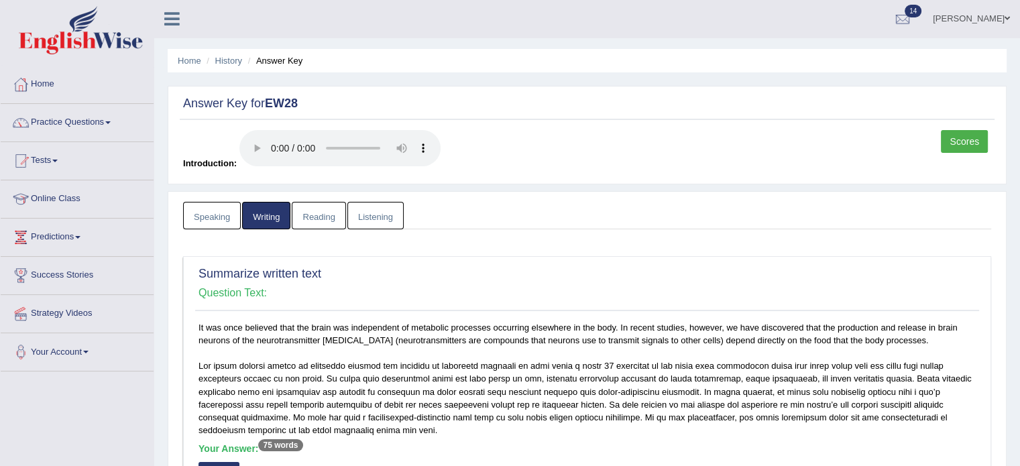
scroll to position [0, 0]
click at [41, 80] on link "Home" at bounding box center [77, 83] width 153 height 34
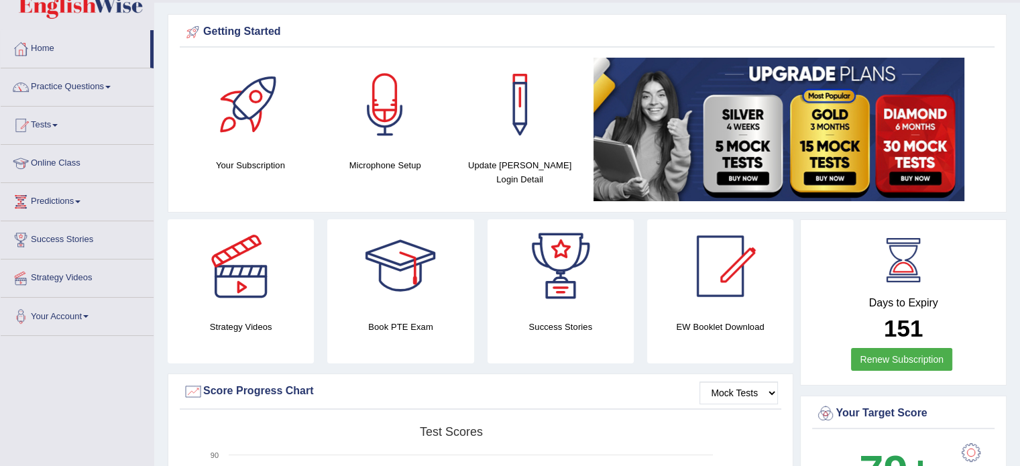
scroll to position [22, 0]
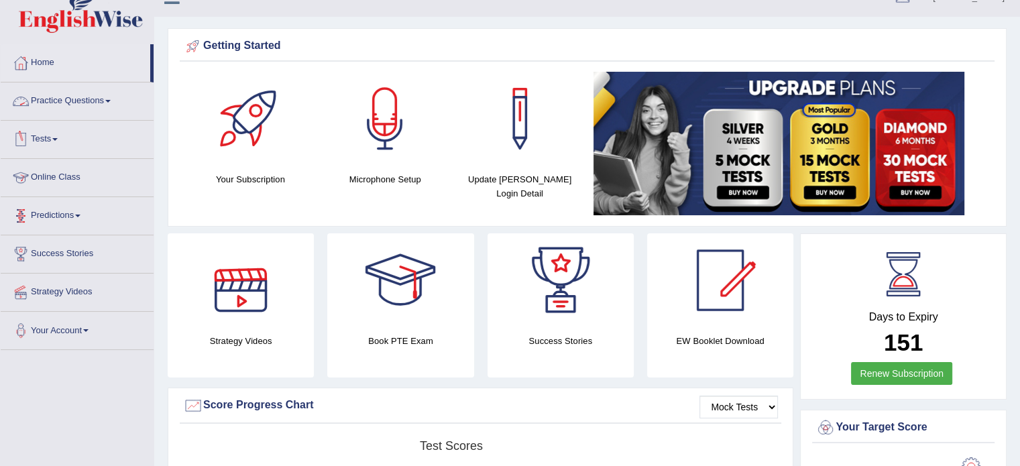
click at [87, 111] on link "Practice Questions" at bounding box center [77, 100] width 153 height 34
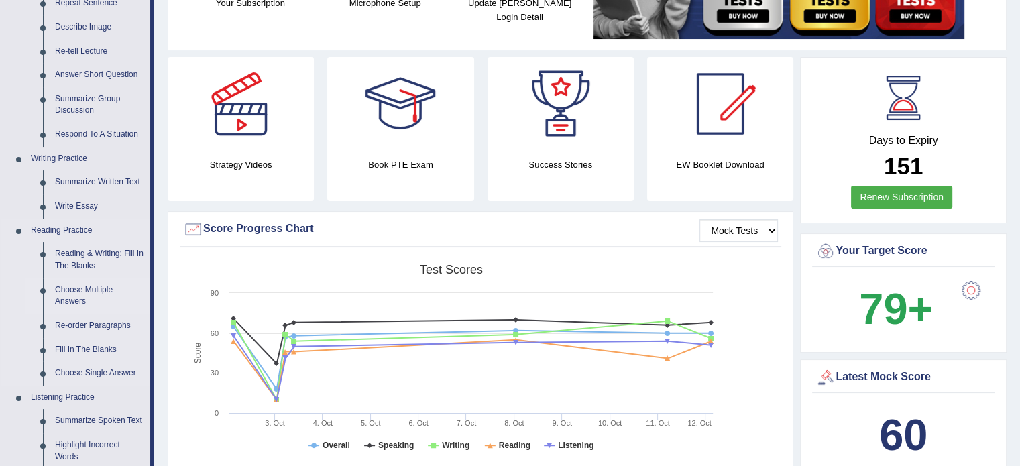
scroll to position [201, 0]
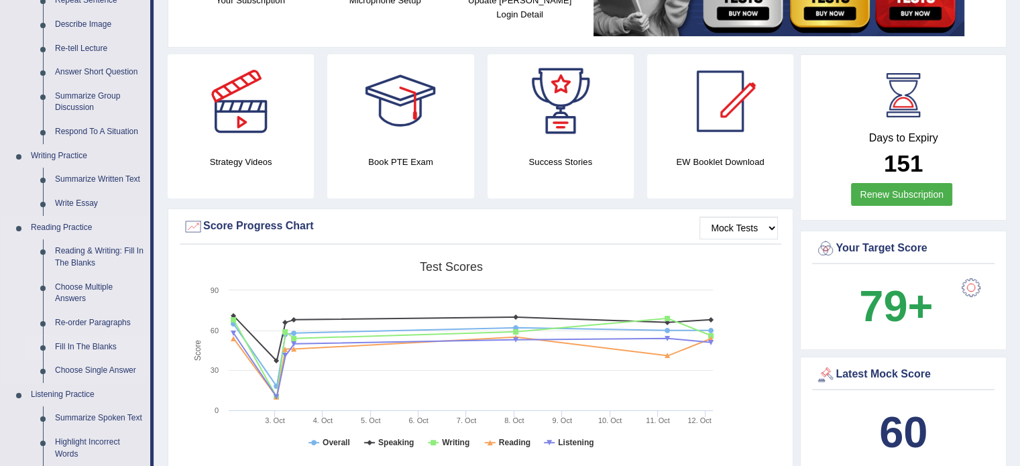
click at [88, 347] on link "Fill In The Blanks" at bounding box center [99, 347] width 101 height 24
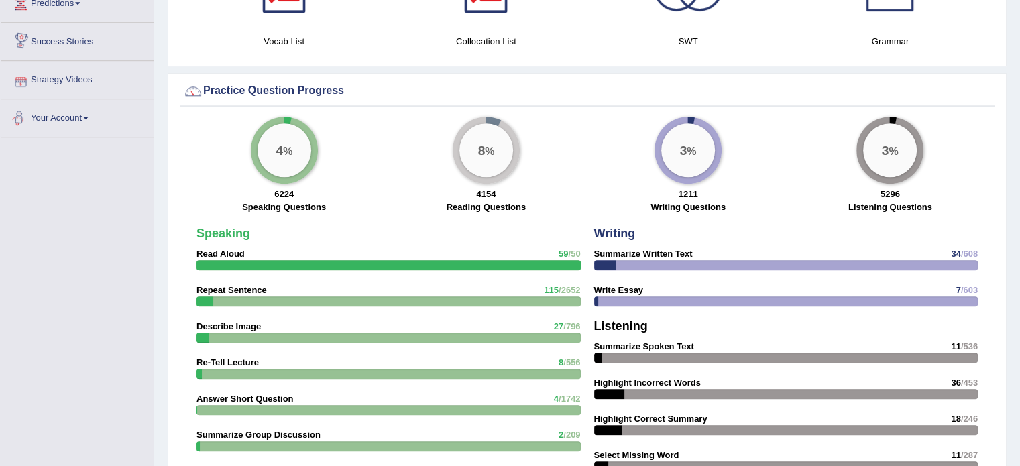
scroll to position [872, 0]
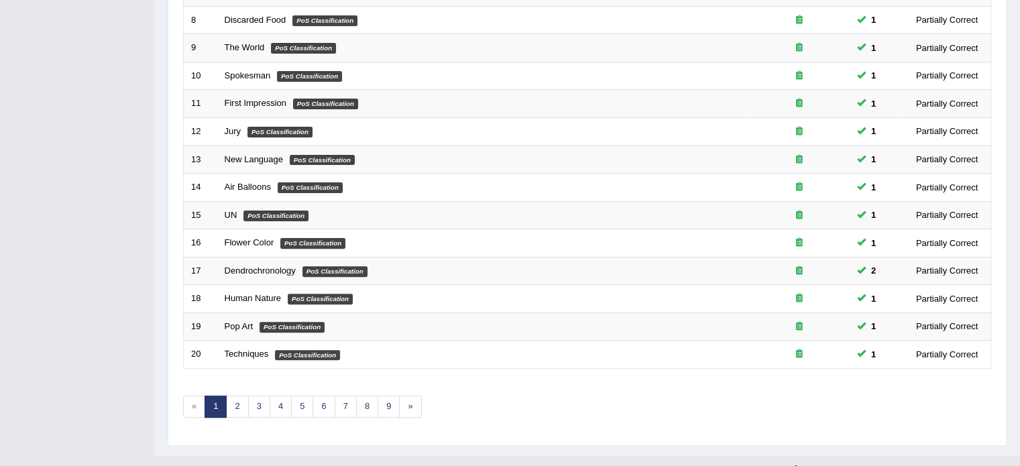
scroll to position [418, 0]
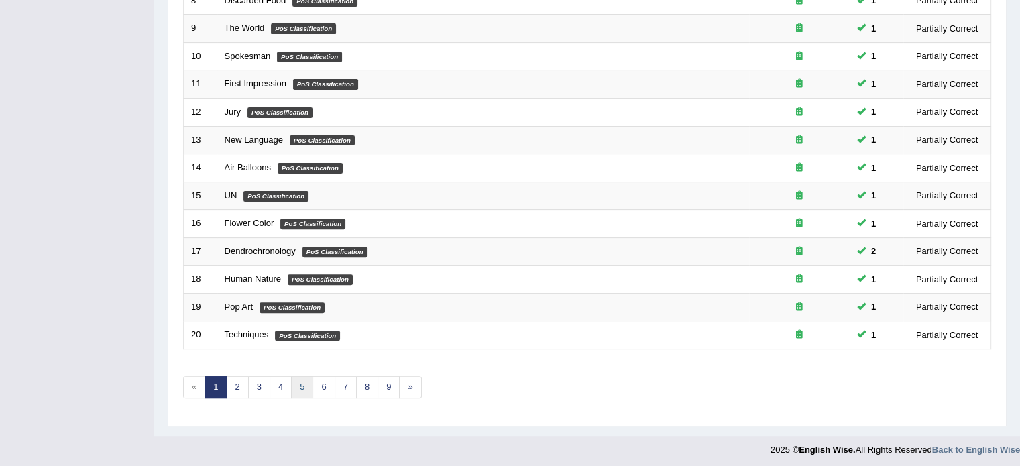
click at [295, 385] on link "5" at bounding box center [302, 387] width 22 height 22
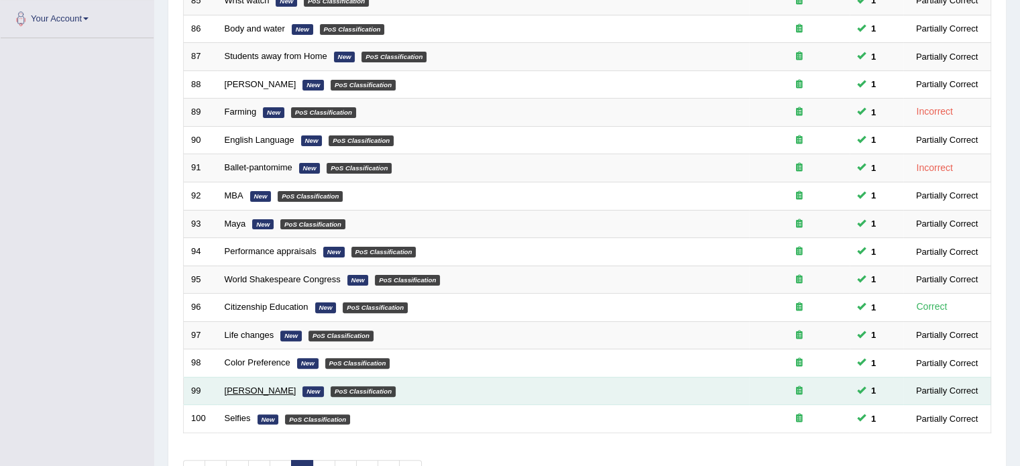
scroll to position [418, 0]
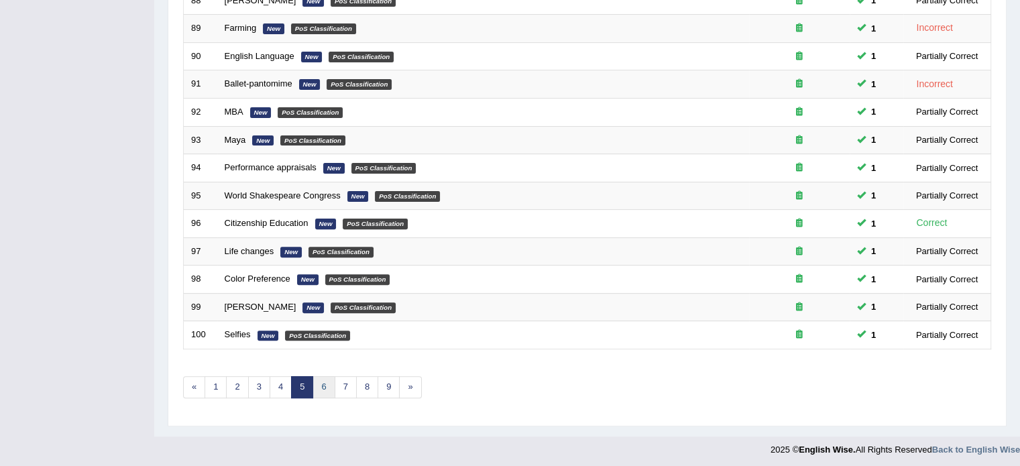
click at [325, 382] on link "6" at bounding box center [324, 387] width 22 height 22
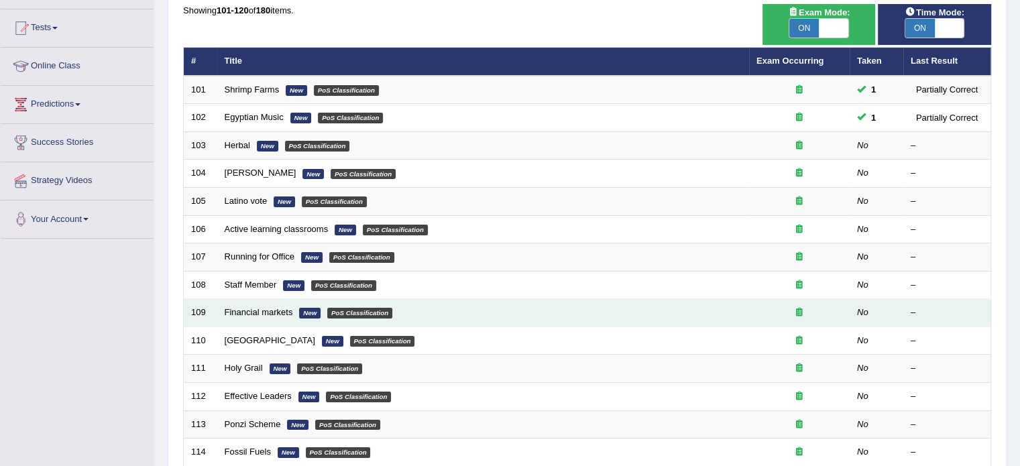
scroll to position [134, 0]
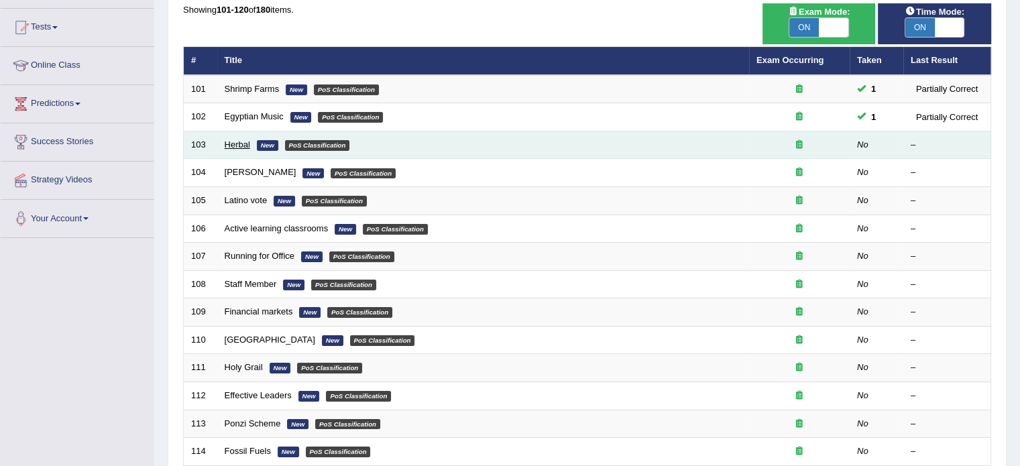
click at [228, 141] on link "Herbal" at bounding box center [237, 145] width 25 height 10
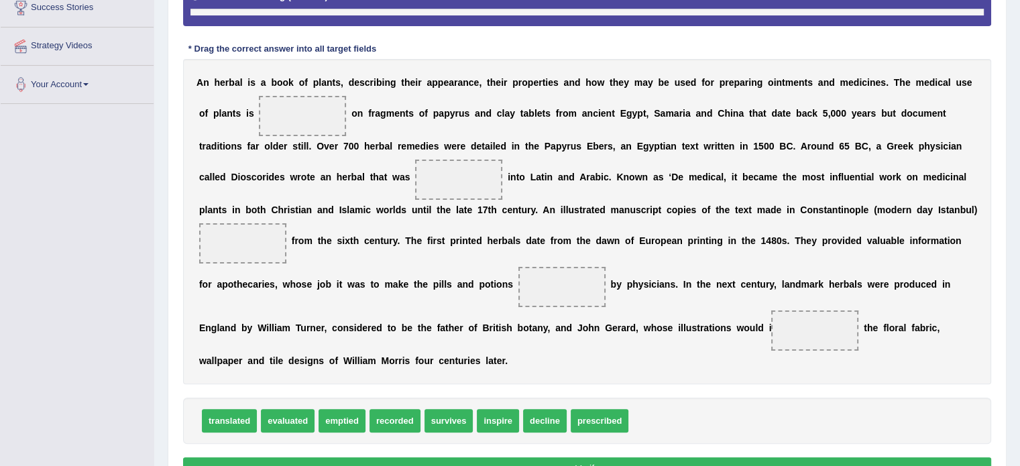
scroll to position [315, 0]
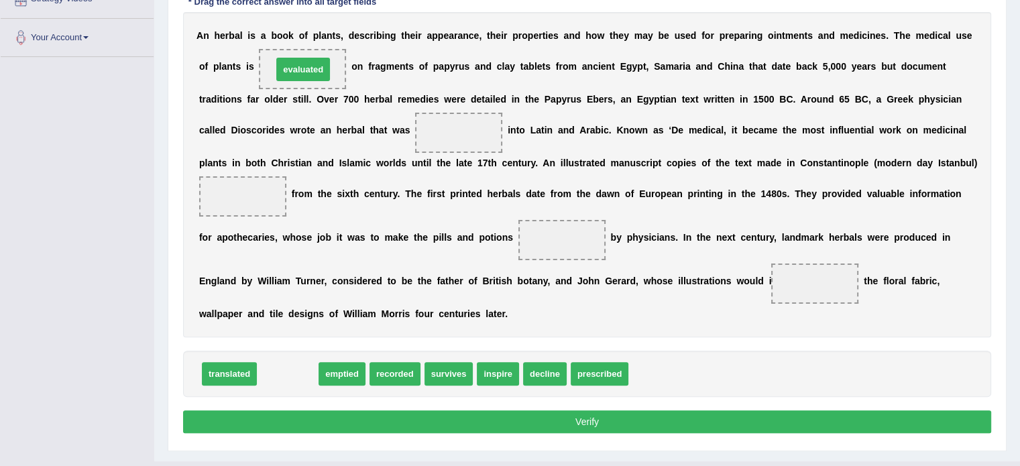
drag, startPoint x: 288, startPoint y: 374, endPoint x: 303, endPoint y: 70, distance: 304.9
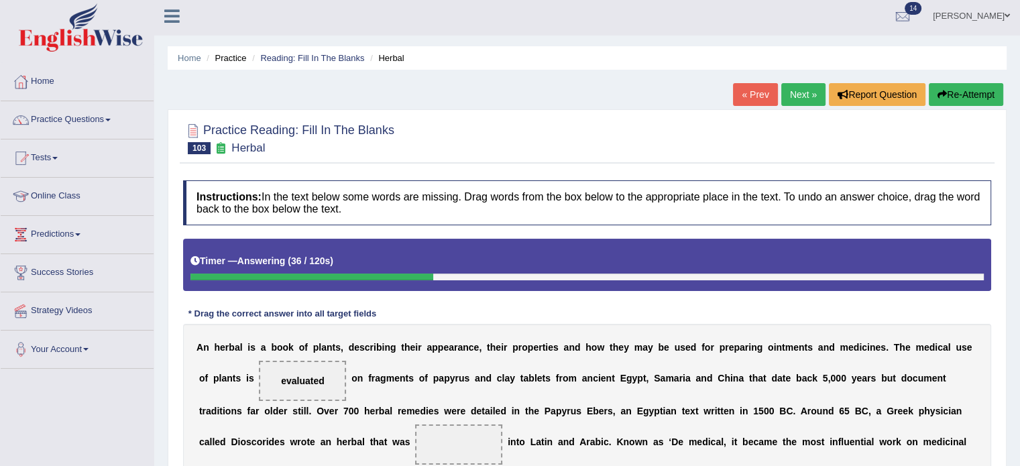
scroll to position [3, 0]
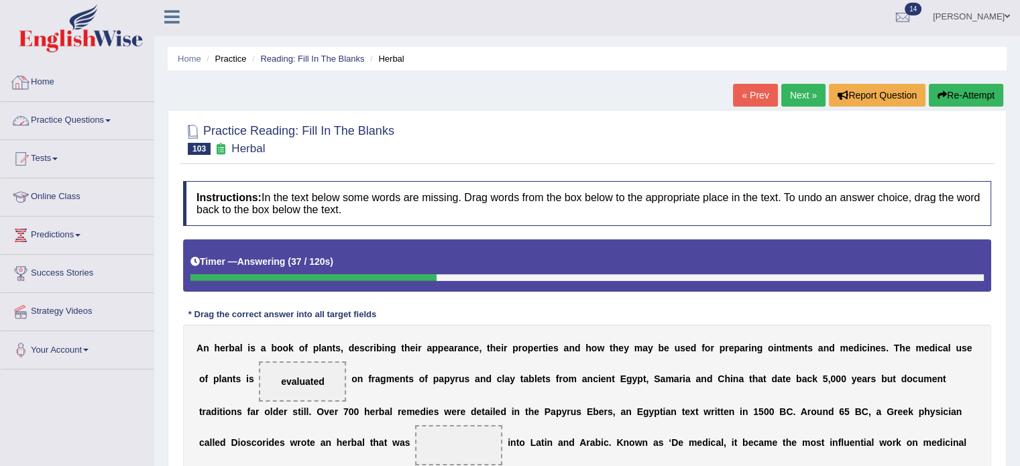
click at [25, 78] on div at bounding box center [21, 82] width 20 height 20
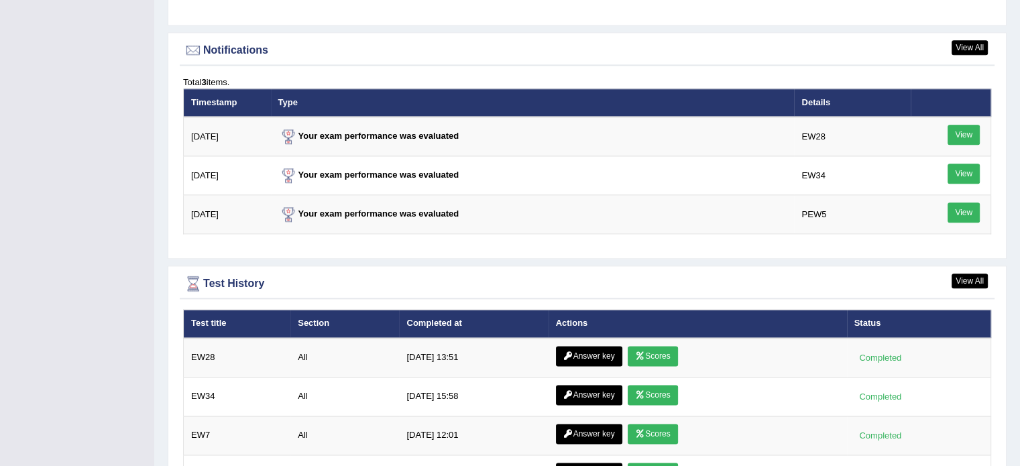
scroll to position [1766, 0]
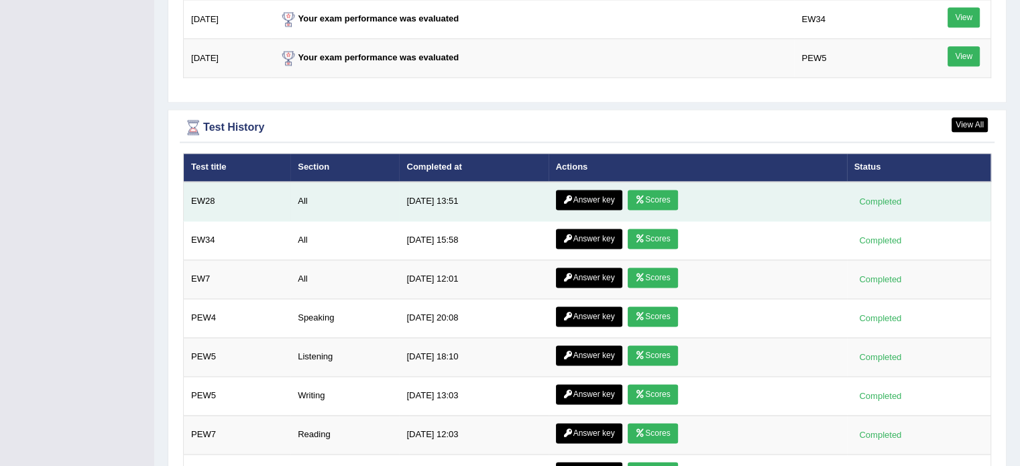
click at [575, 195] on link "Answer key" at bounding box center [589, 200] width 66 height 20
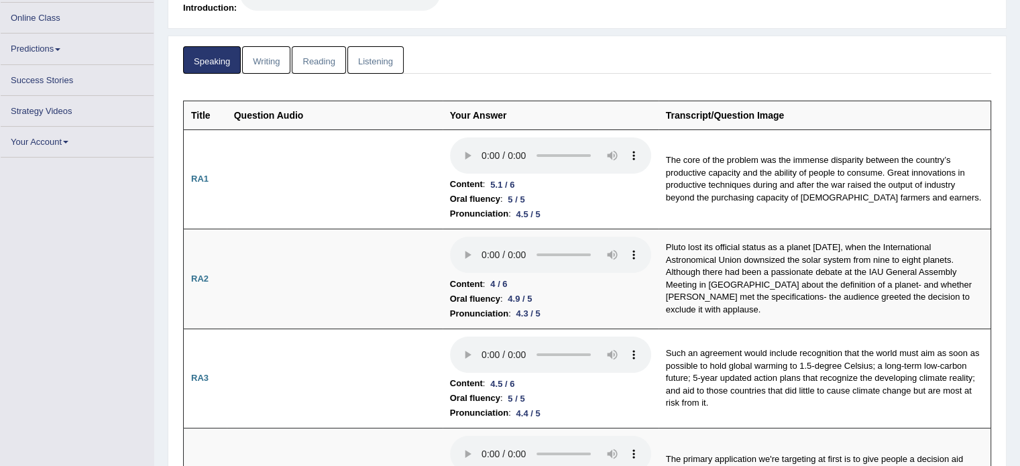
click at [363, 66] on link "Listening" at bounding box center [375, 60] width 56 height 28
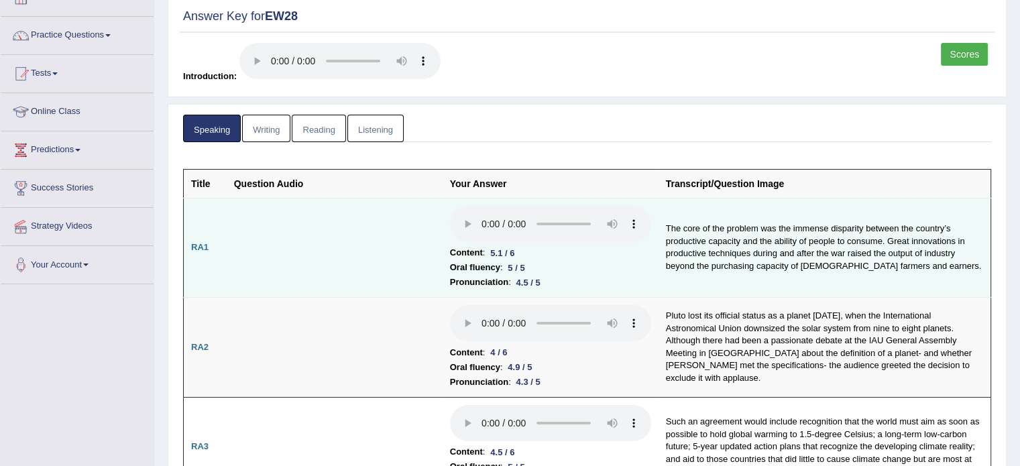
scroll to position [82, 0]
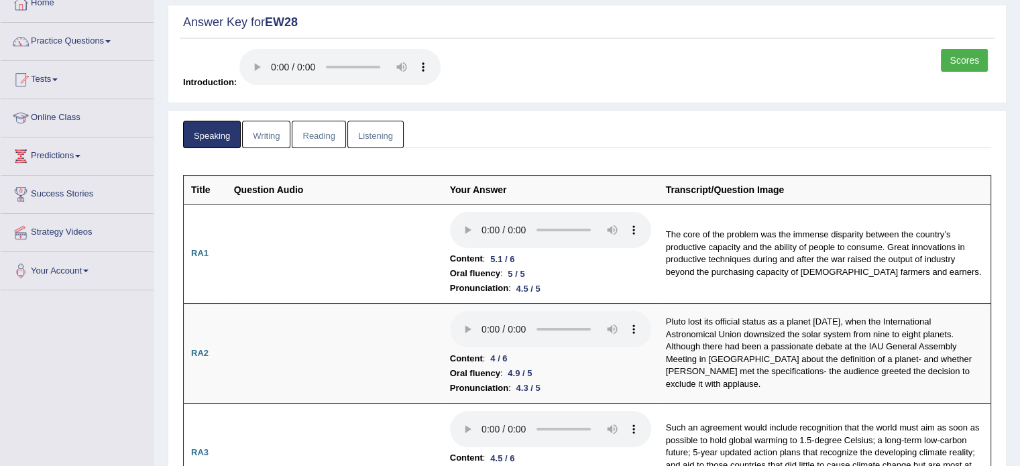
click at [378, 139] on link "Listening" at bounding box center [375, 135] width 56 height 28
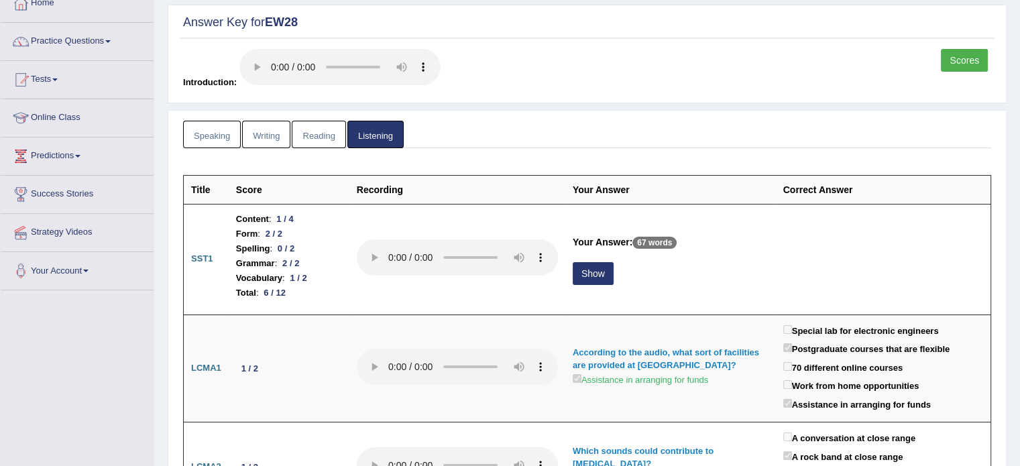
click at [317, 146] on link "Reading" at bounding box center [319, 135] width 54 height 28
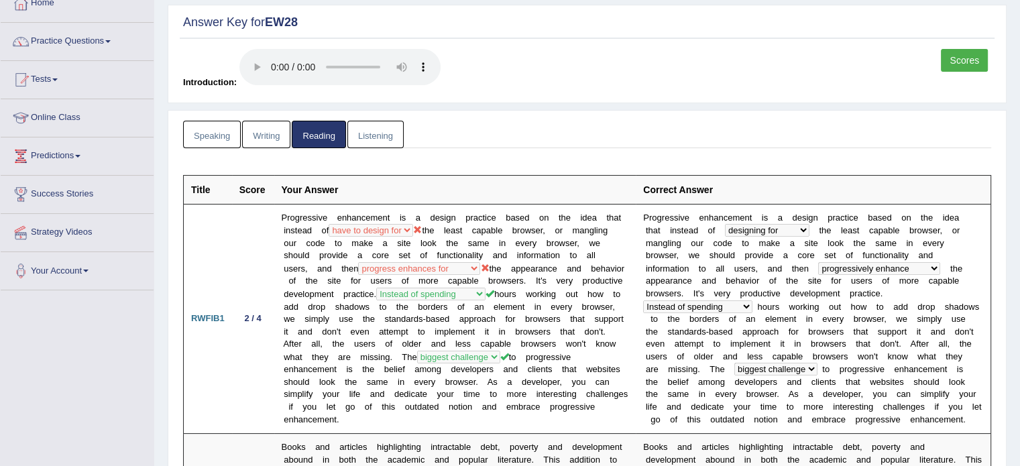
click at [363, 136] on link "Listening" at bounding box center [375, 135] width 56 height 28
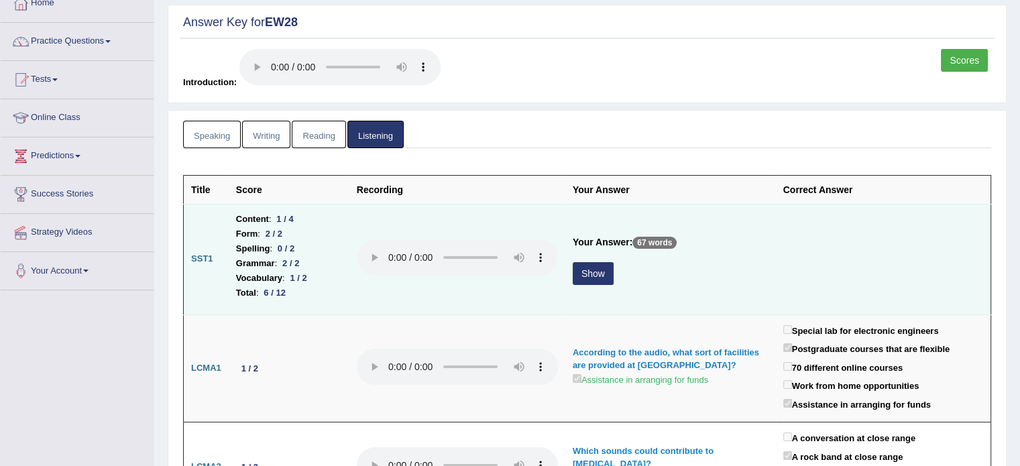
drag, startPoint x: 258, startPoint y: 290, endPoint x: 309, endPoint y: 294, distance: 51.1
click at [307, 294] on li "Total : 6 / 12" at bounding box center [289, 293] width 106 height 15
click at [309, 294] on li "Total : 6 / 12" at bounding box center [289, 293] width 106 height 15
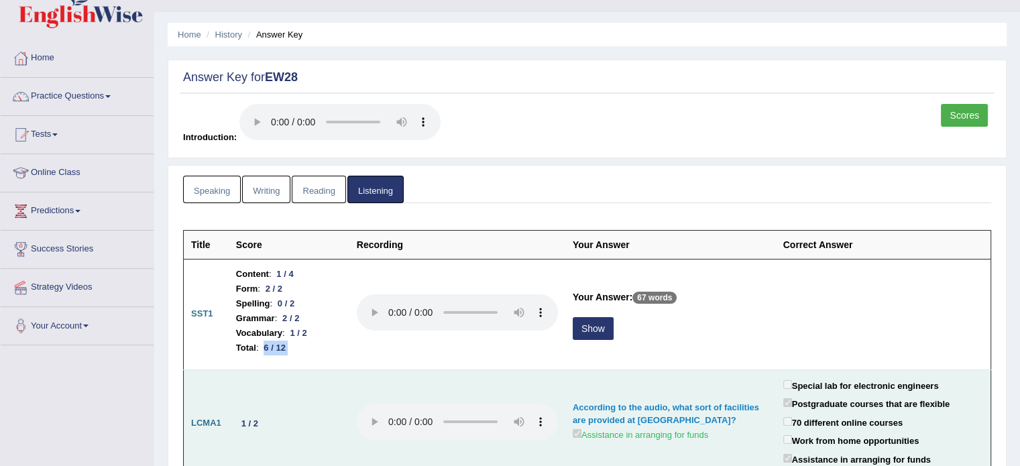
scroll to position [0, 0]
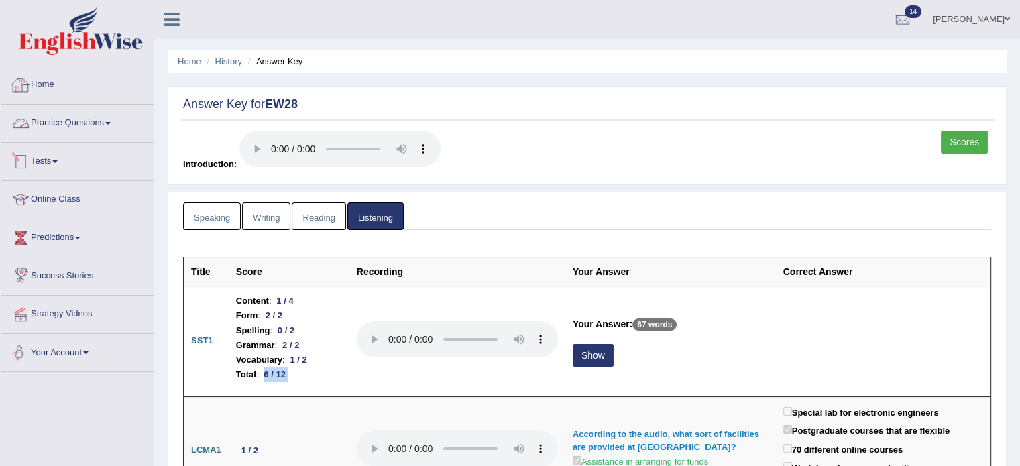
click at [35, 97] on link "Home" at bounding box center [77, 83] width 153 height 34
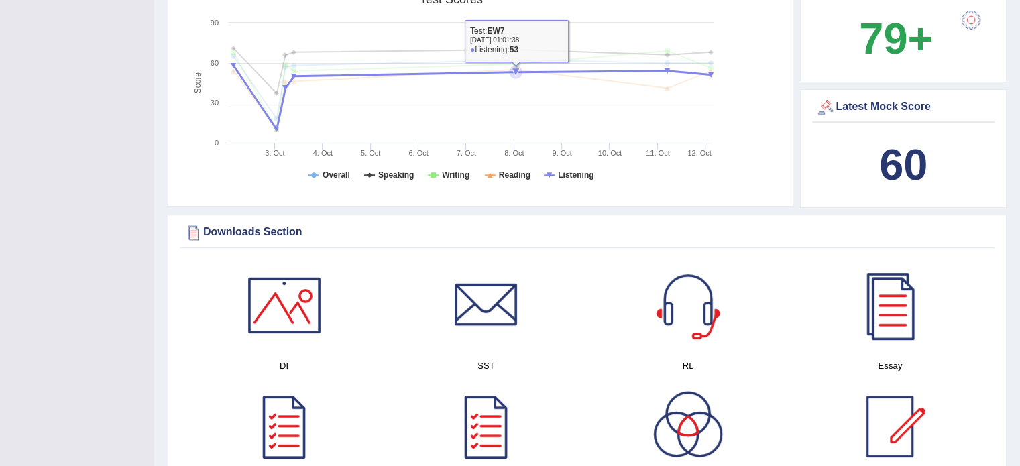
scroll to position [470, 0]
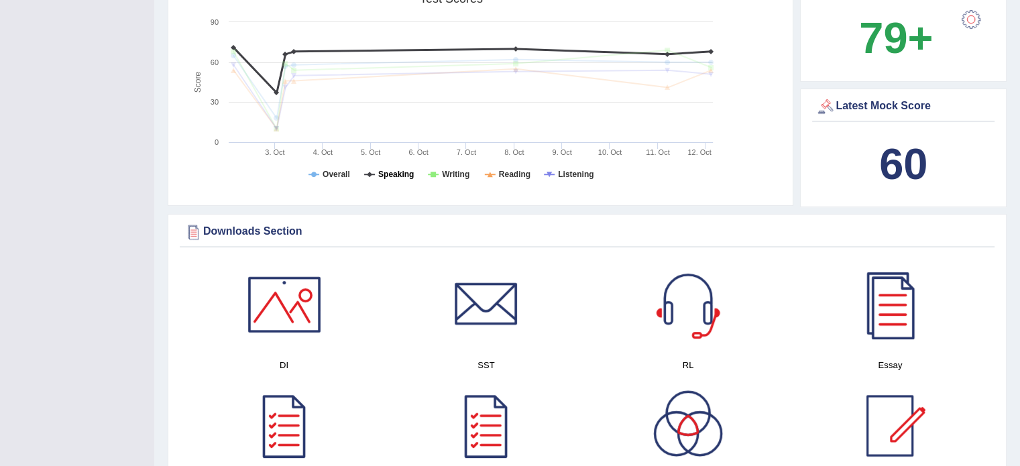
click at [395, 170] on tspan "Speaking" at bounding box center [396, 174] width 36 height 9
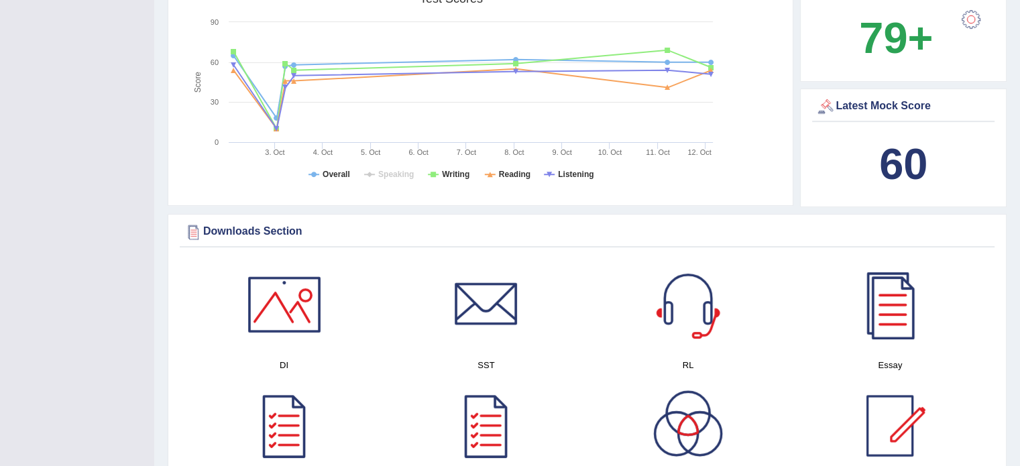
click at [698, 152] on tspan "12. Oct" at bounding box center [699, 152] width 23 height 8
click at [650, 150] on tspan "11. Oct" at bounding box center [657, 152] width 23 height 8
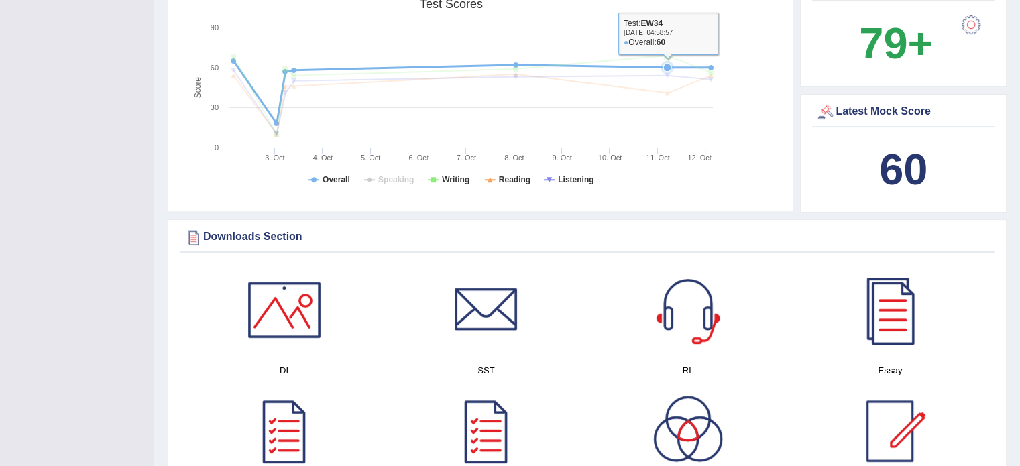
scroll to position [425, 0]
